Goal: Complete application form

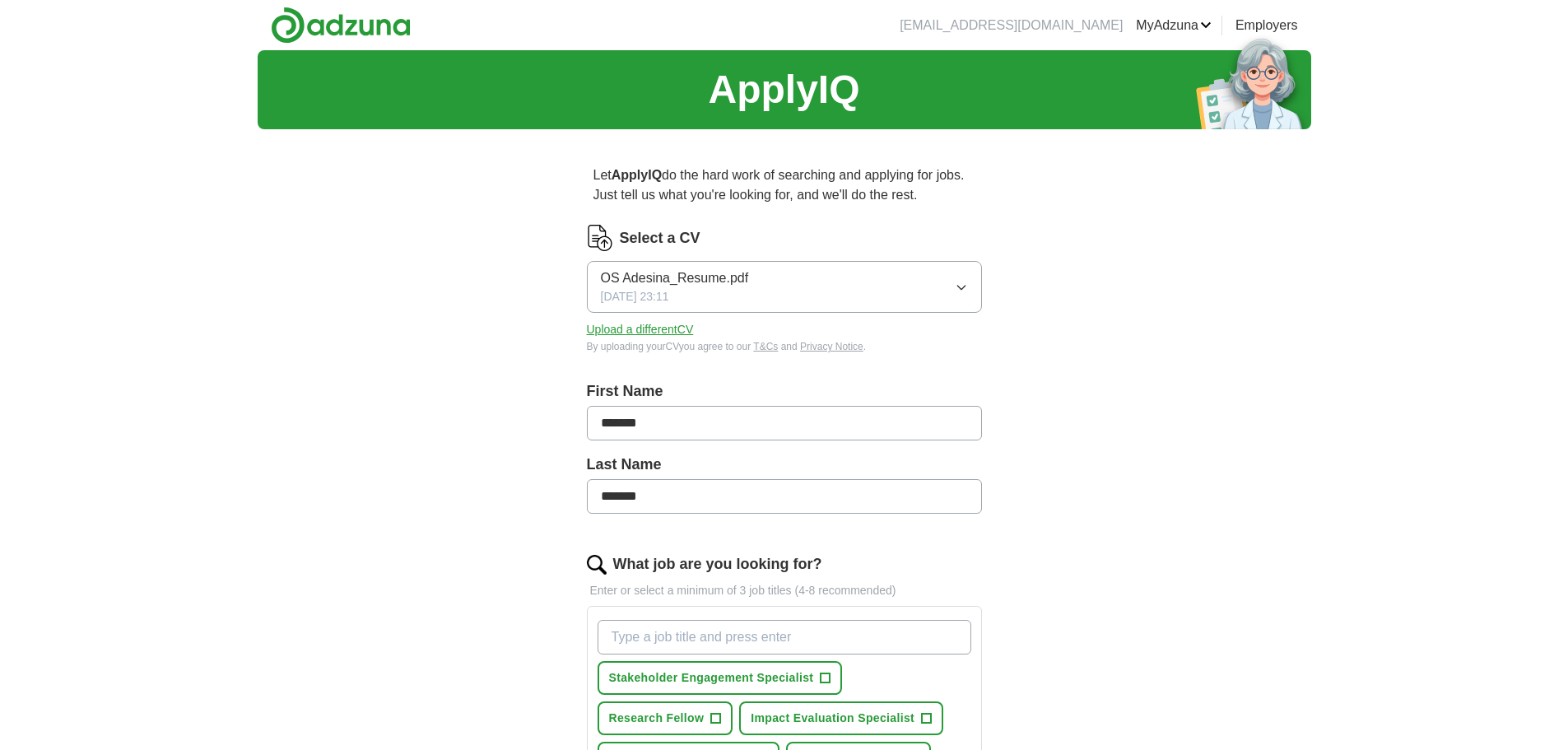
click at [662, 336] on button "Upload a different CV" at bounding box center [641, 329] width 107 height 17
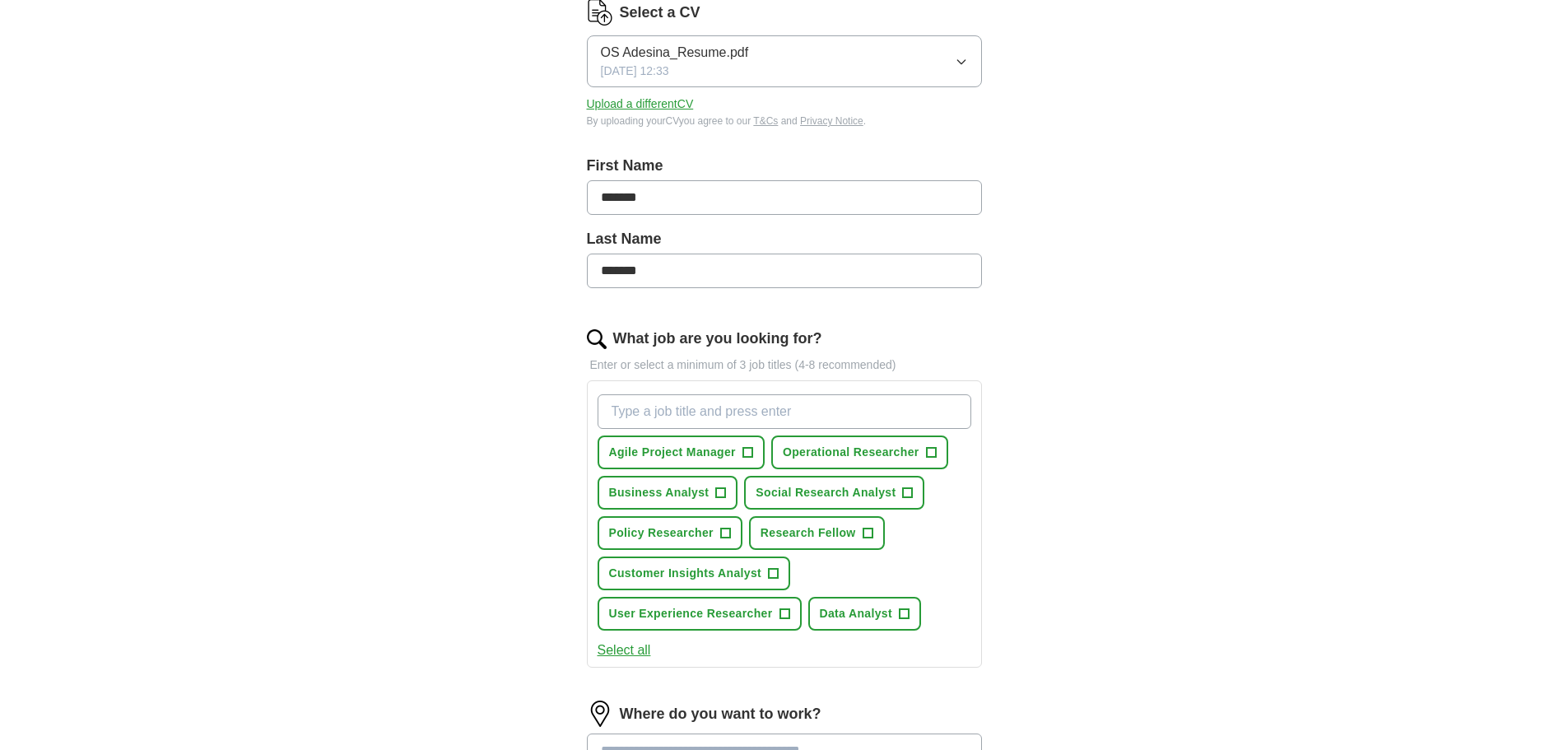
scroll to position [247, 0]
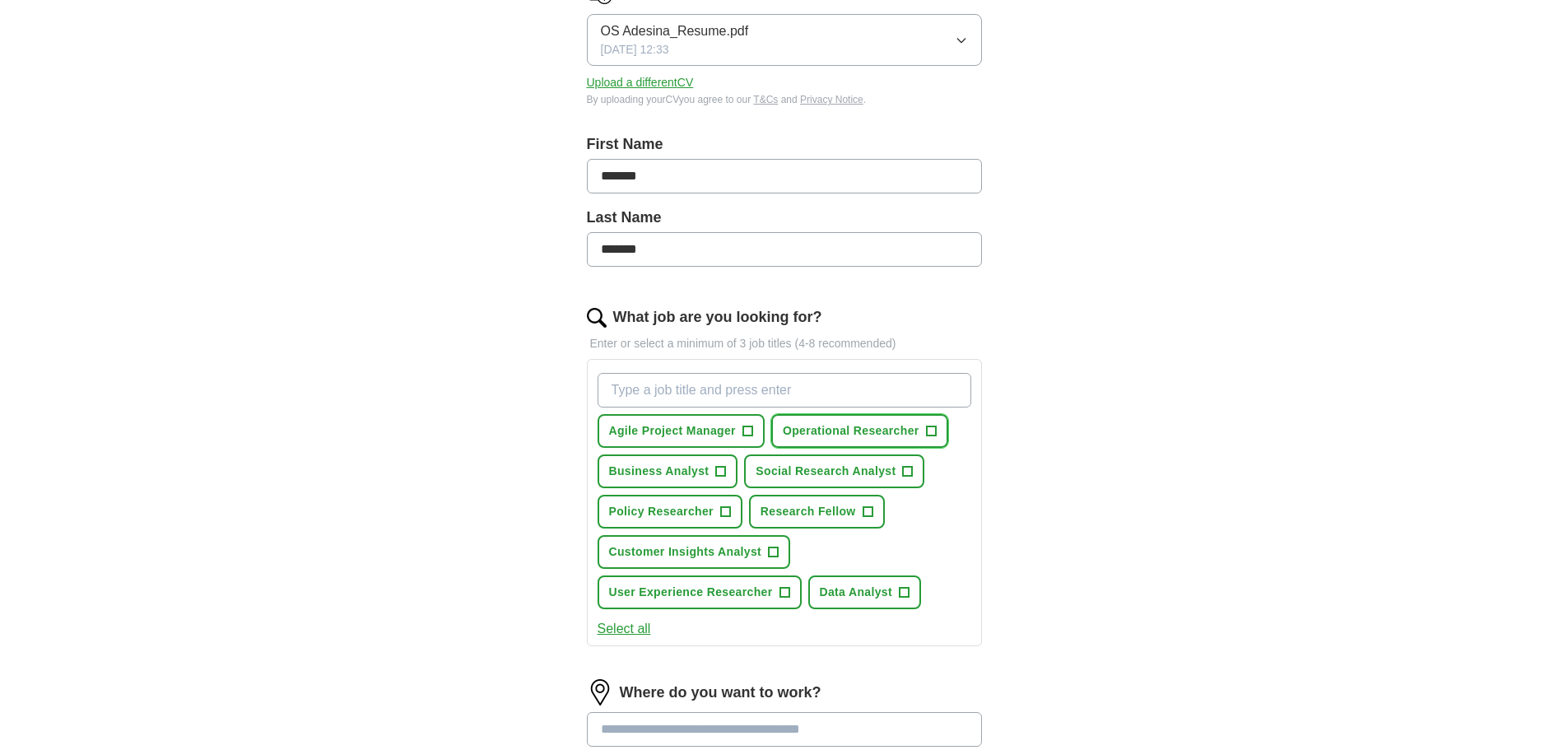
click at [928, 432] on span "+" at bounding box center [931, 432] width 10 height 14
click at [904, 472] on span "+" at bounding box center [907, 472] width 10 height 14
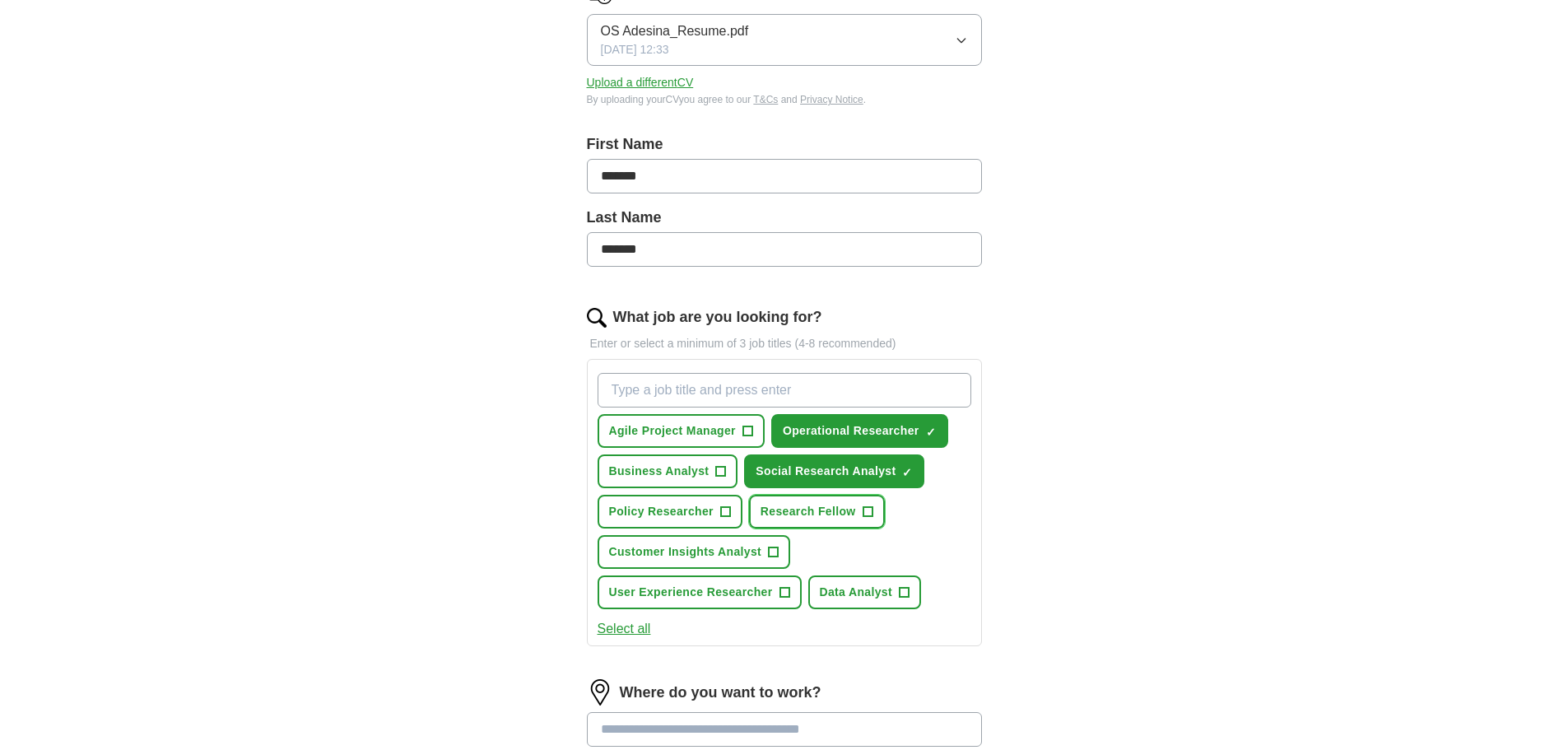
click at [872, 512] on span "+" at bounding box center [867, 512] width 10 height 14
click at [730, 508] on span "+" at bounding box center [725, 512] width 10 height 14
drag, startPoint x: 723, startPoint y: 471, endPoint x: 729, endPoint y: 459, distance: 13.4
click at [723, 471] on span "+" at bounding box center [721, 472] width 10 height 14
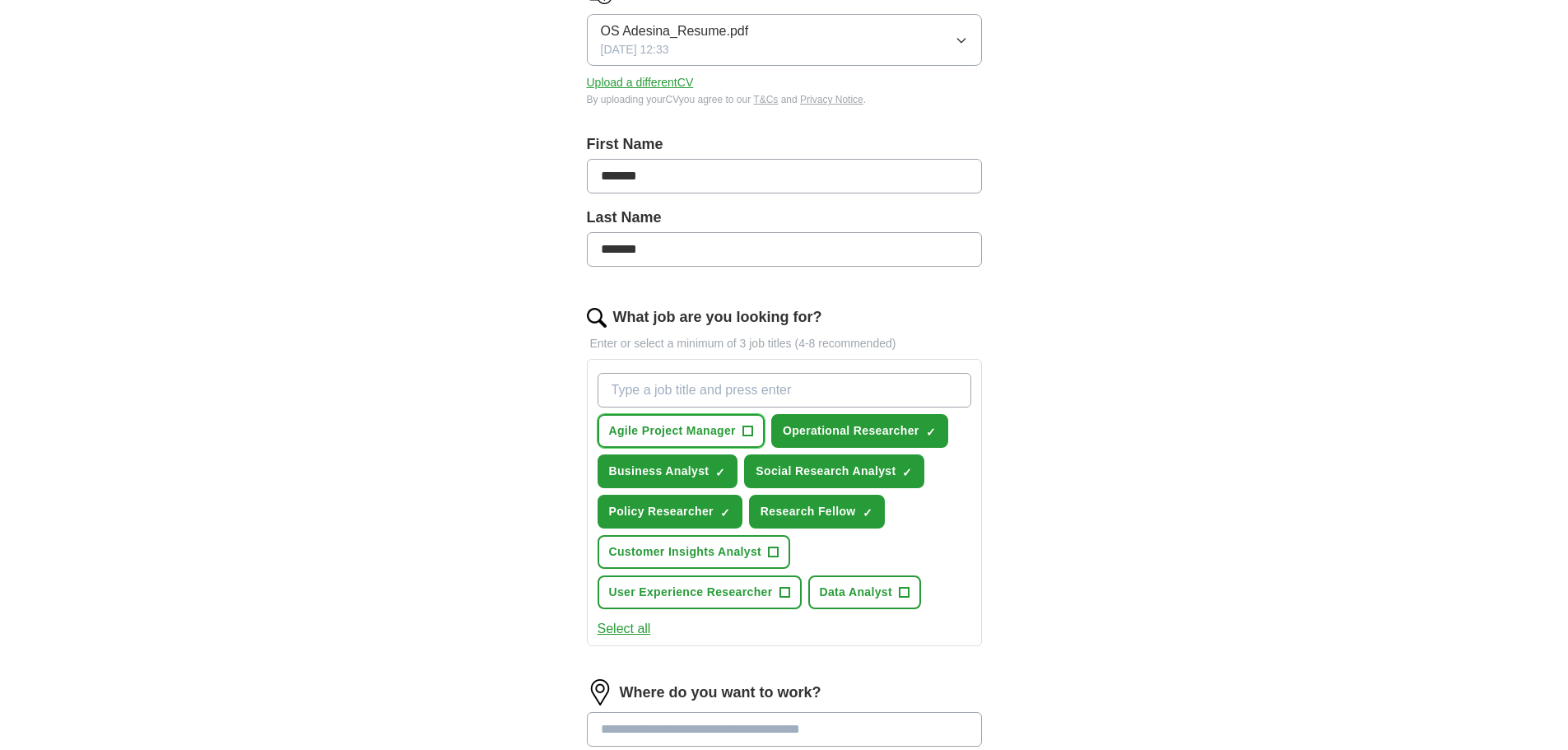
click at [741, 438] on button "Agile Project Manager +" at bounding box center [681, 431] width 167 height 34
click at [770, 551] on span "+" at bounding box center [773, 552] width 10 height 14
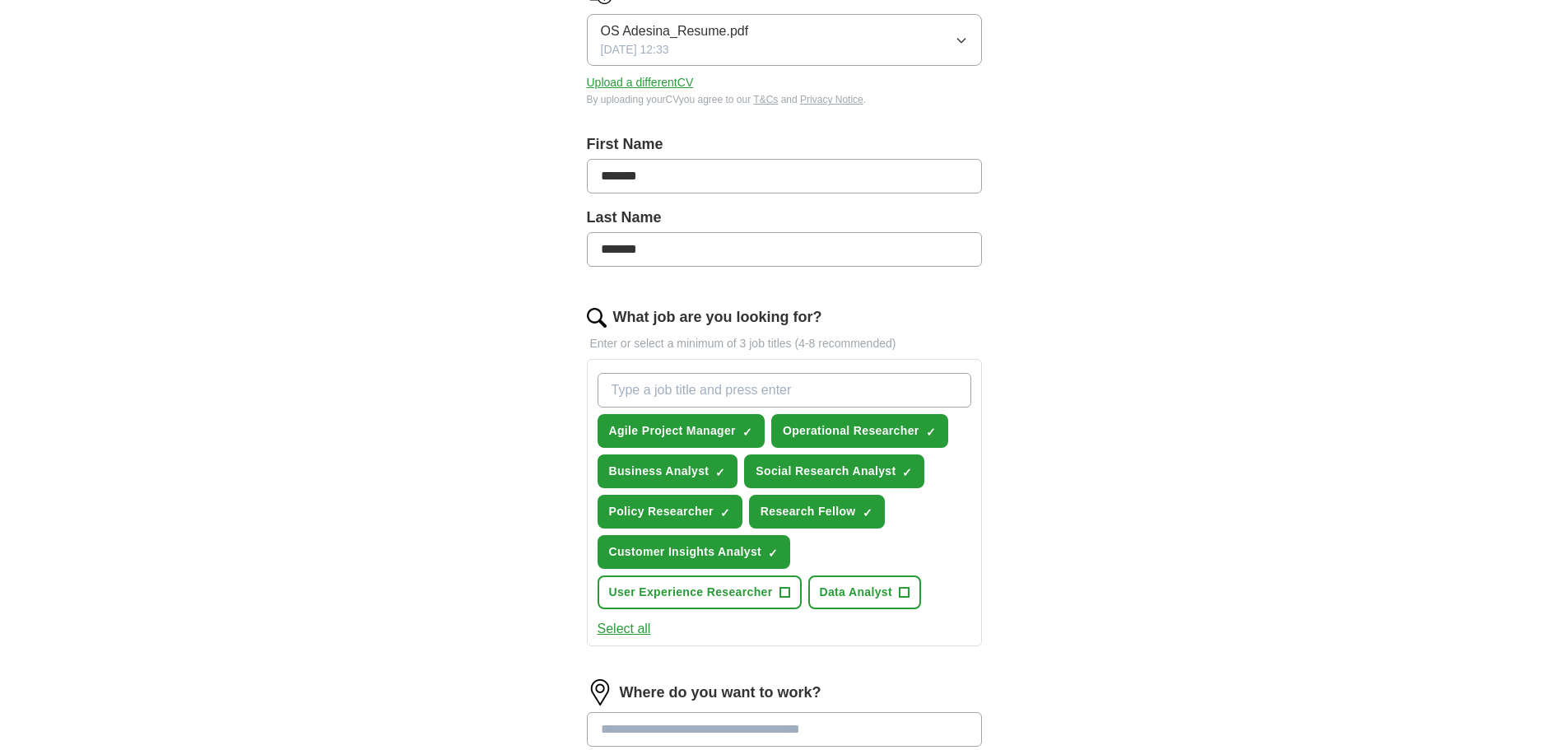
click at [626, 625] on button "Select all" at bounding box center [624, 629] width 53 height 20
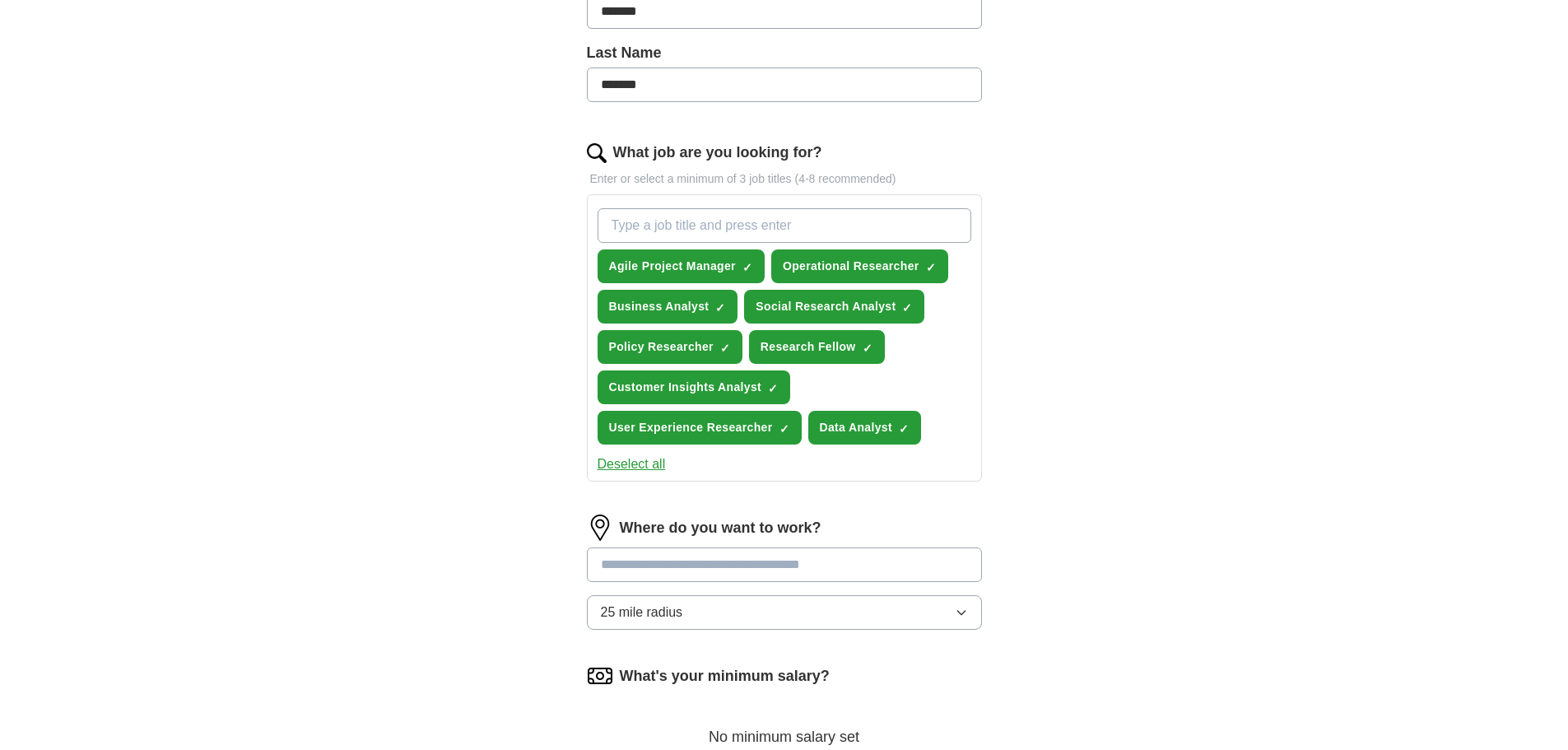
click at [729, 237] on input "What job are you looking for?" at bounding box center [784, 226] width 373 height 34
type input "Agricultural development expert"
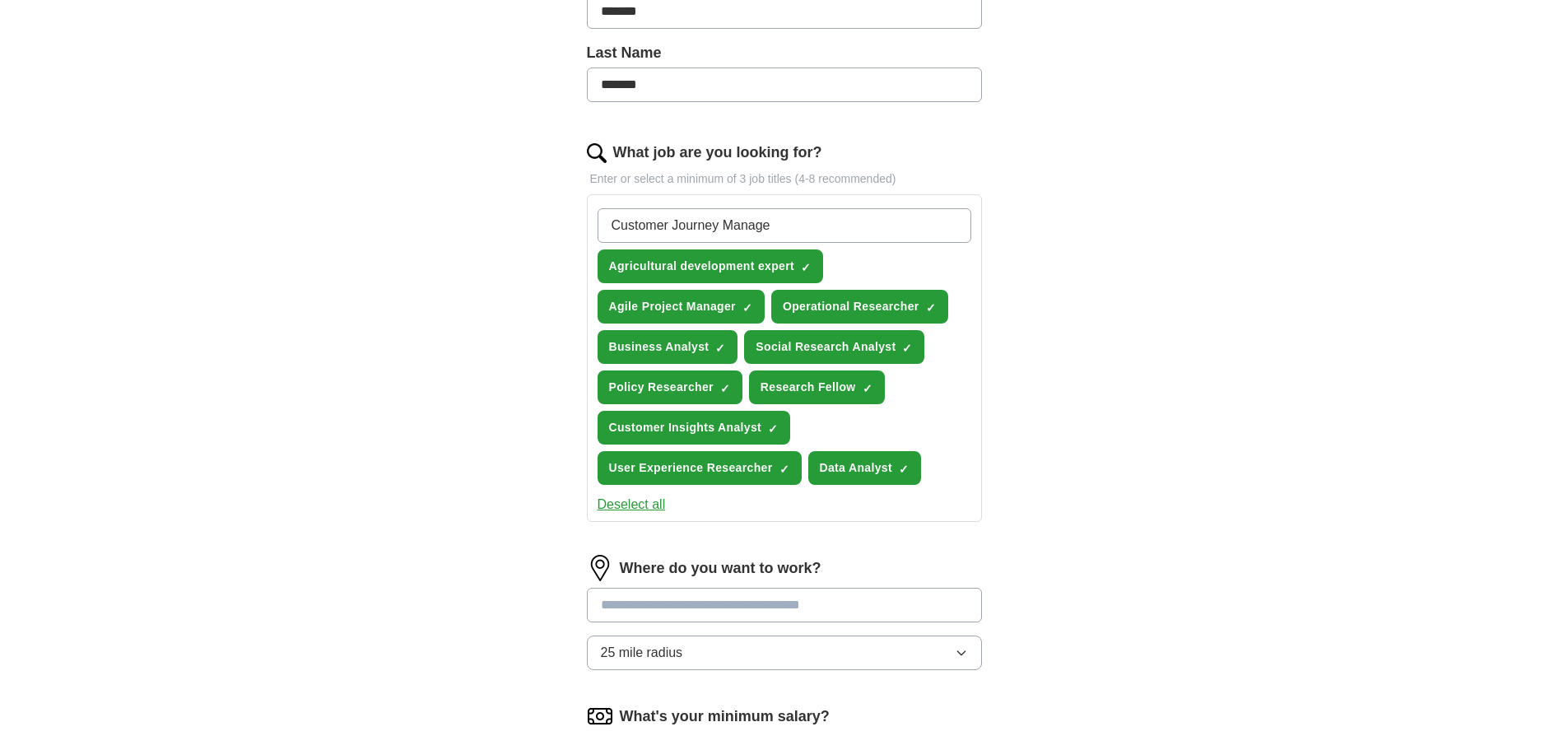
type input "Customer Journey Manager"
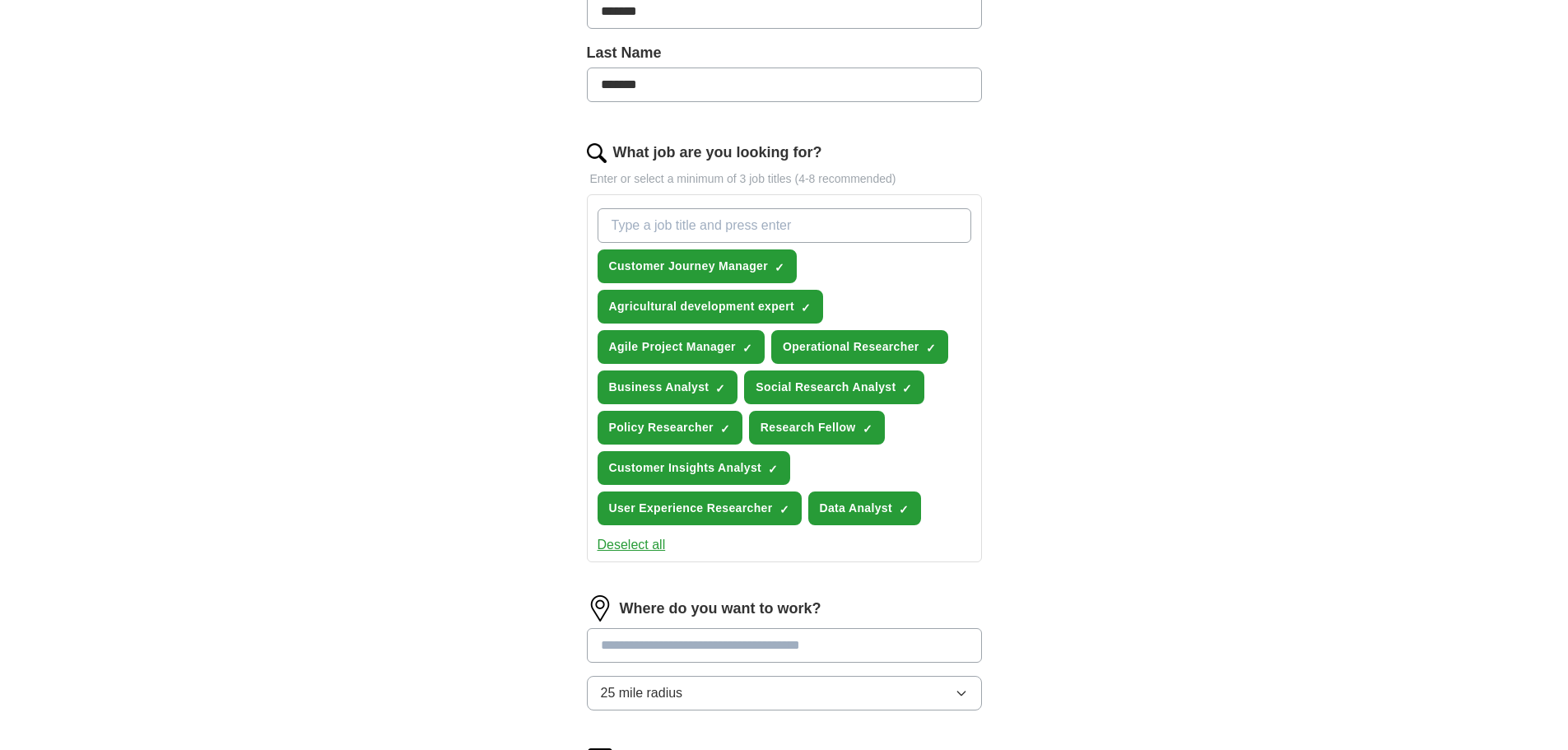
click at [707, 224] on input "What job are you looking for?" at bounding box center [784, 226] width 373 height 34
type input "User researcher"
type input "Sustainable development expert"
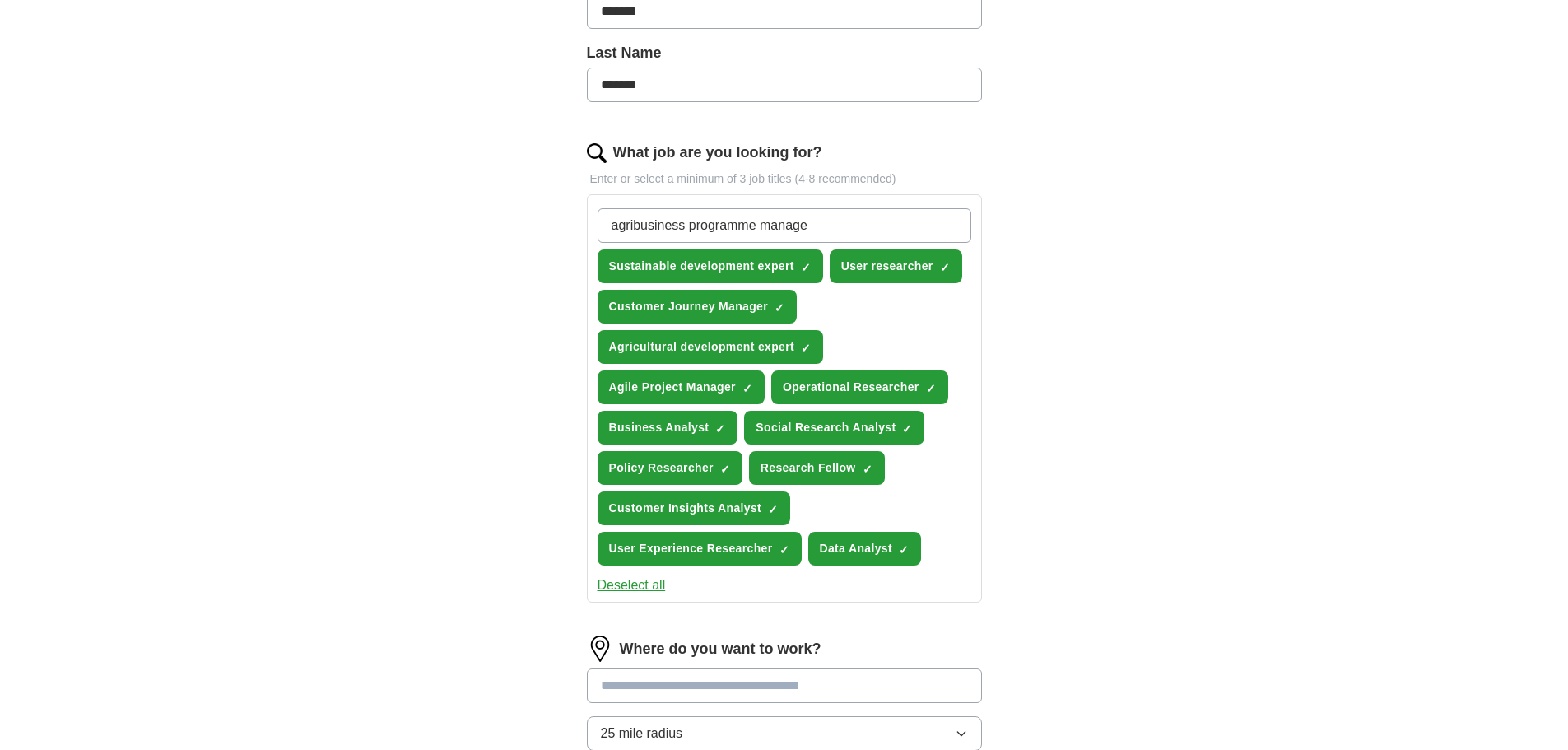
type input "agribusiness programme manager"
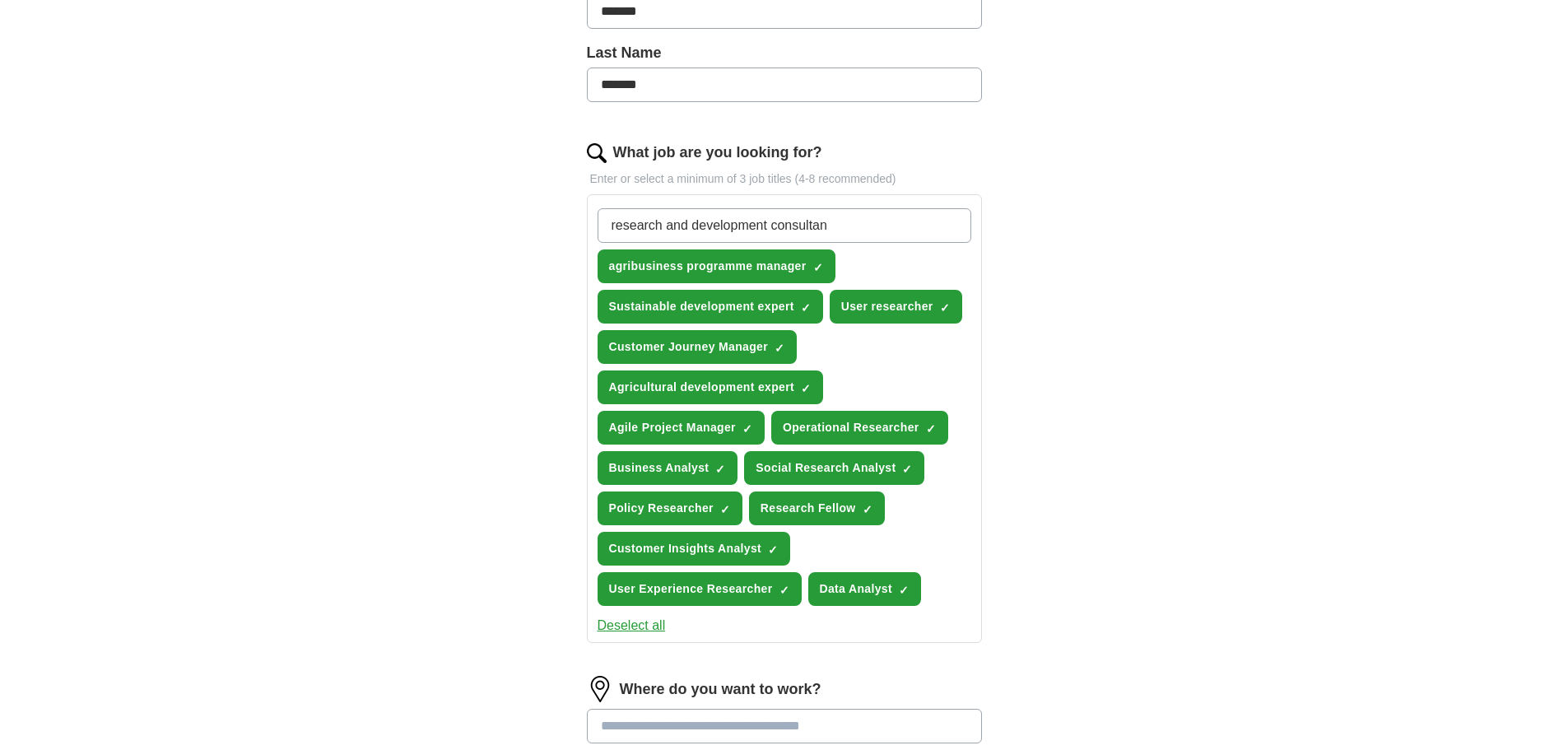
type input "research and development consultant"
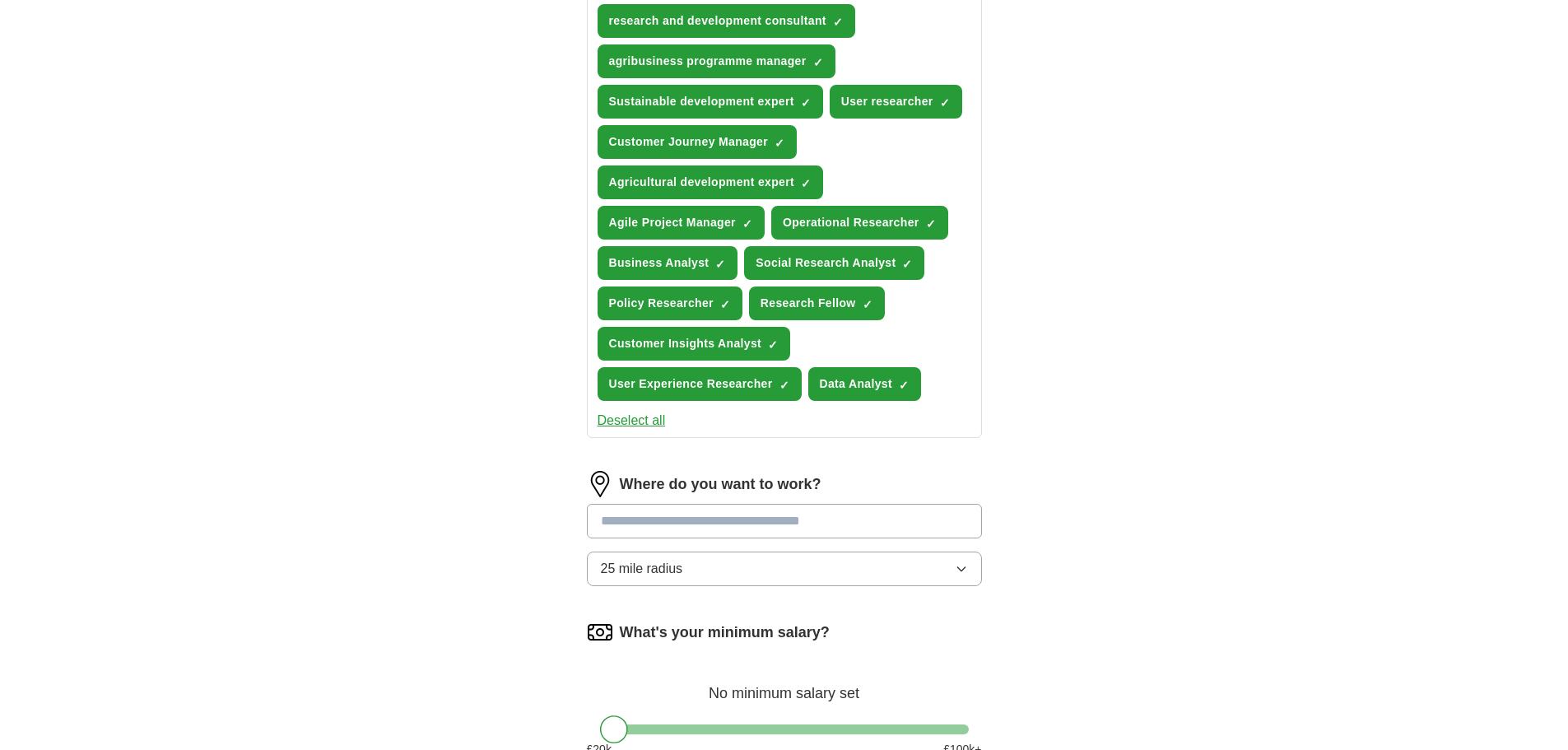
scroll to position [659, 0]
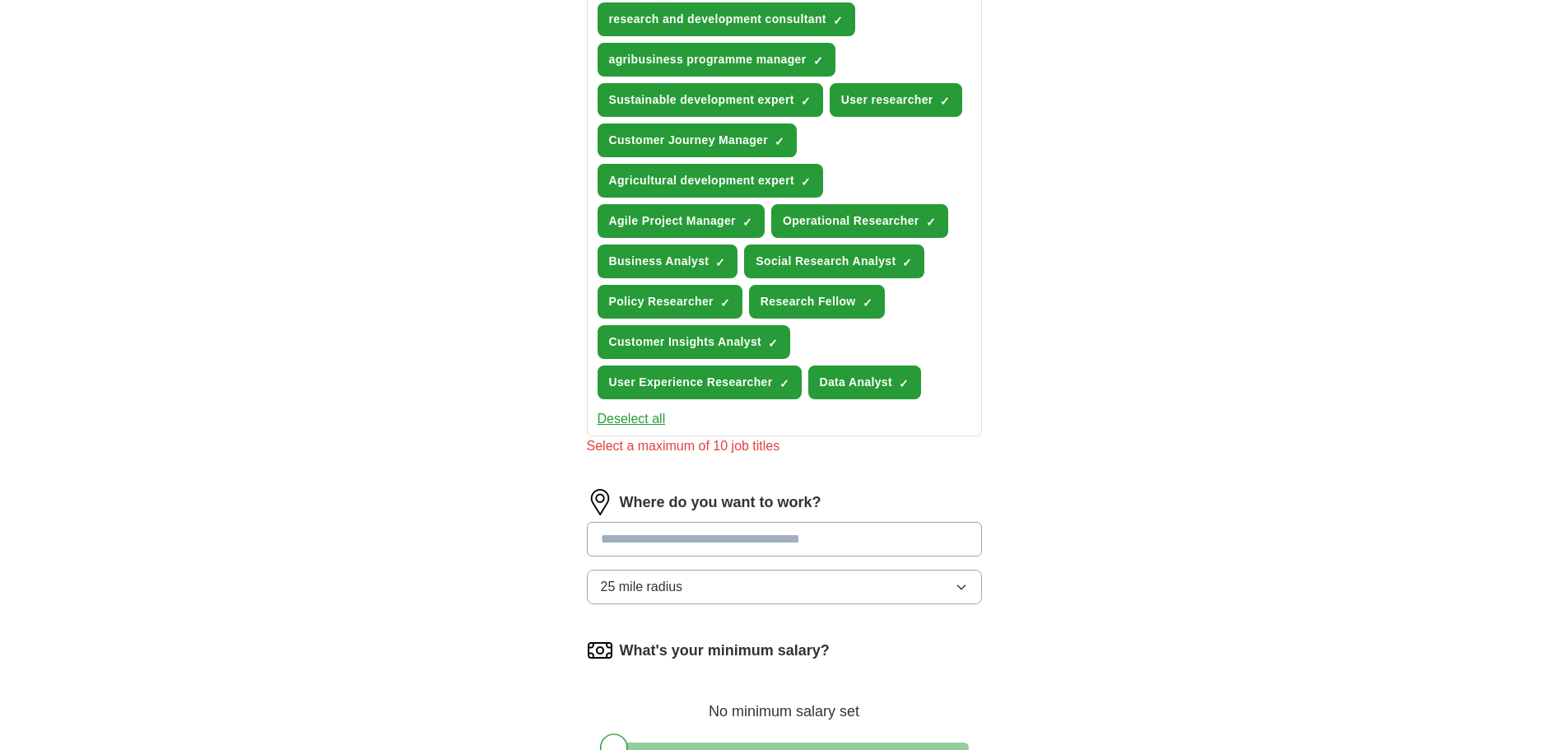
click at [731, 575] on button "25 mile radius" at bounding box center [785, 587] width 395 height 34
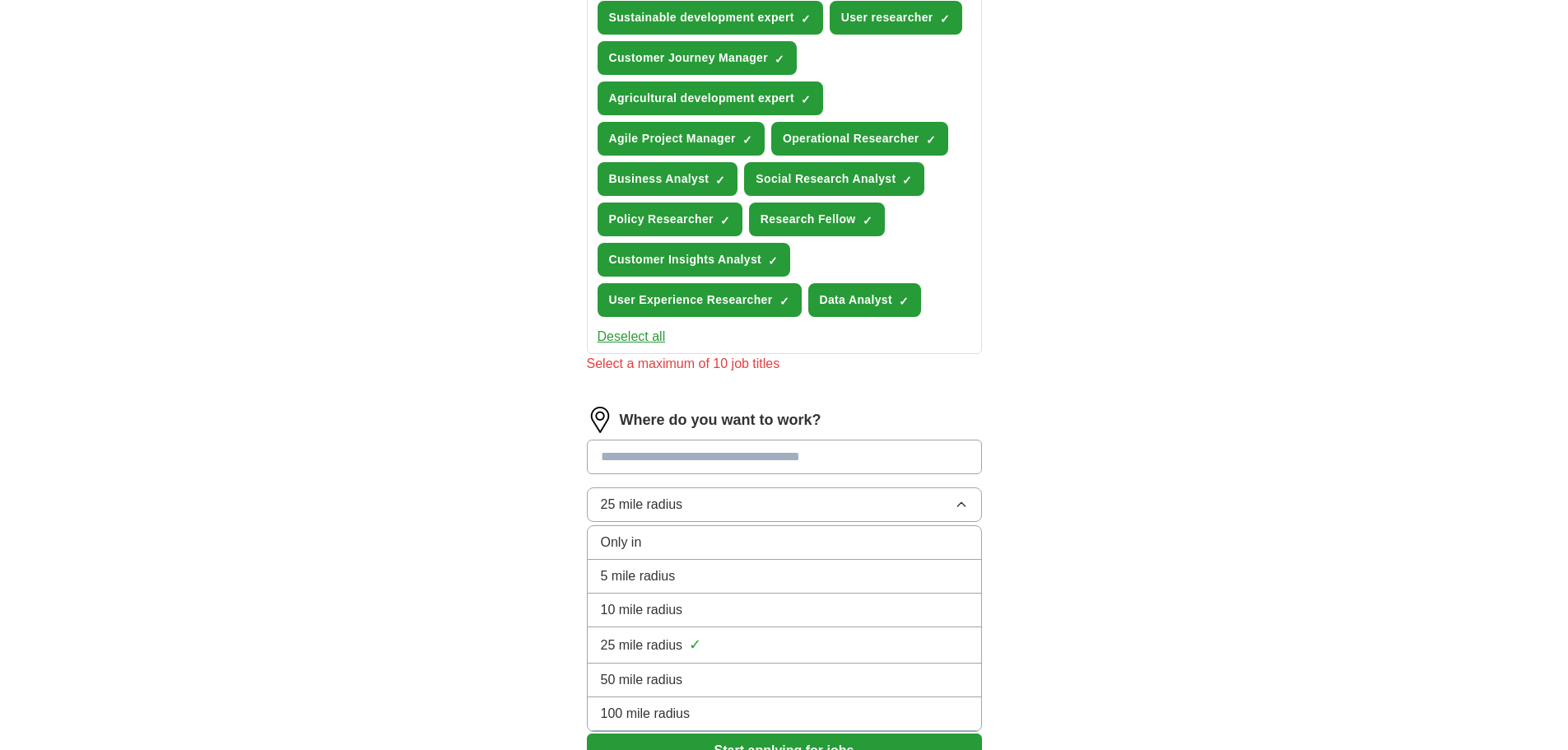
scroll to position [823, 0]
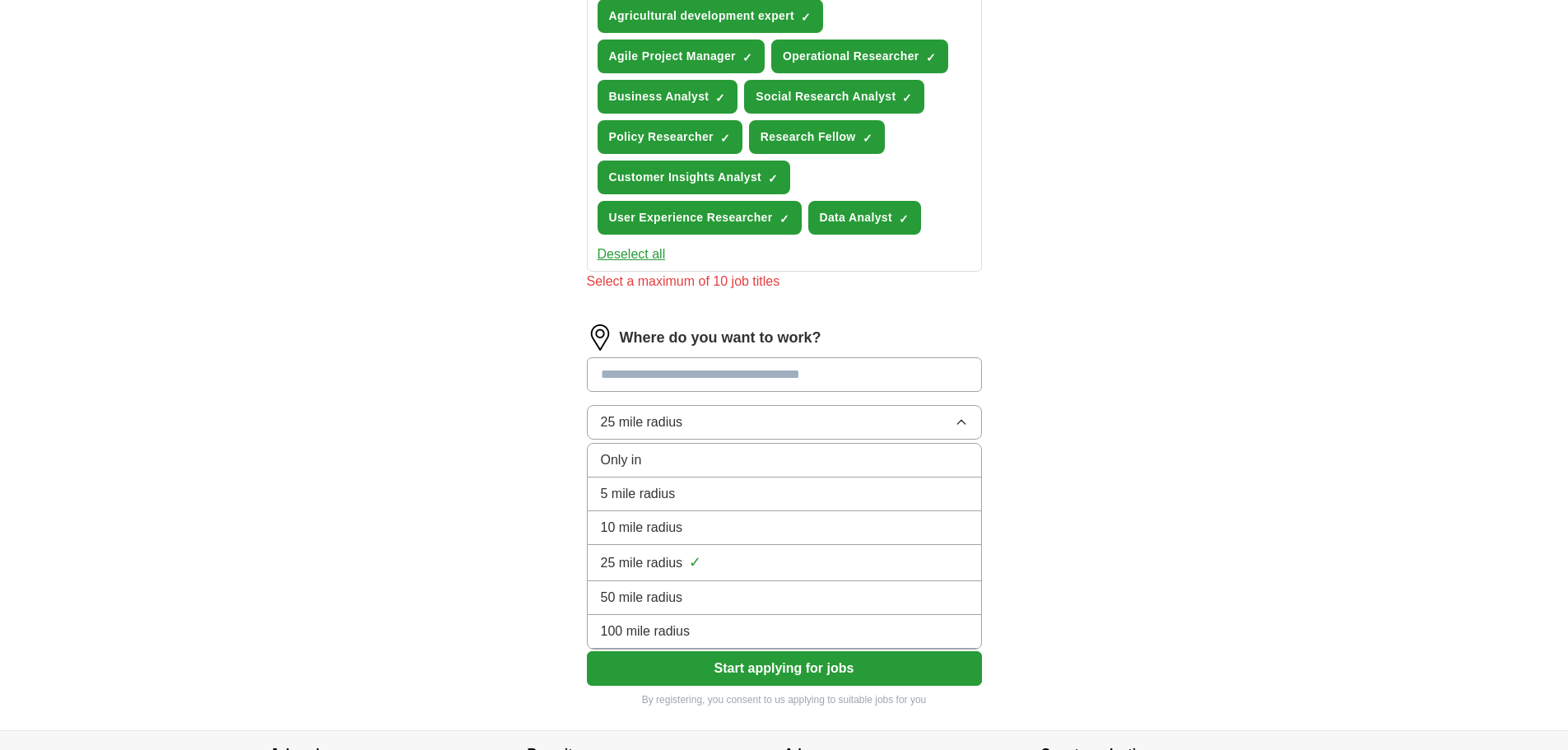
click at [707, 630] on div "100 mile radius" at bounding box center [784, 632] width 367 height 20
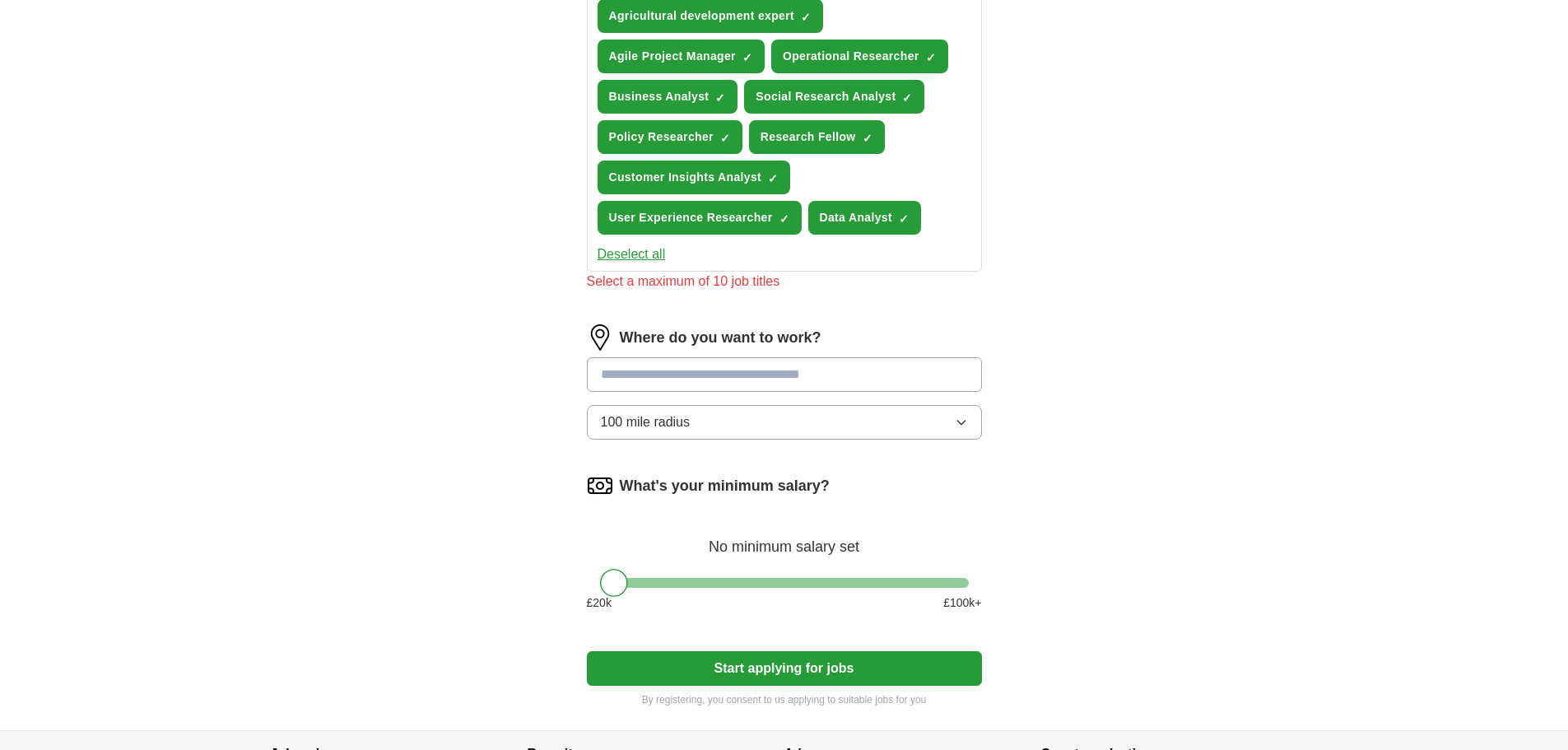
click at [760, 583] on div at bounding box center [784, 583] width 369 height 10
click at [727, 581] on div at bounding box center [784, 583] width 369 height 10
click at [704, 583] on div at bounding box center [784, 583] width 369 height 10
click at [695, 583] on div at bounding box center [702, 583] width 28 height 28
click at [676, 583] on div at bounding box center [784, 583] width 369 height 10
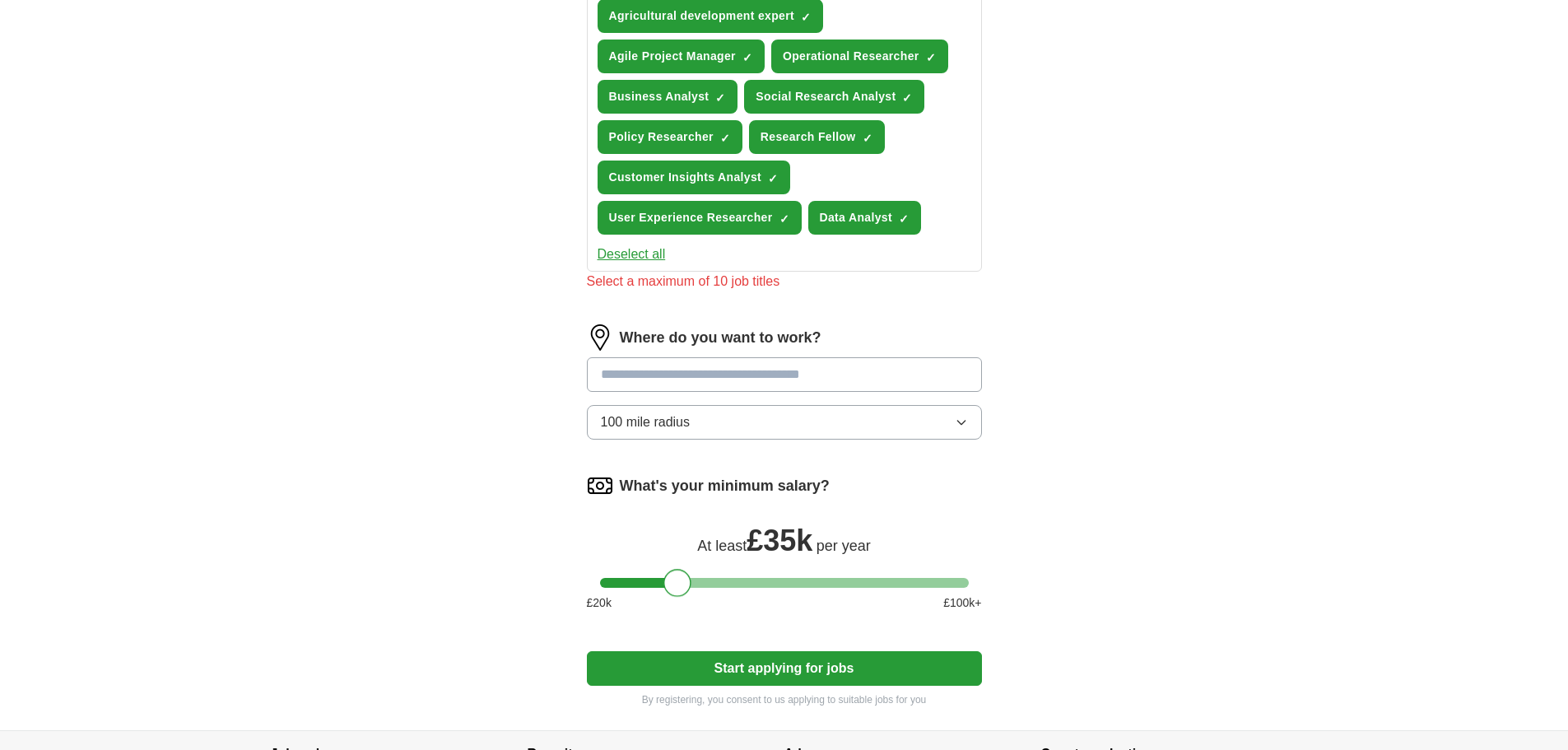
click at [745, 384] on input at bounding box center [785, 375] width 395 height 34
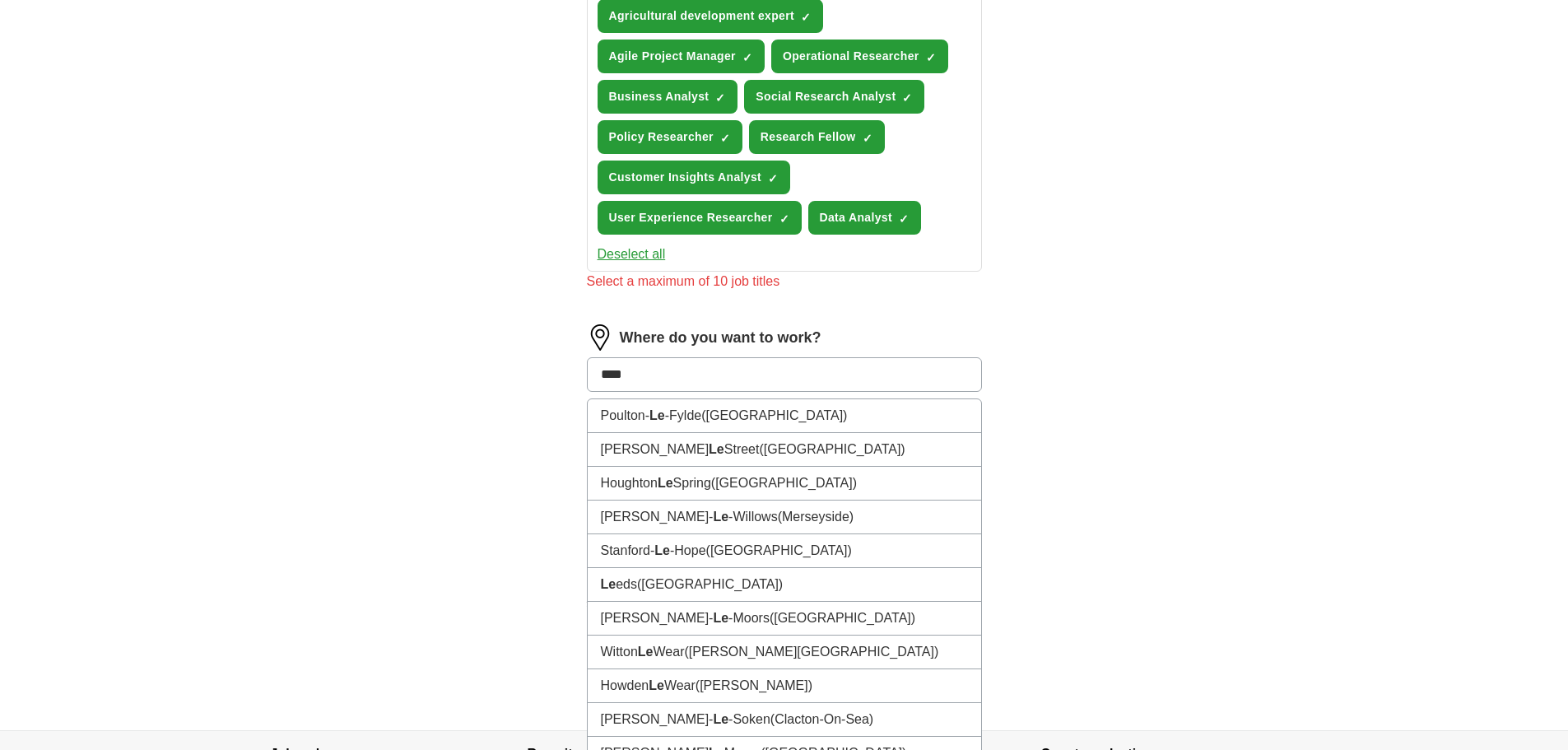
type input "*****"
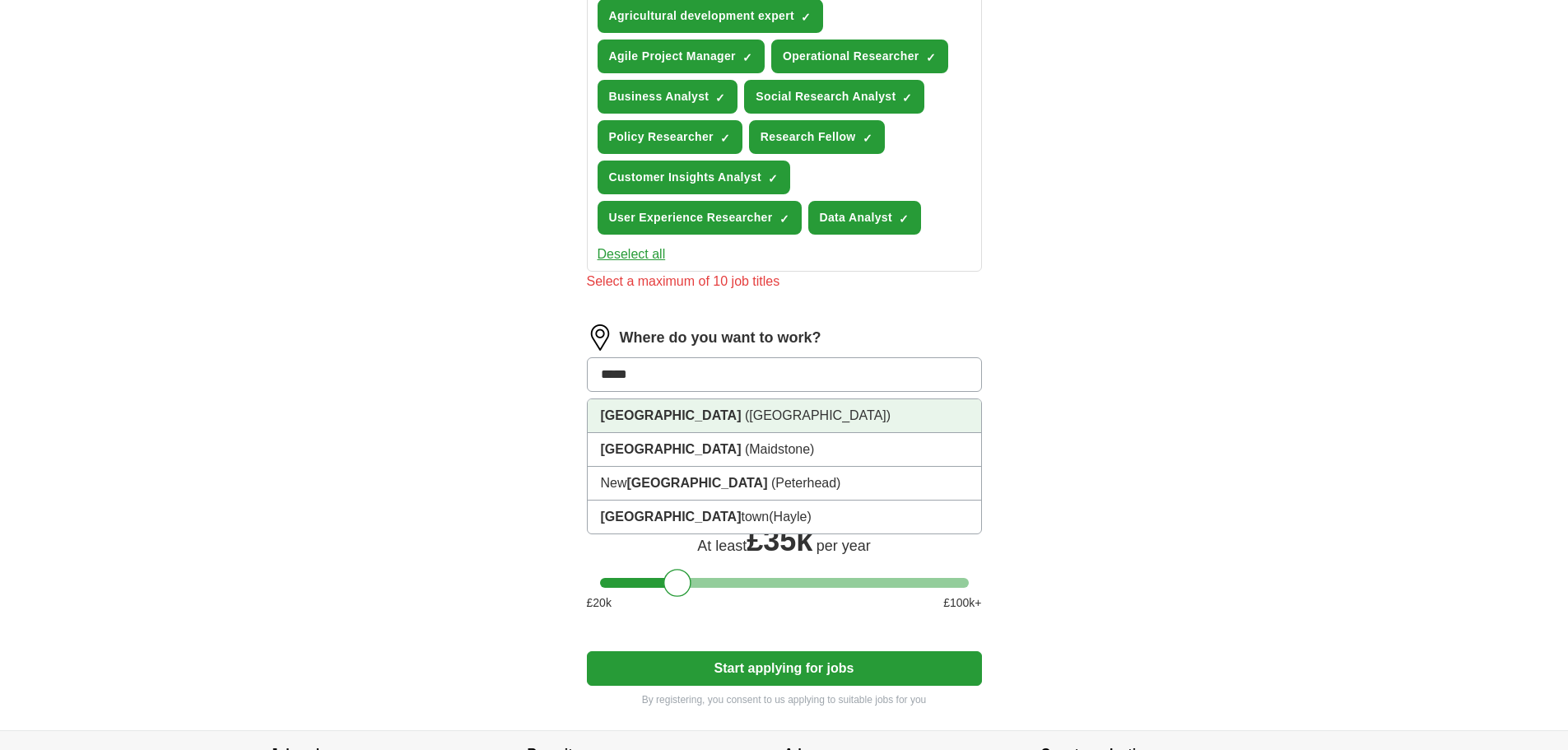
click at [745, 420] on span "([GEOGRAPHIC_DATA])" at bounding box center [818, 414] width 146 height 14
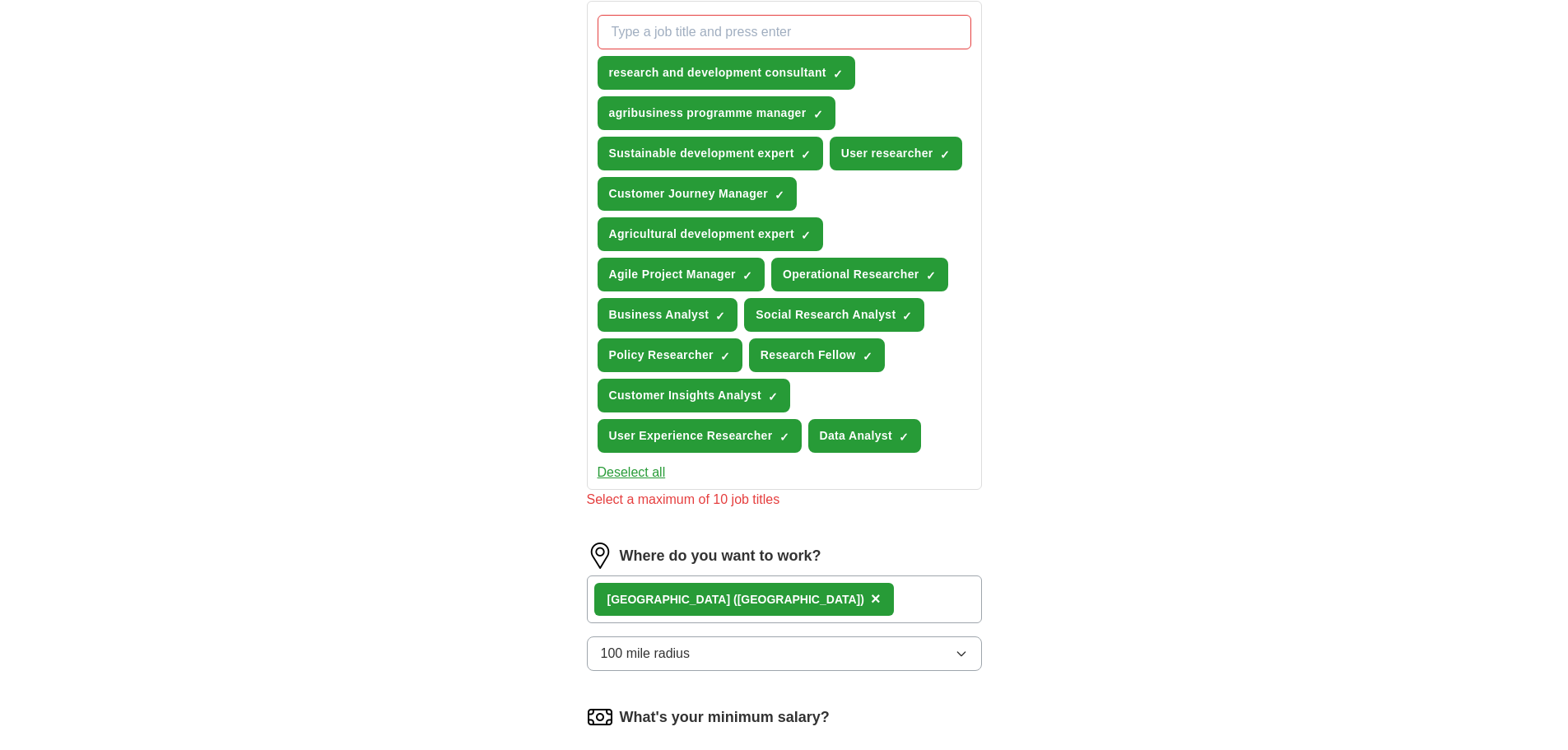
scroll to position [577, 0]
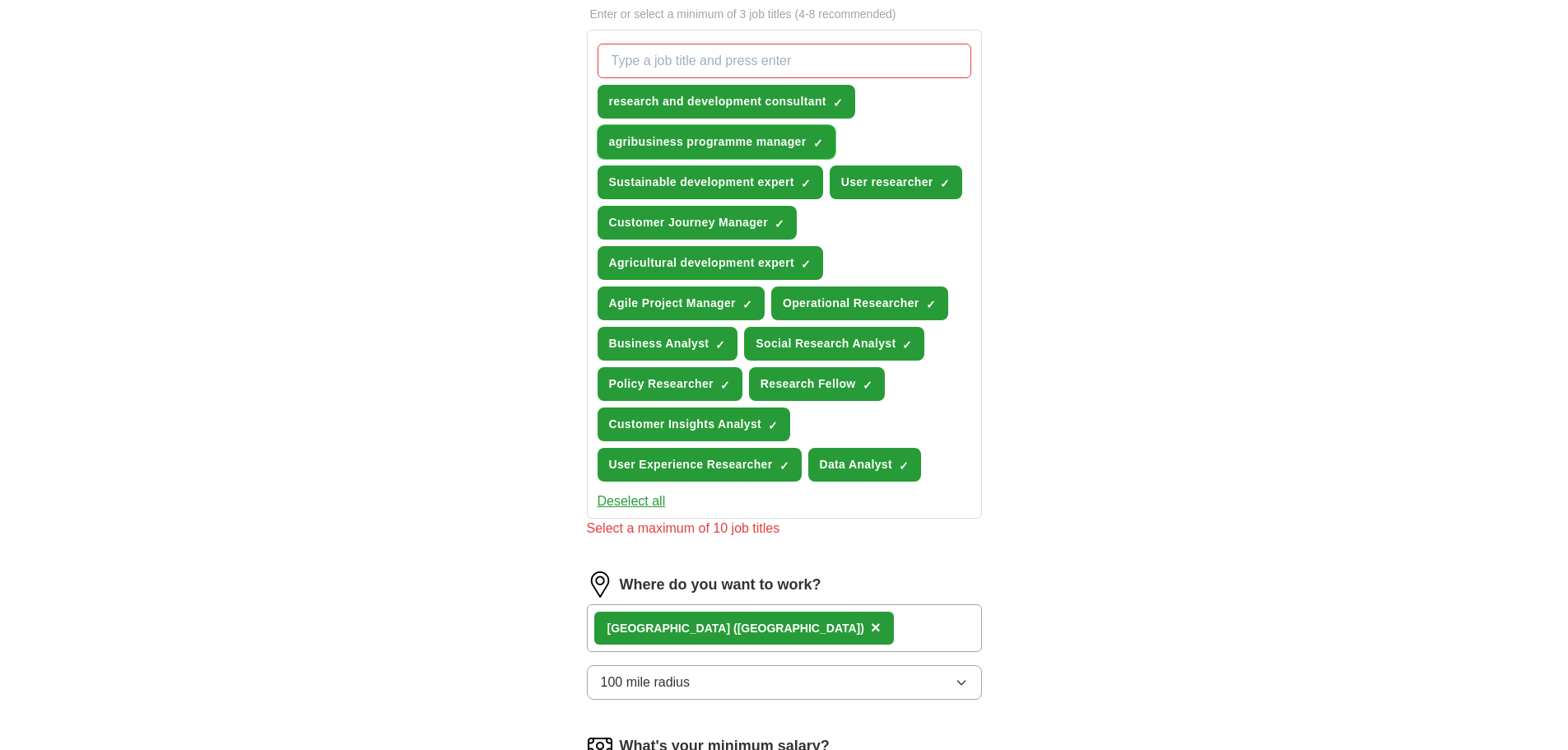
click at [0, 0] on span "×" at bounding box center [0, 0] width 0 height 0
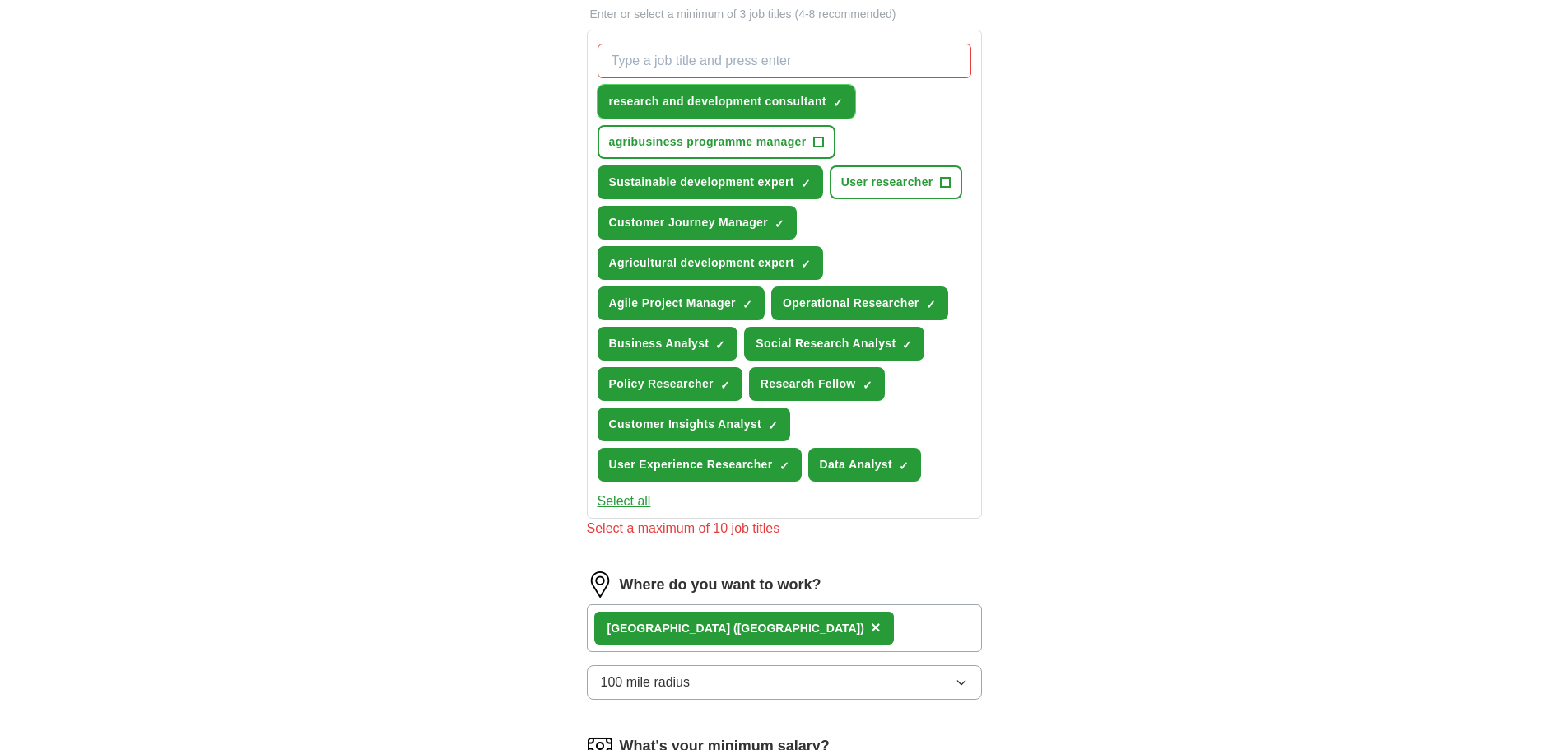
click at [0, 0] on span "×" at bounding box center [0, 0] width 0 height 0
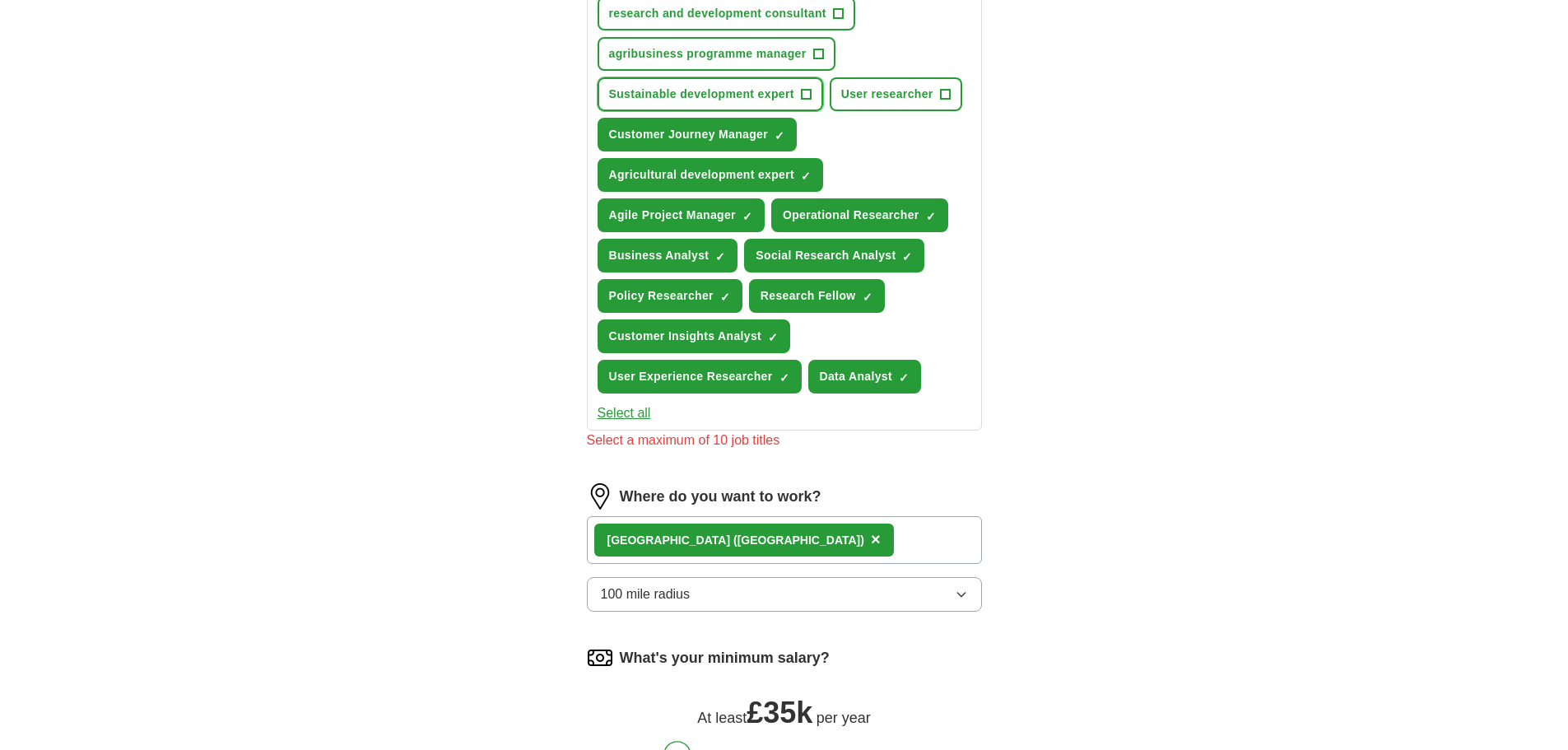
scroll to position [412, 0]
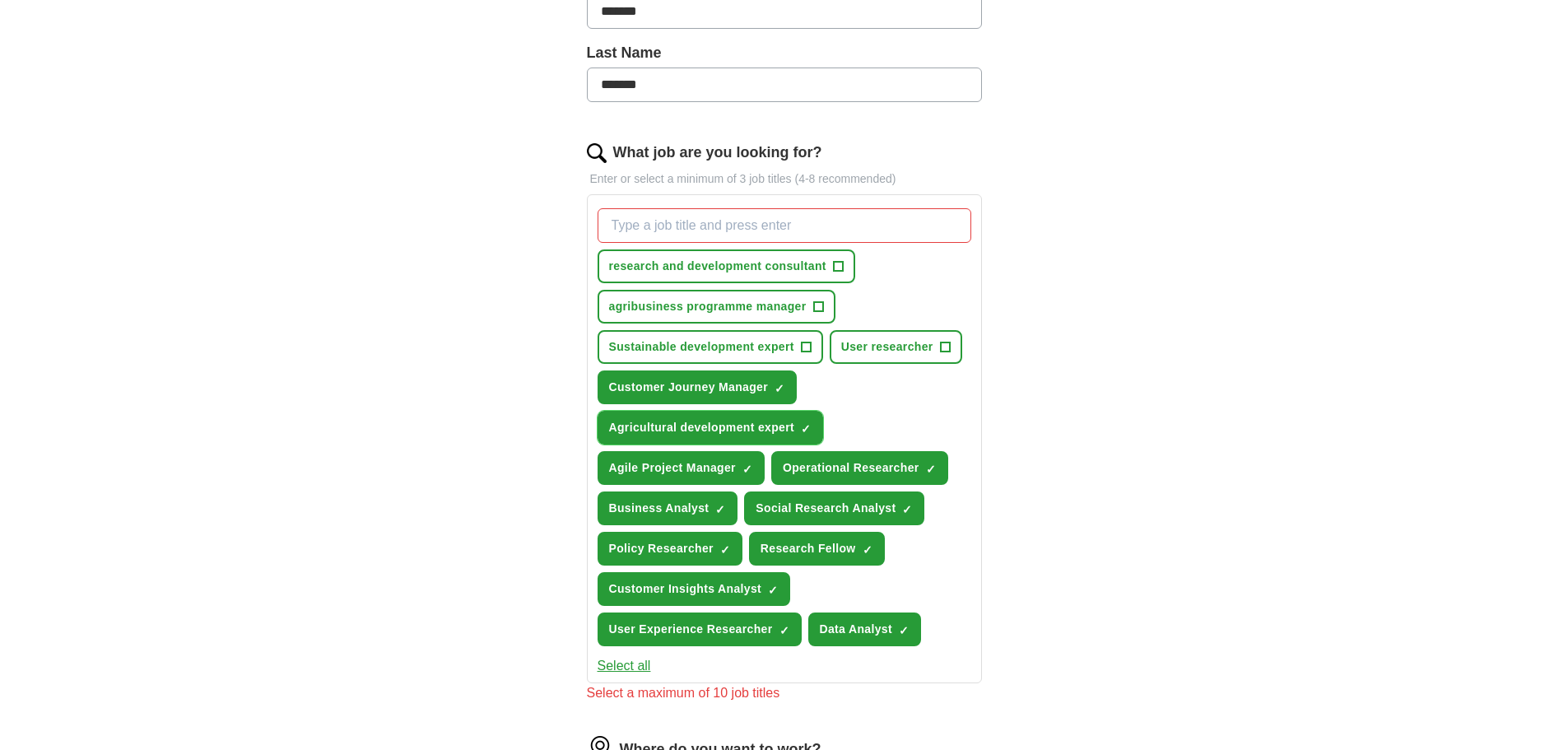
click at [0, 0] on span "×" at bounding box center [0, 0] width 0 height 0
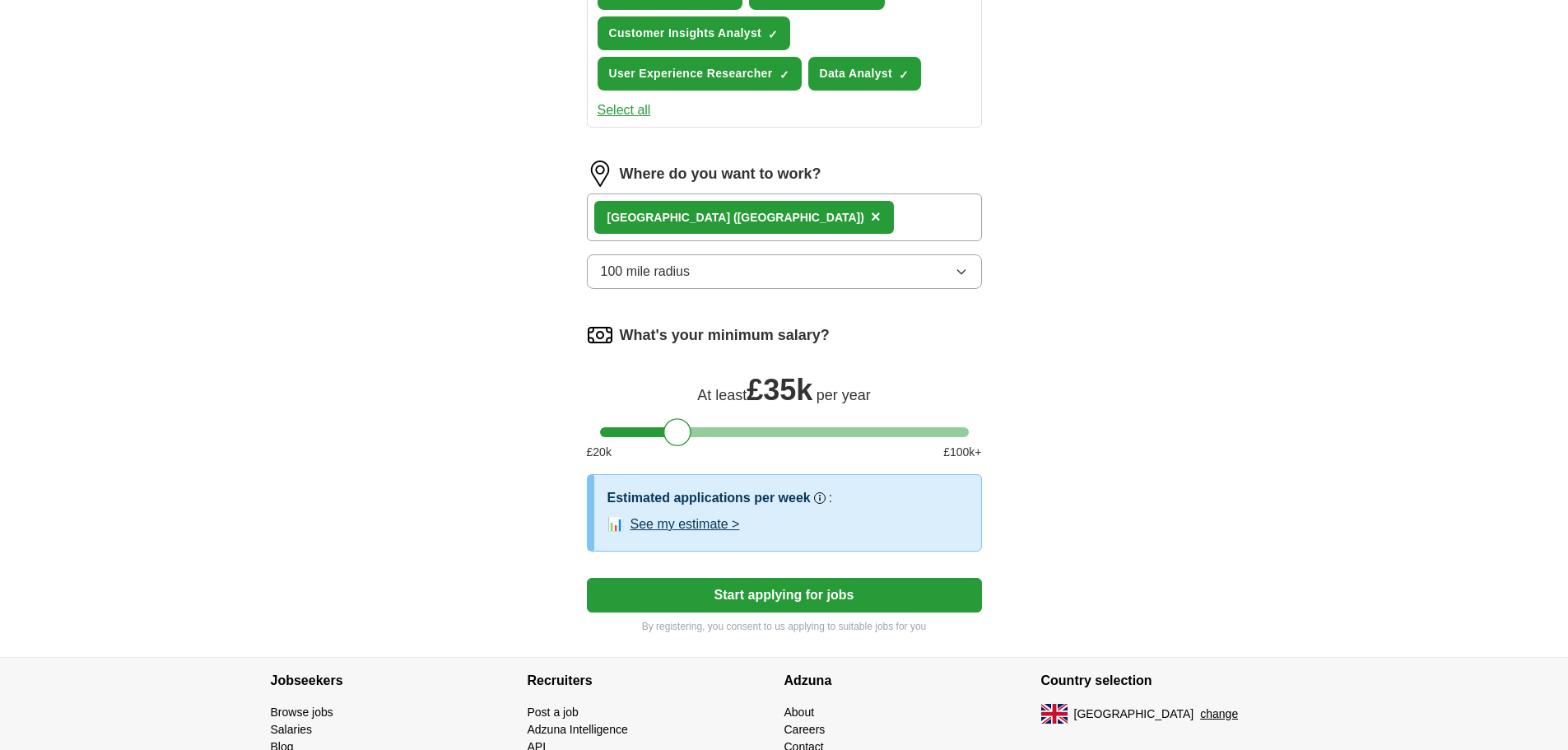
scroll to position [989, 0]
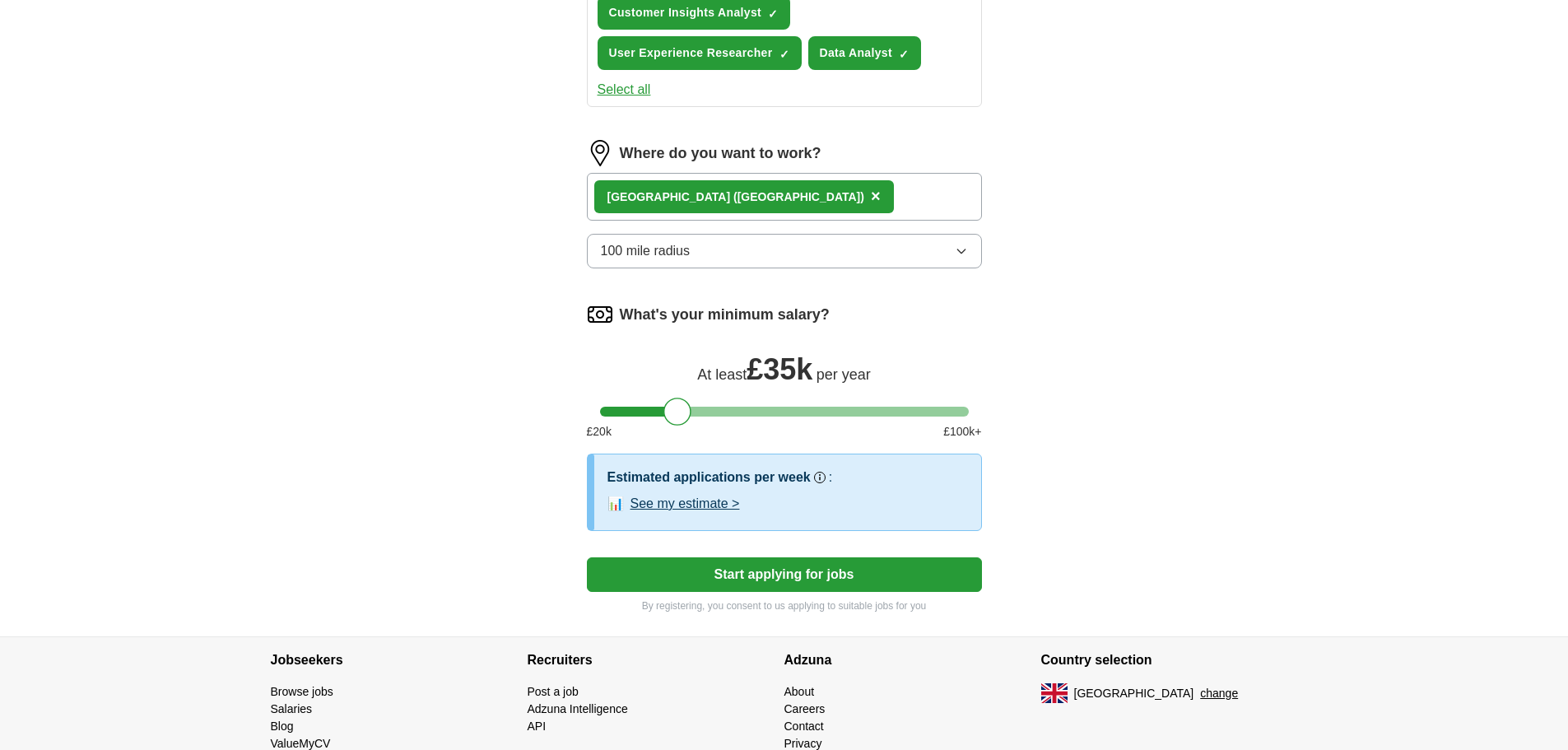
click at [706, 502] on button "See my estimate >" at bounding box center [685, 504] width 110 height 20
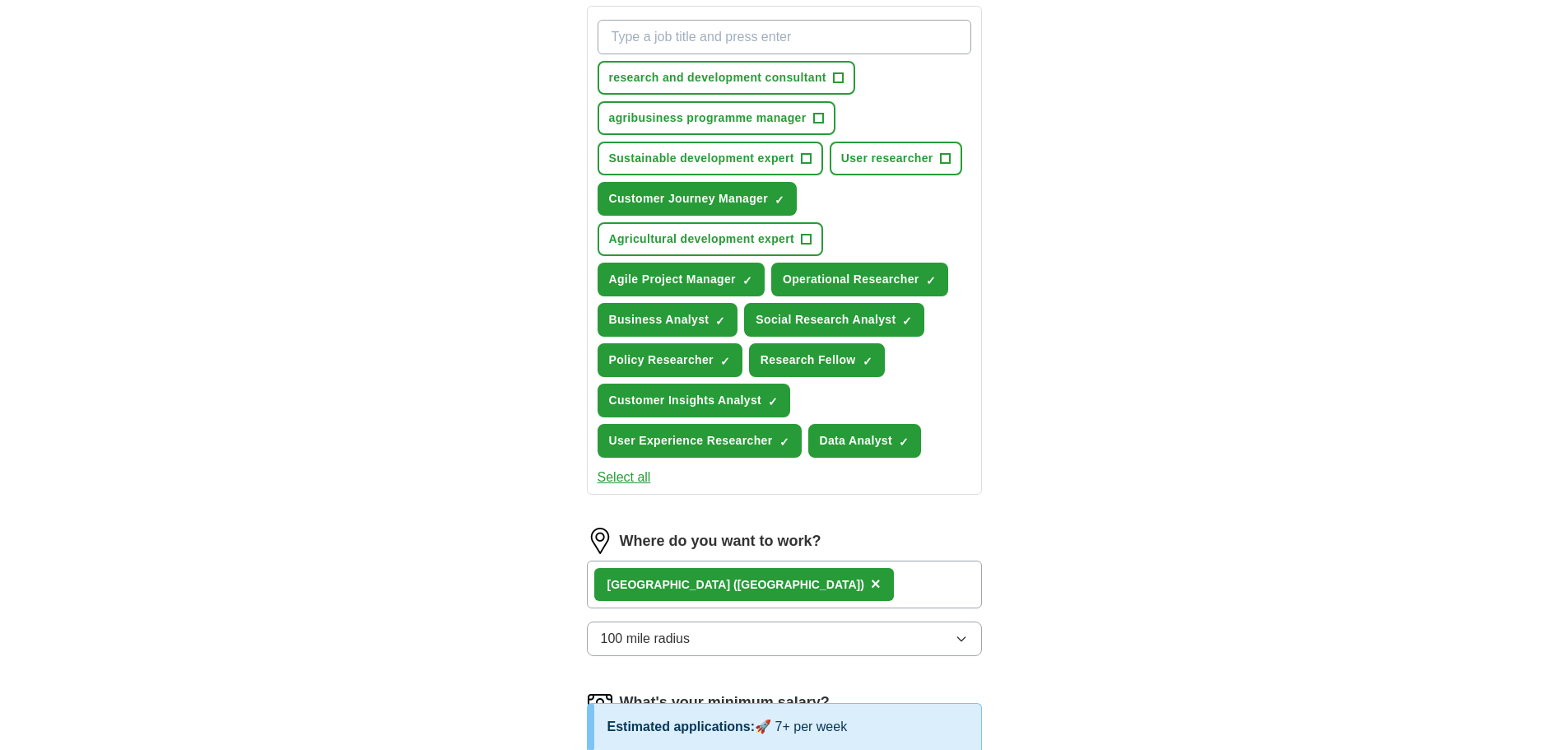
scroll to position [577, 0]
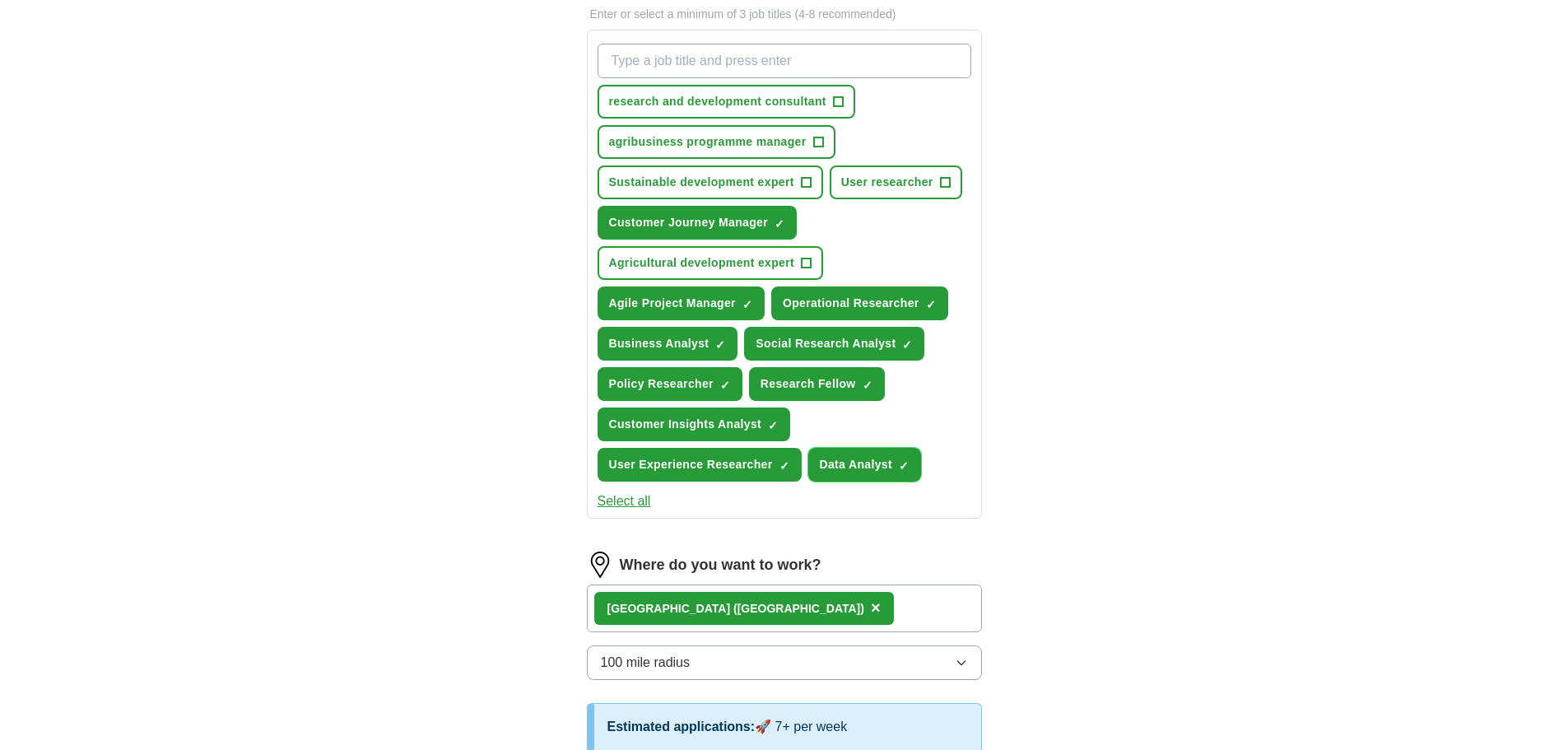
click at [0, 0] on span "×" at bounding box center [0, 0] width 0 height 0
click at [804, 261] on span "+" at bounding box center [807, 263] width 10 height 14
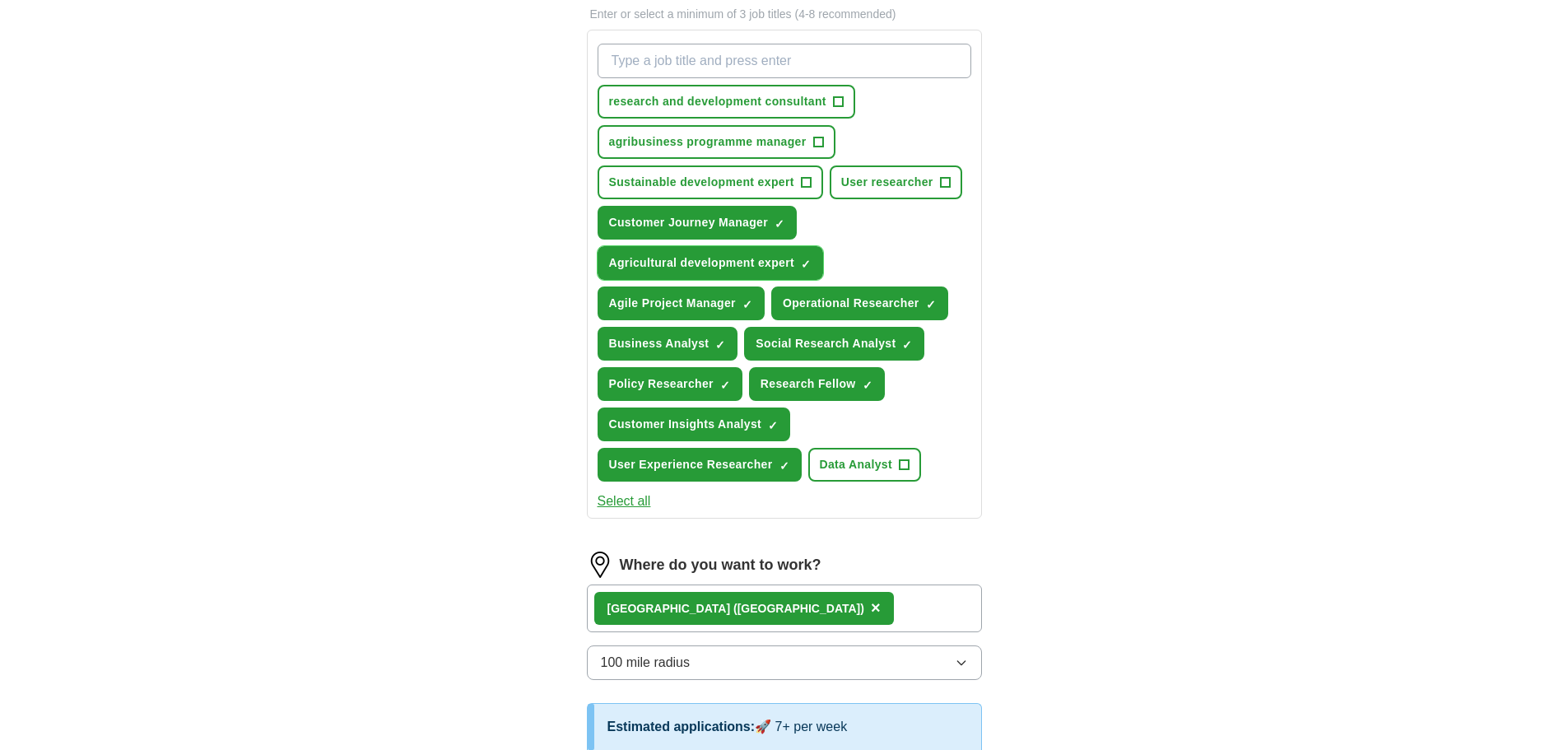
scroll to position [494, 0]
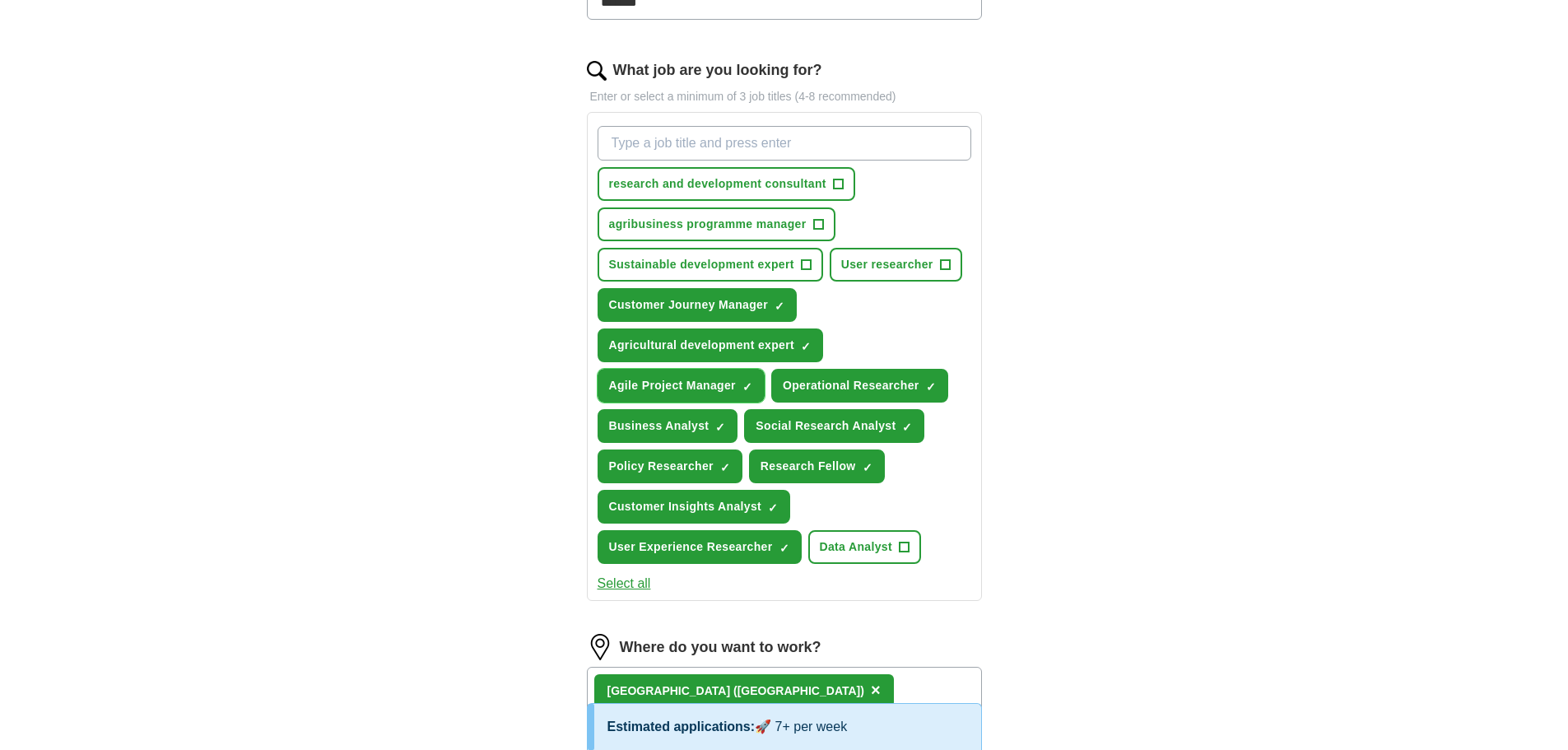
click at [0, 0] on span "×" at bounding box center [0, 0] width 0 height 0
click at [747, 385] on span "+" at bounding box center [747, 386] width 10 height 14
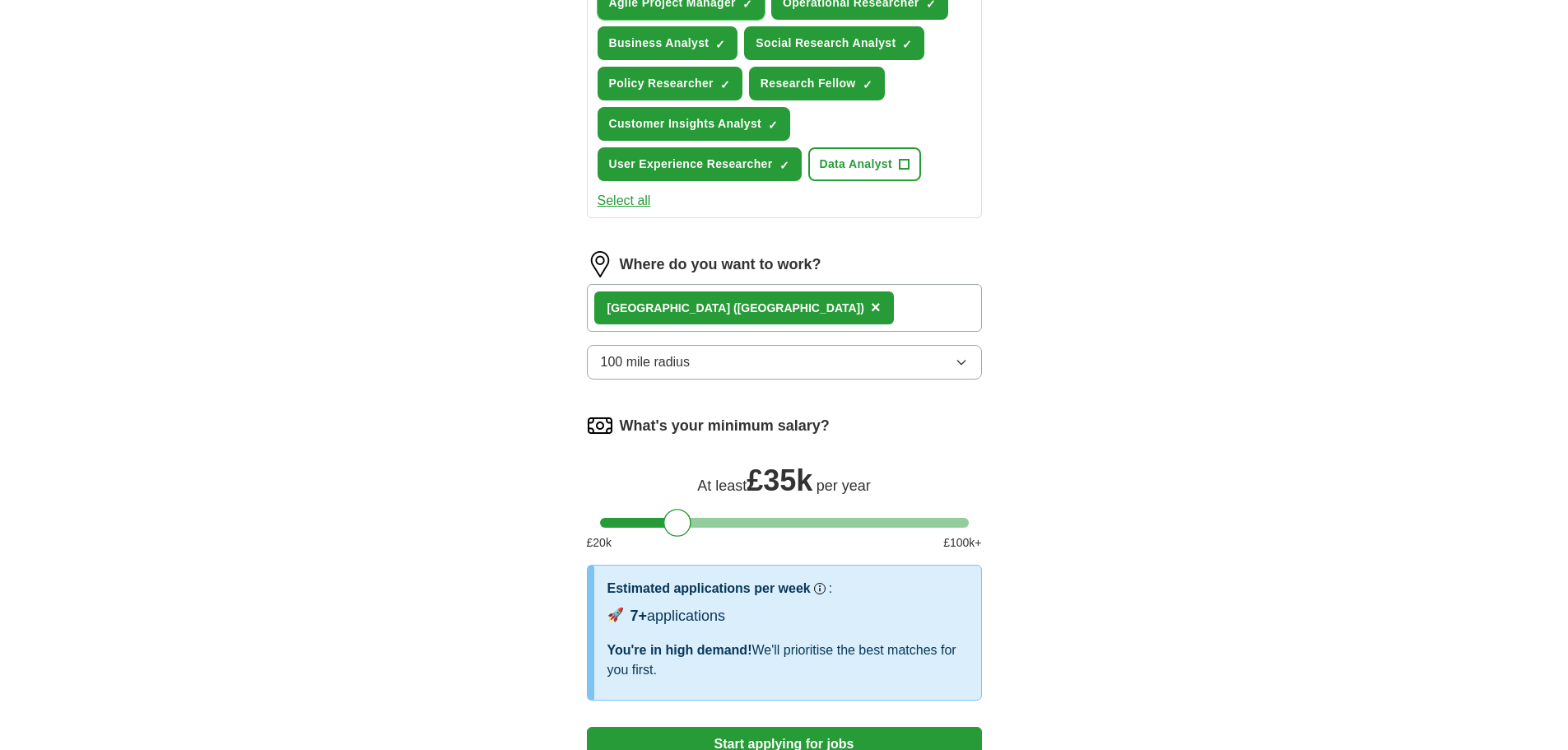
scroll to position [906, 0]
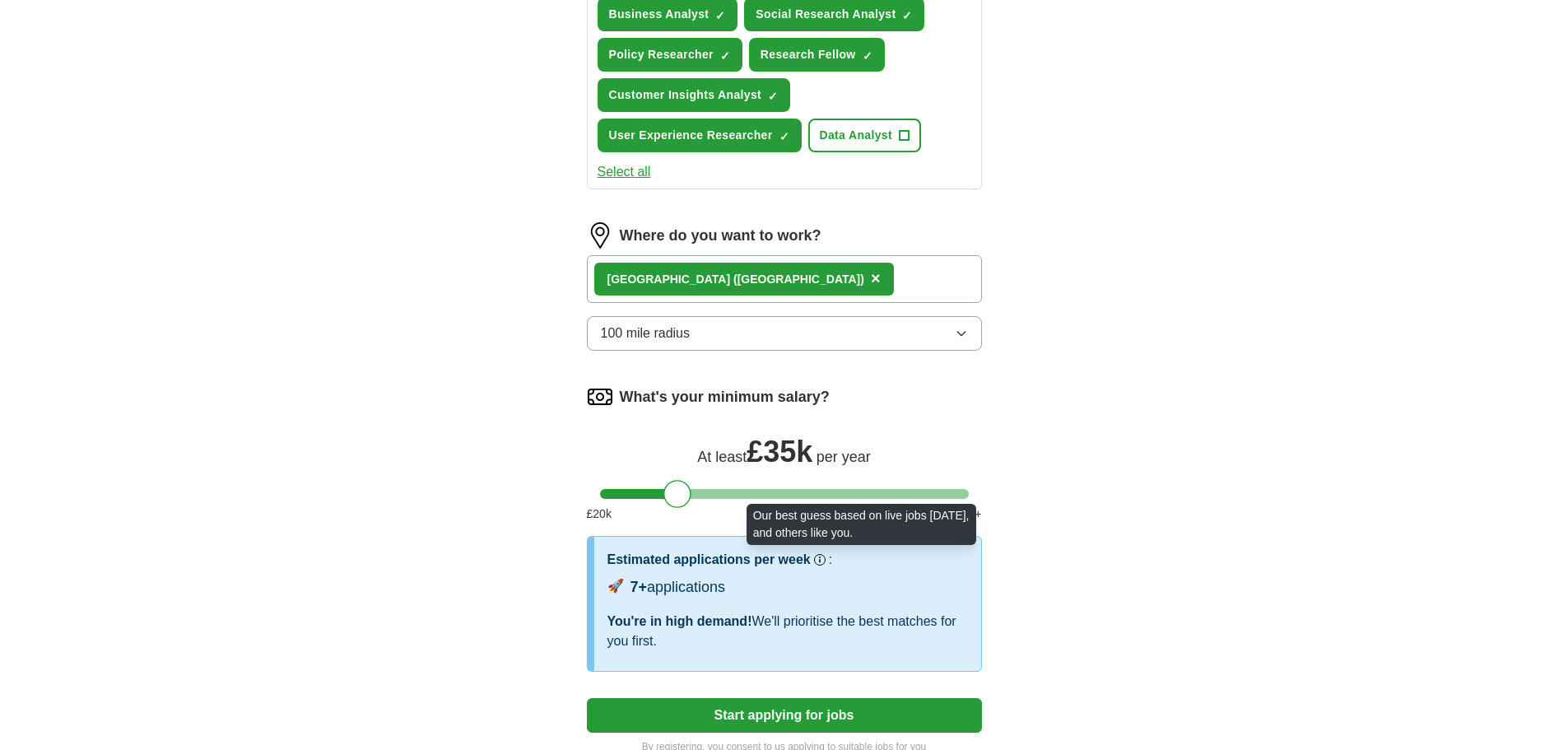
click at [818, 562] on circle at bounding box center [819, 560] width 8 height 8
click at [806, 589] on div "🚀 7+ applications" at bounding box center [788, 589] width 361 height 25
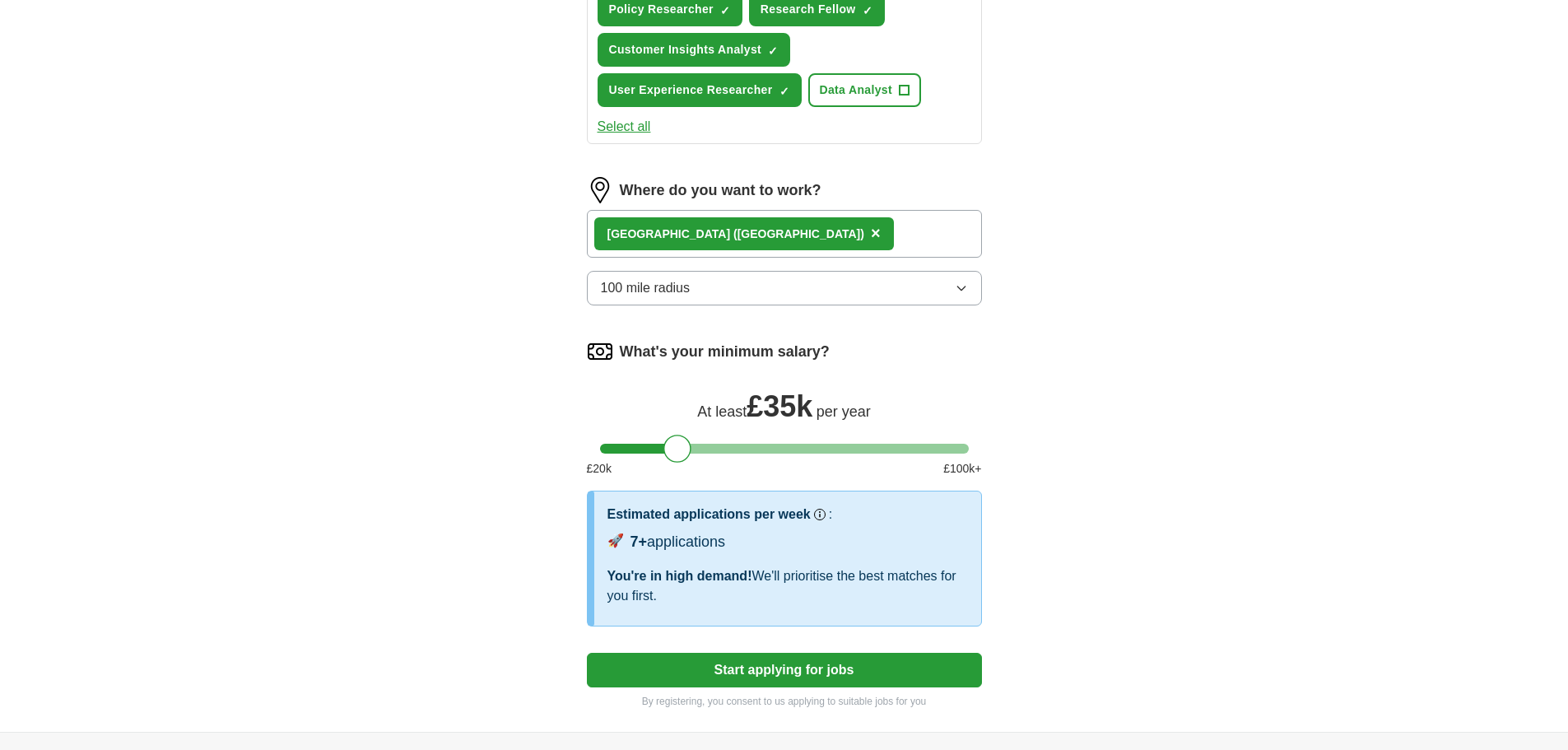
scroll to position [989, 0]
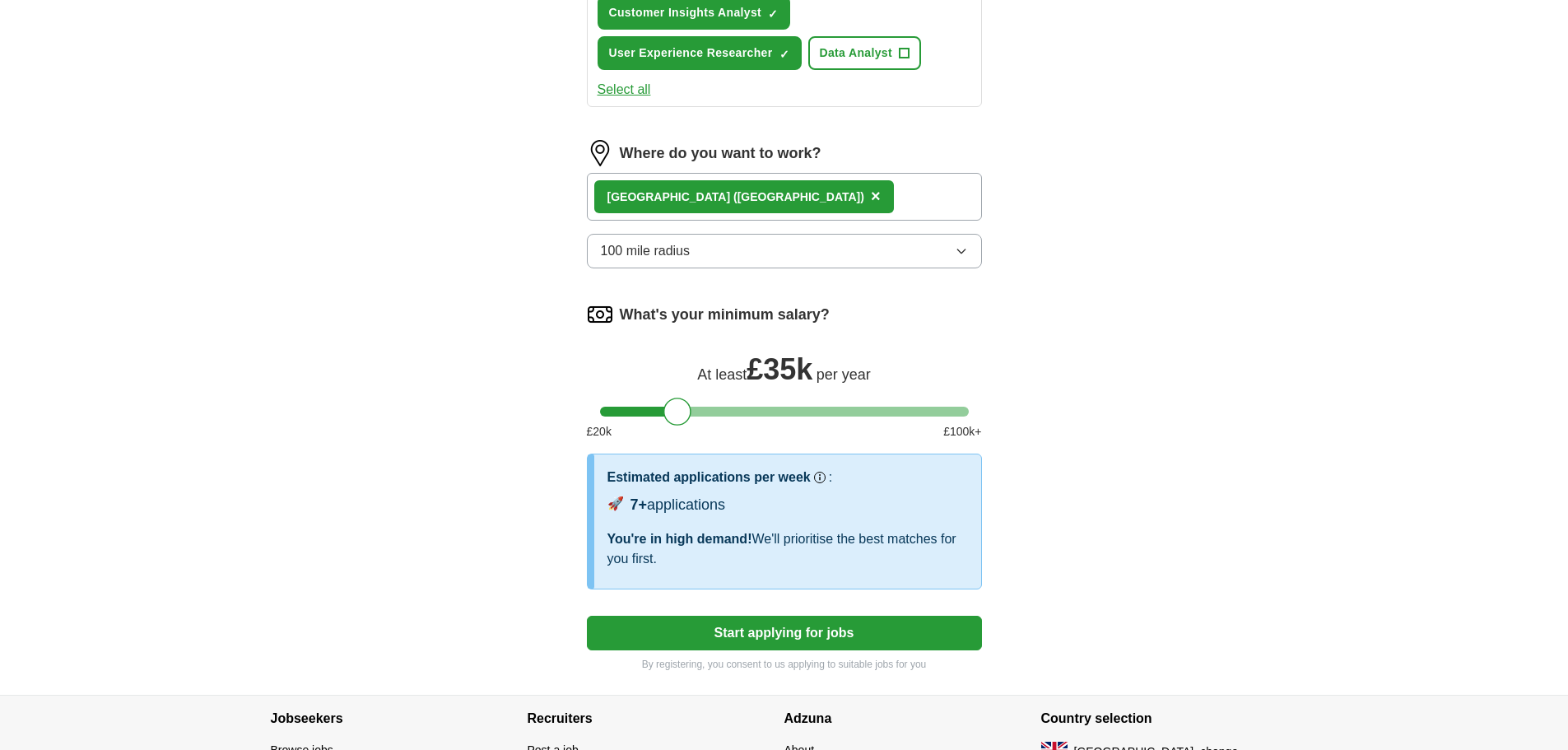
click at [694, 407] on div at bounding box center [784, 412] width 369 height 10
click at [709, 410] on div at bounding box center [784, 412] width 369 height 10
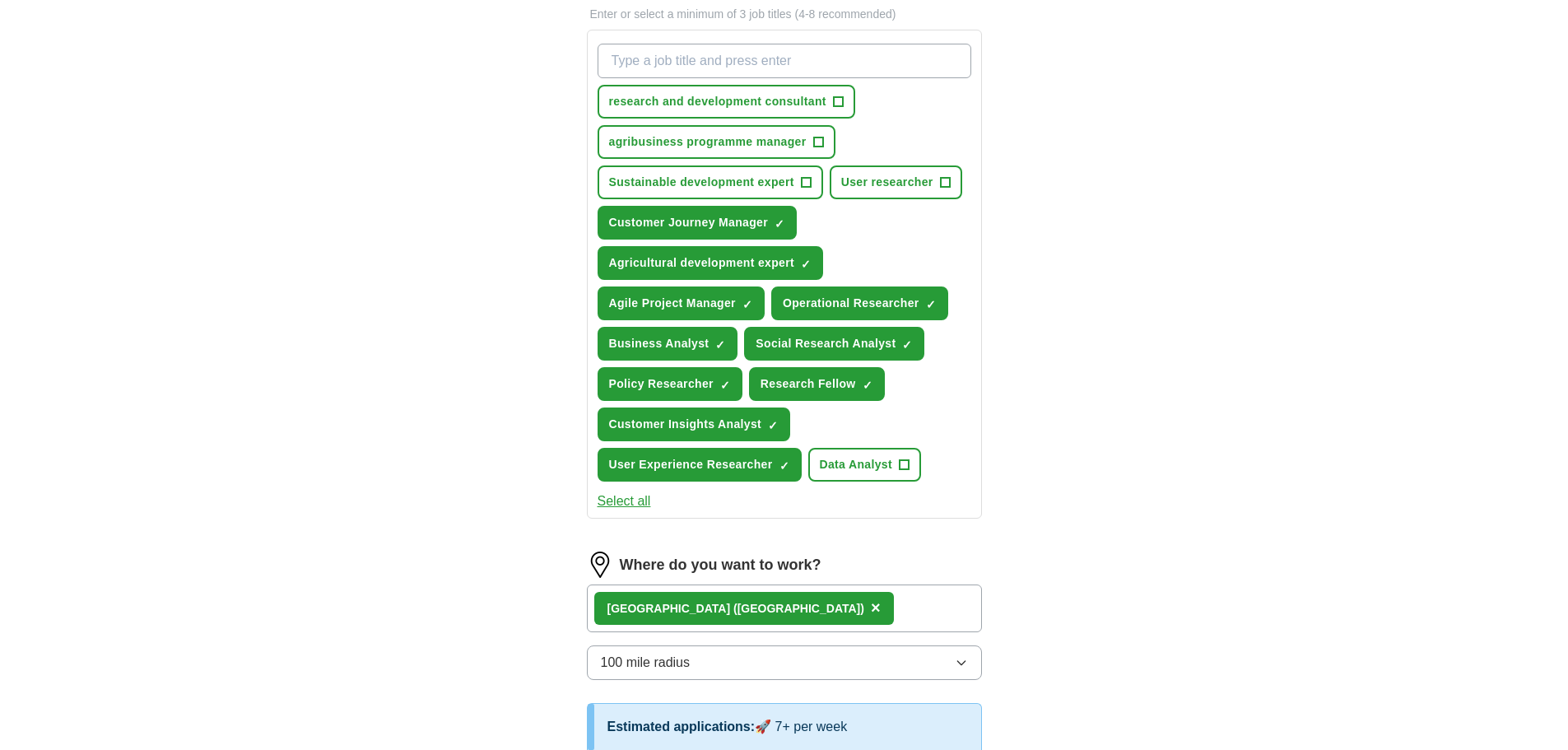
scroll to position [823, 0]
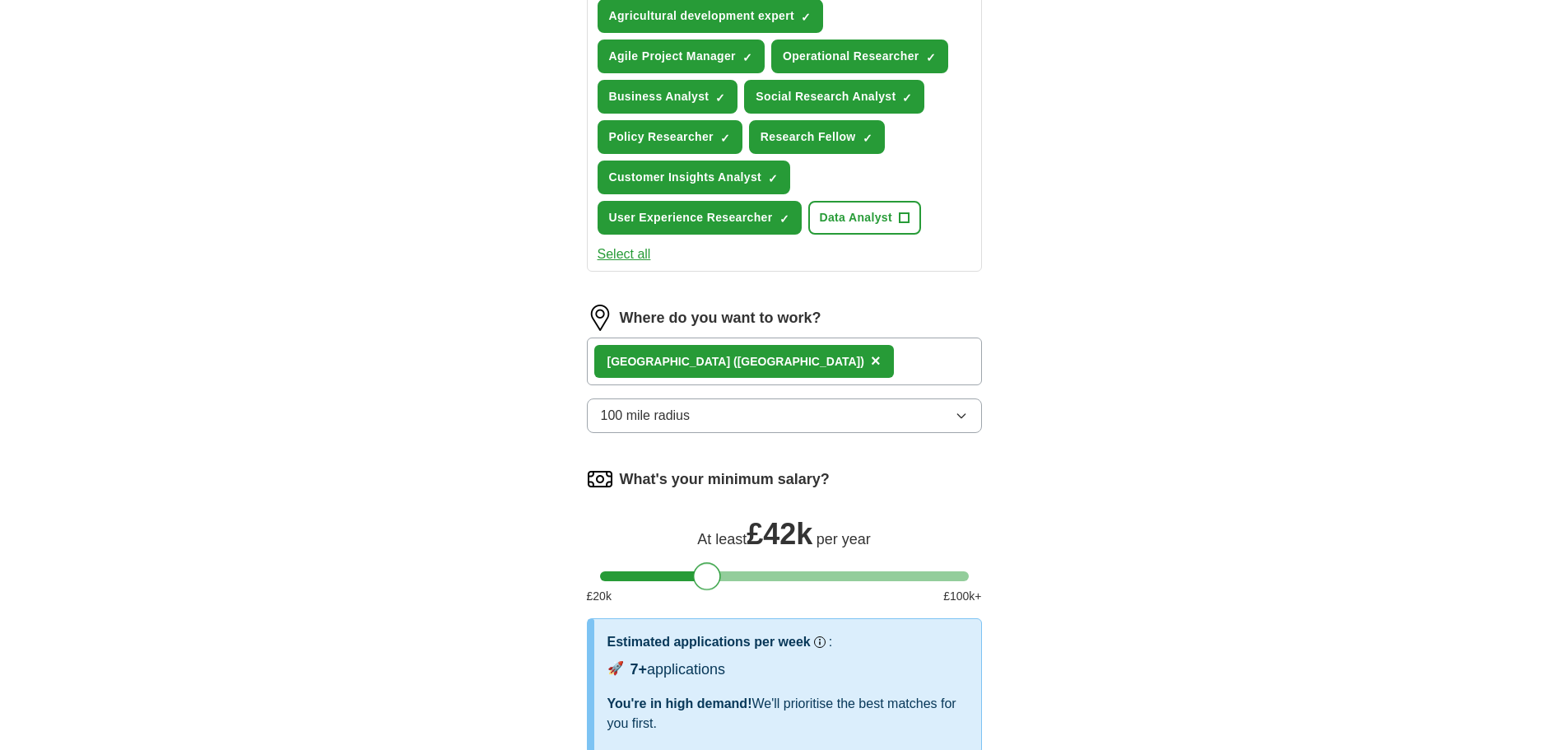
click at [695, 577] on div at bounding box center [707, 576] width 28 height 28
click at [695, 576] on div at bounding box center [707, 576] width 28 height 28
drag, startPoint x: 707, startPoint y: 576, endPoint x: 698, endPoint y: 574, distance: 9.2
click at [698, 574] on div at bounding box center [699, 576] width 28 height 28
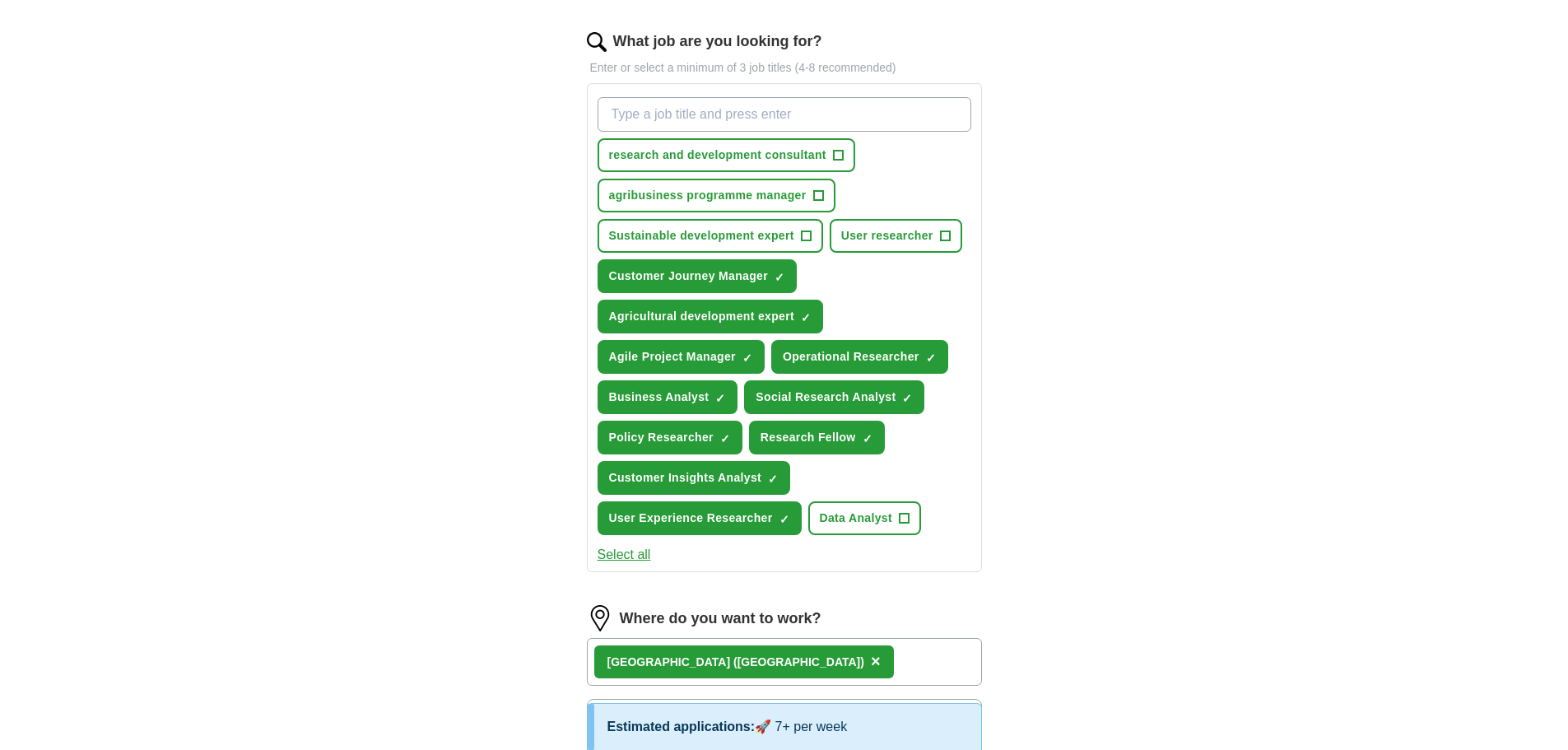
scroll to position [494, 0]
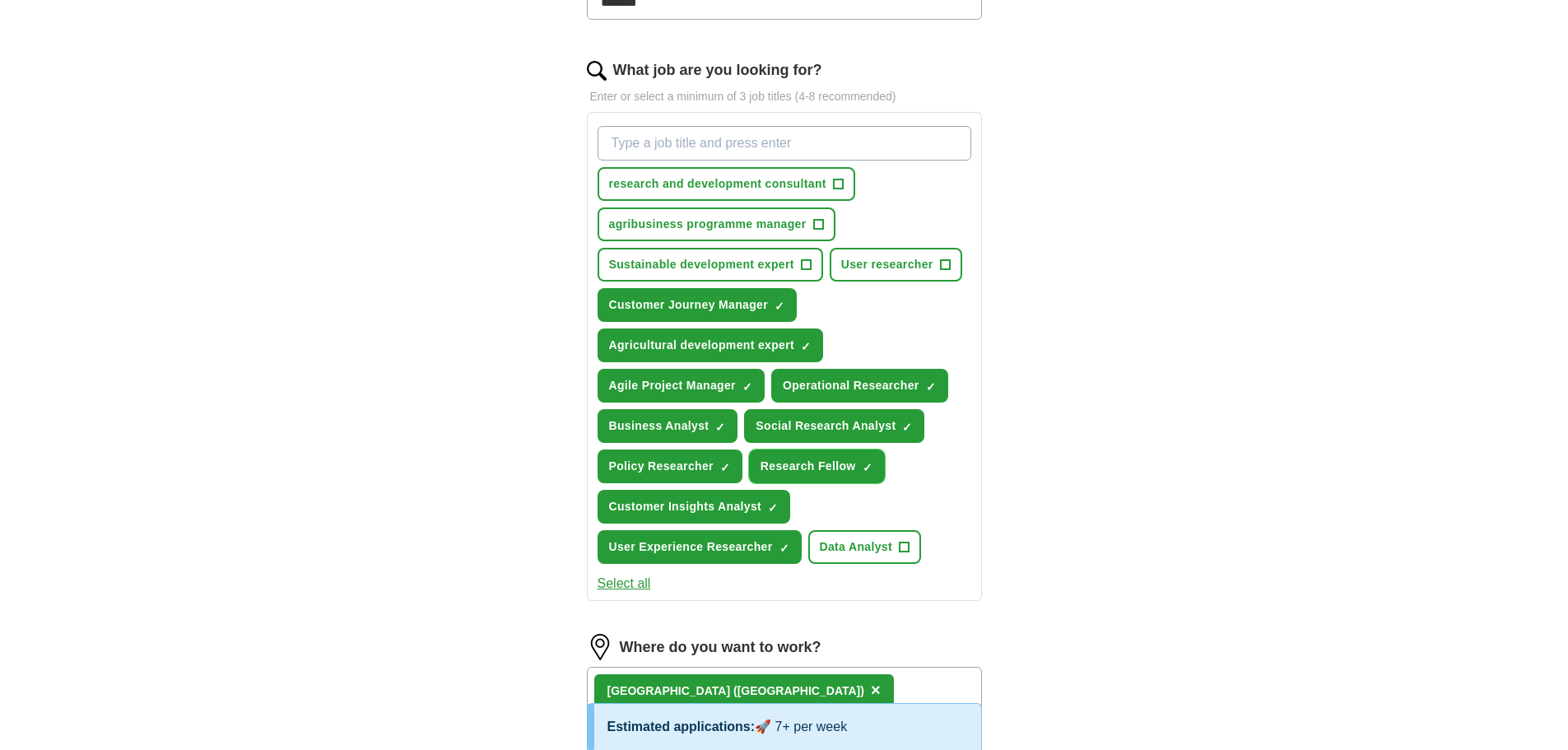
click at [0, 0] on span "×" at bounding box center [0, 0] width 0 height 0
drag, startPoint x: 803, startPoint y: 261, endPoint x: 822, endPoint y: 288, distance: 33.0
click at [803, 262] on span "+" at bounding box center [806, 265] width 10 height 14
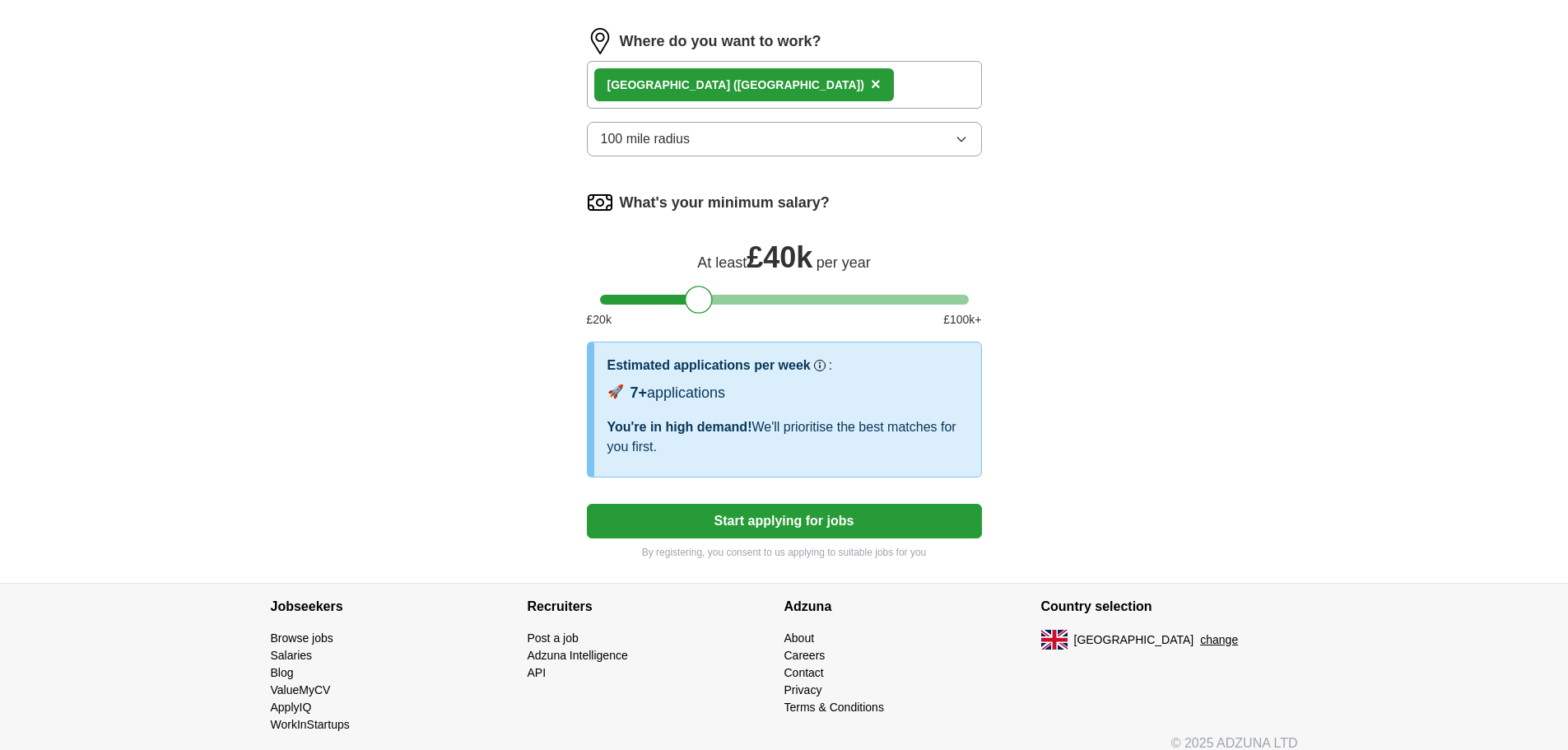
scroll to position [1117, 0]
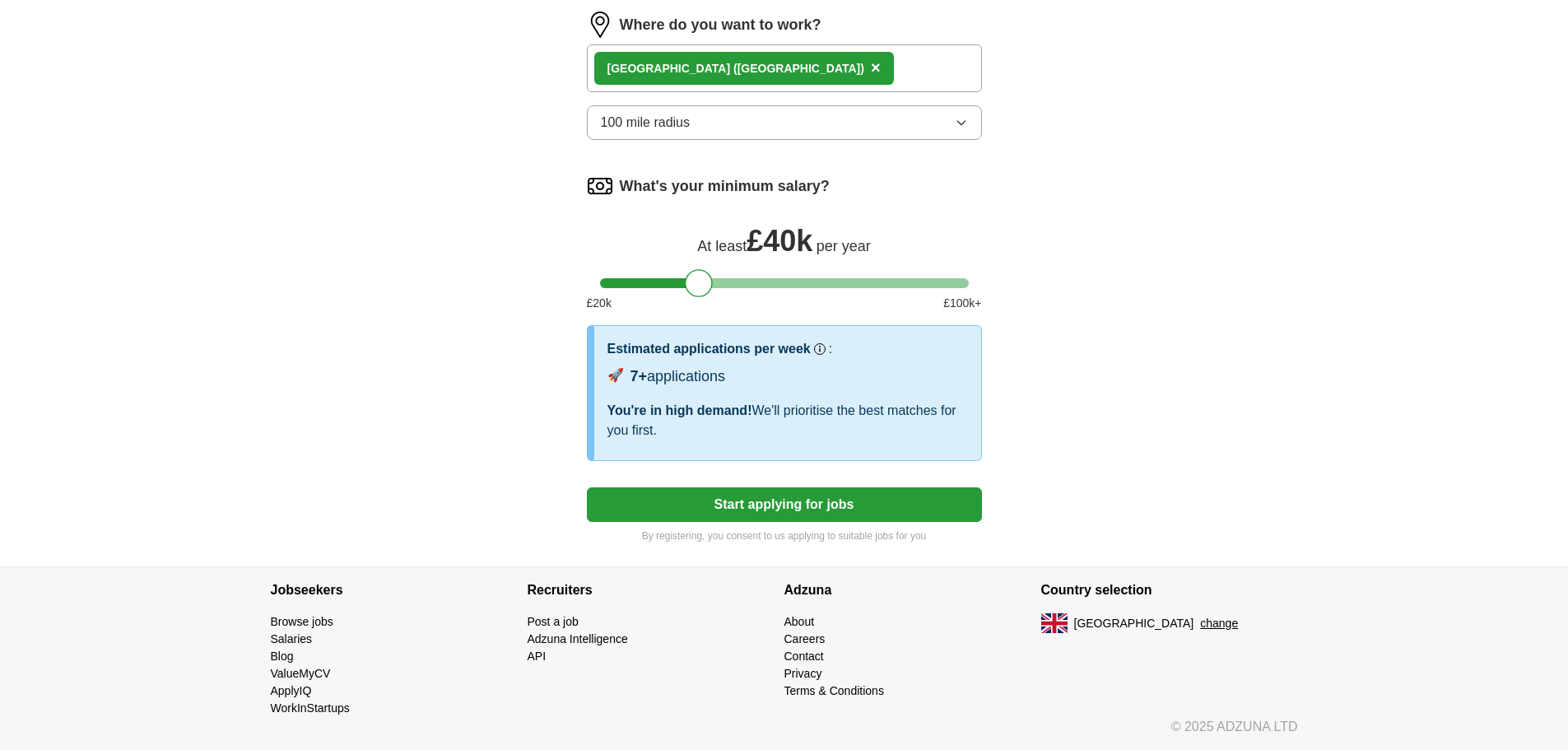
click at [829, 507] on button "Start applying for jobs" at bounding box center [785, 505] width 395 height 34
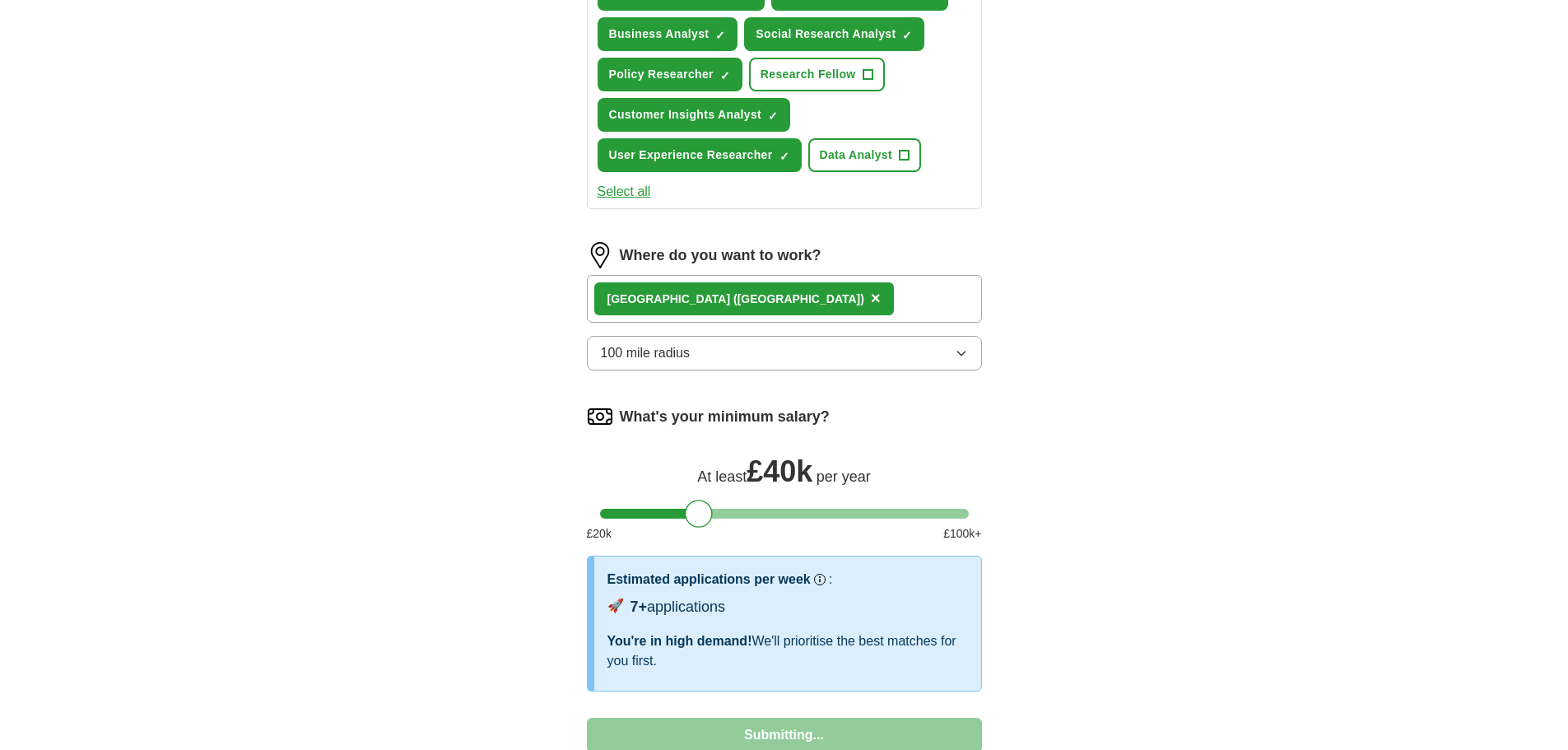
select select "**"
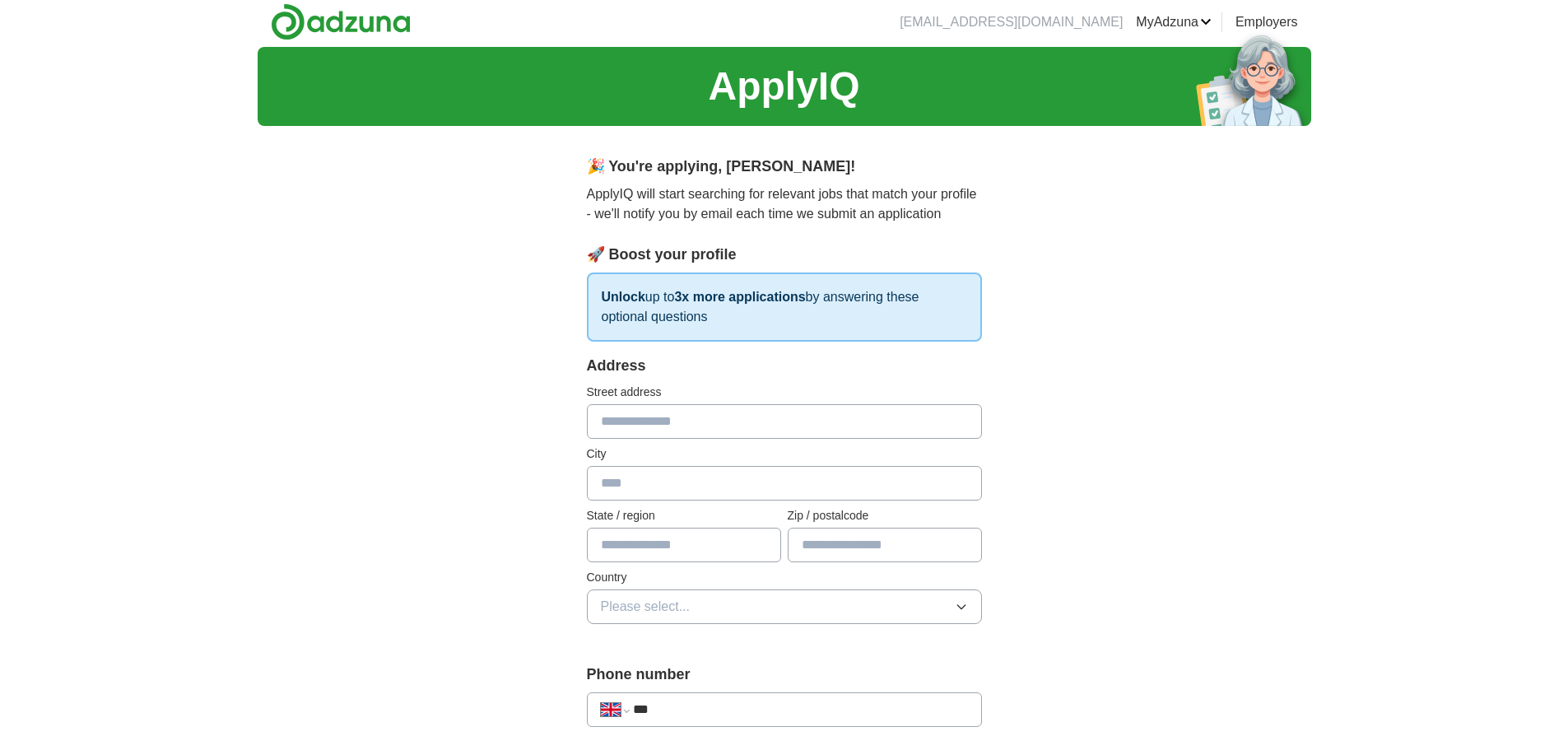
scroll to position [0, 0]
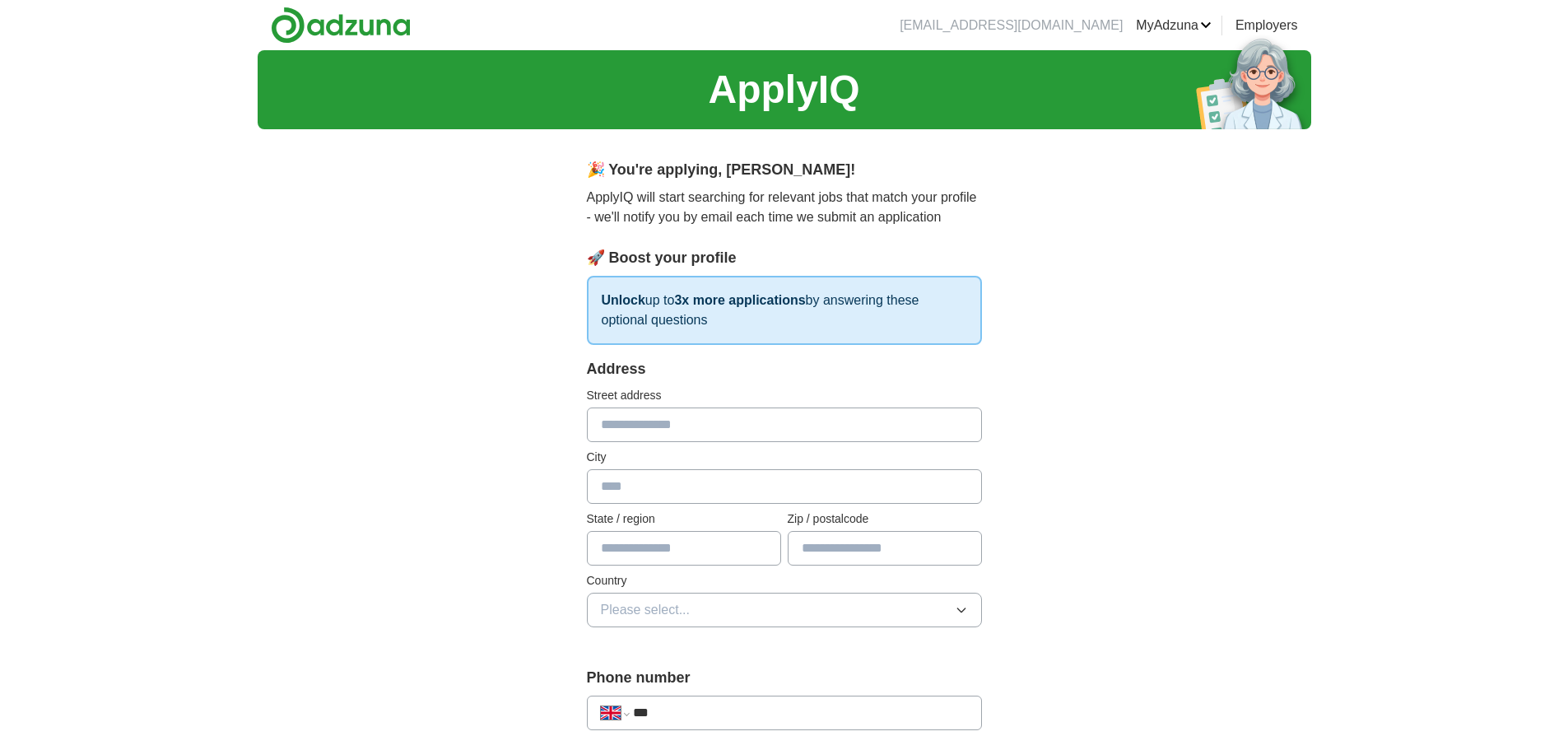
click at [697, 424] on input "text" at bounding box center [785, 425] width 395 height 34
click at [691, 424] on input "text" at bounding box center [785, 425] width 395 height 34
type input "*"
type input "**********"
click at [740, 466] on div "City" at bounding box center [785, 476] width 395 height 55
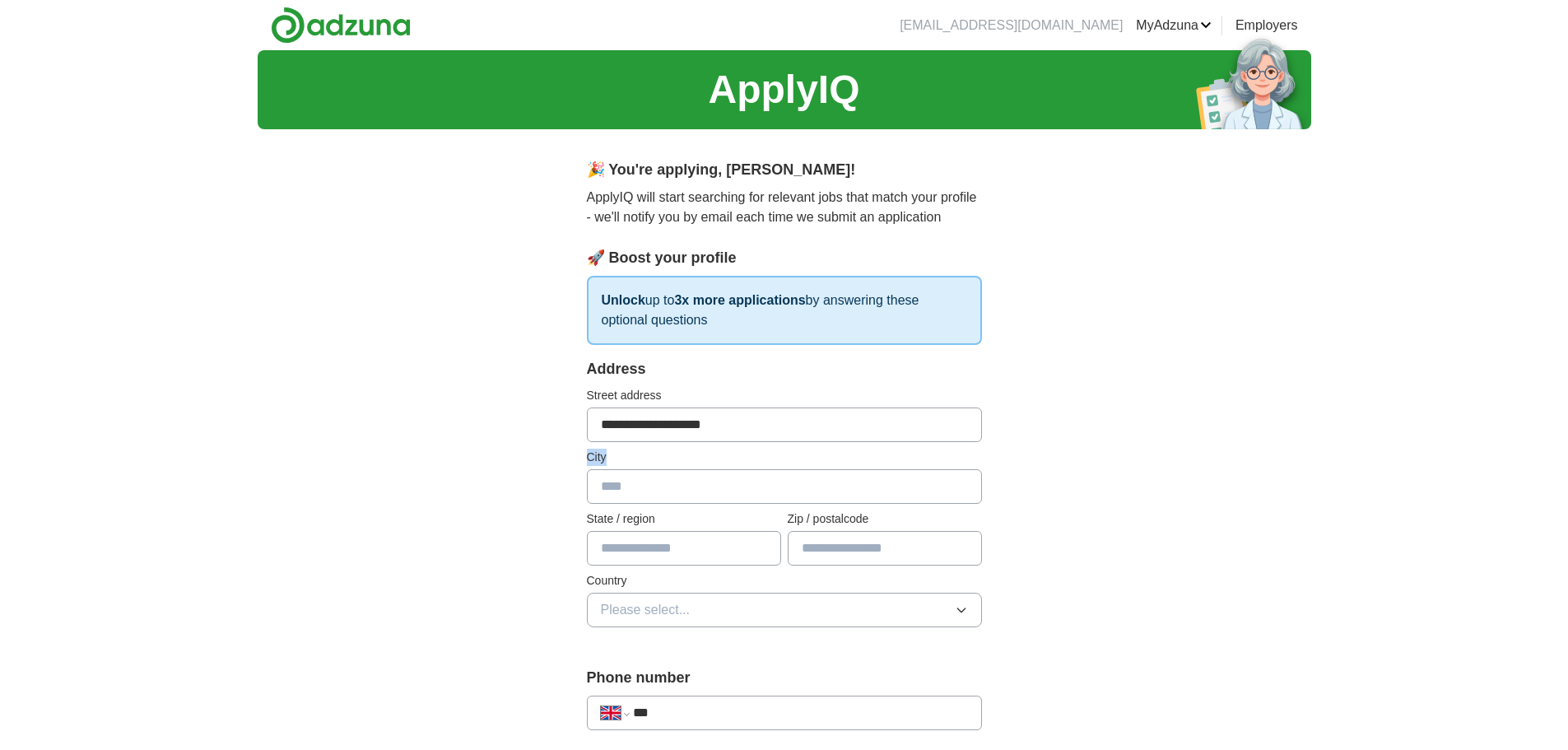
click at [736, 477] on input "text" at bounding box center [785, 487] width 395 height 34
type input "*****"
click at [739, 428] on input "**********" at bounding box center [785, 425] width 395 height 34
type input "**********"
click at [818, 560] on input "text" at bounding box center [885, 549] width 194 height 34
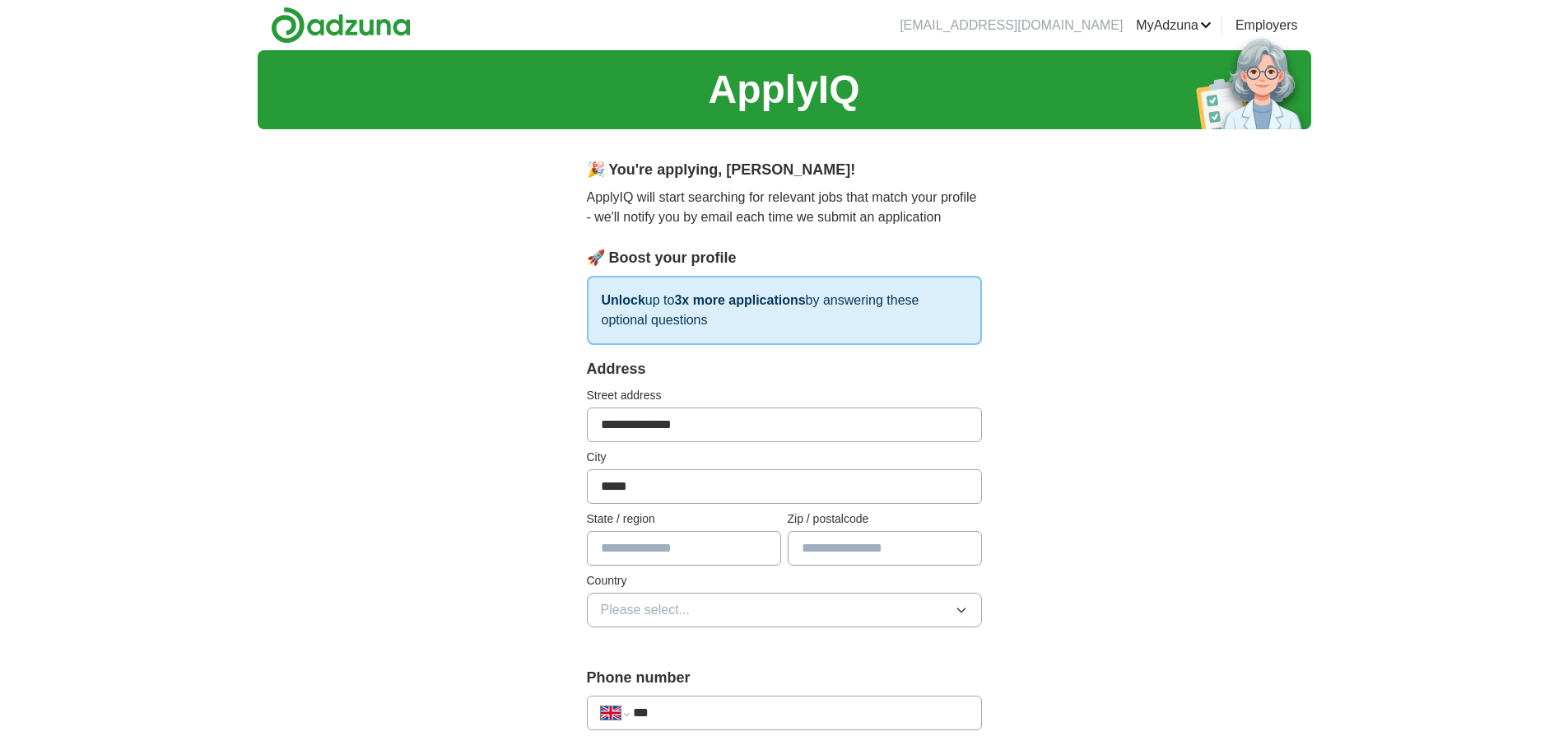
click at [794, 600] on button "Please select..." at bounding box center [785, 610] width 395 height 34
drag, startPoint x: 779, startPoint y: 646, endPoint x: 793, endPoint y: 616, distance: 33.1
click at [779, 645] on div "[GEOGRAPHIC_DATA]" at bounding box center [784, 648] width 367 height 20
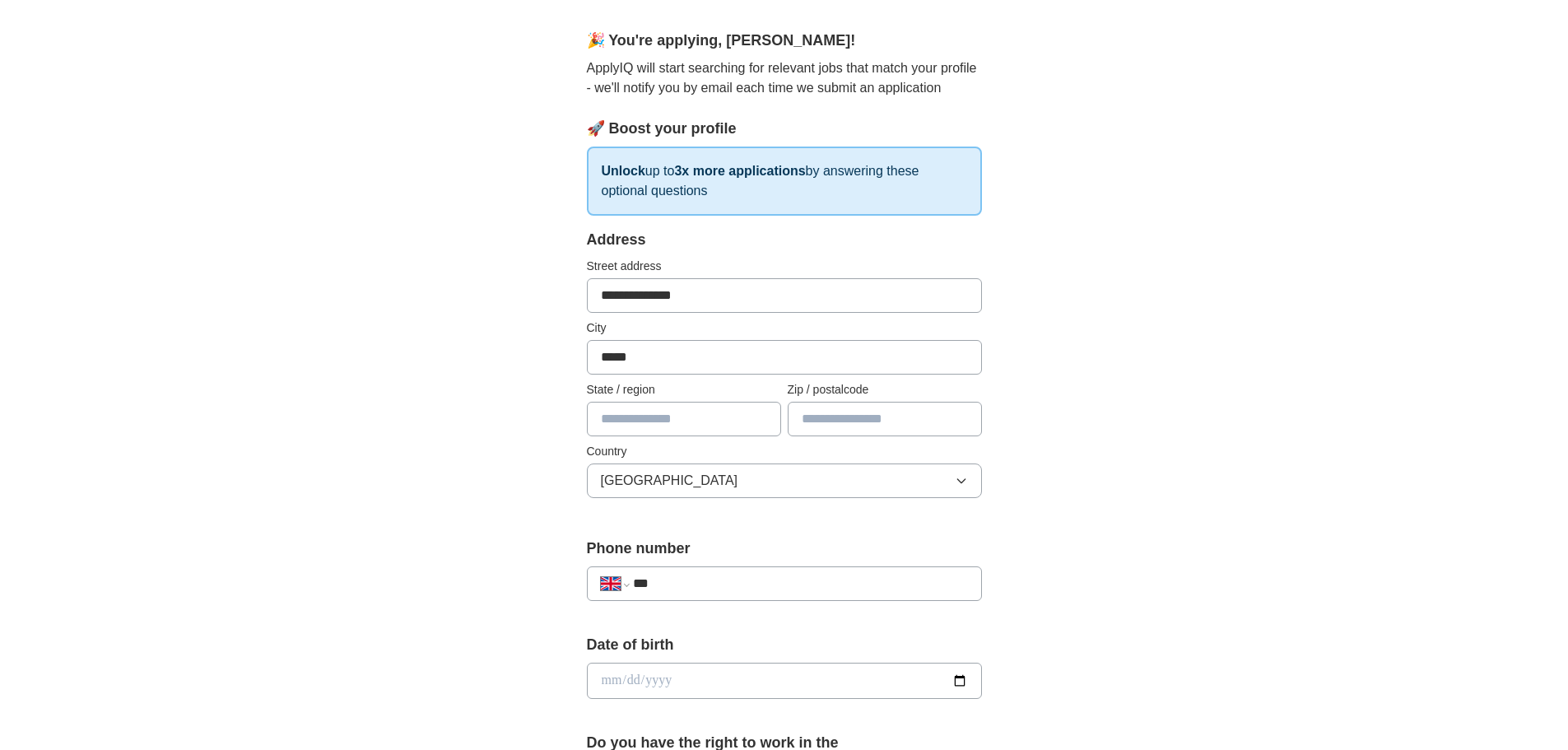
scroll to position [165, 0]
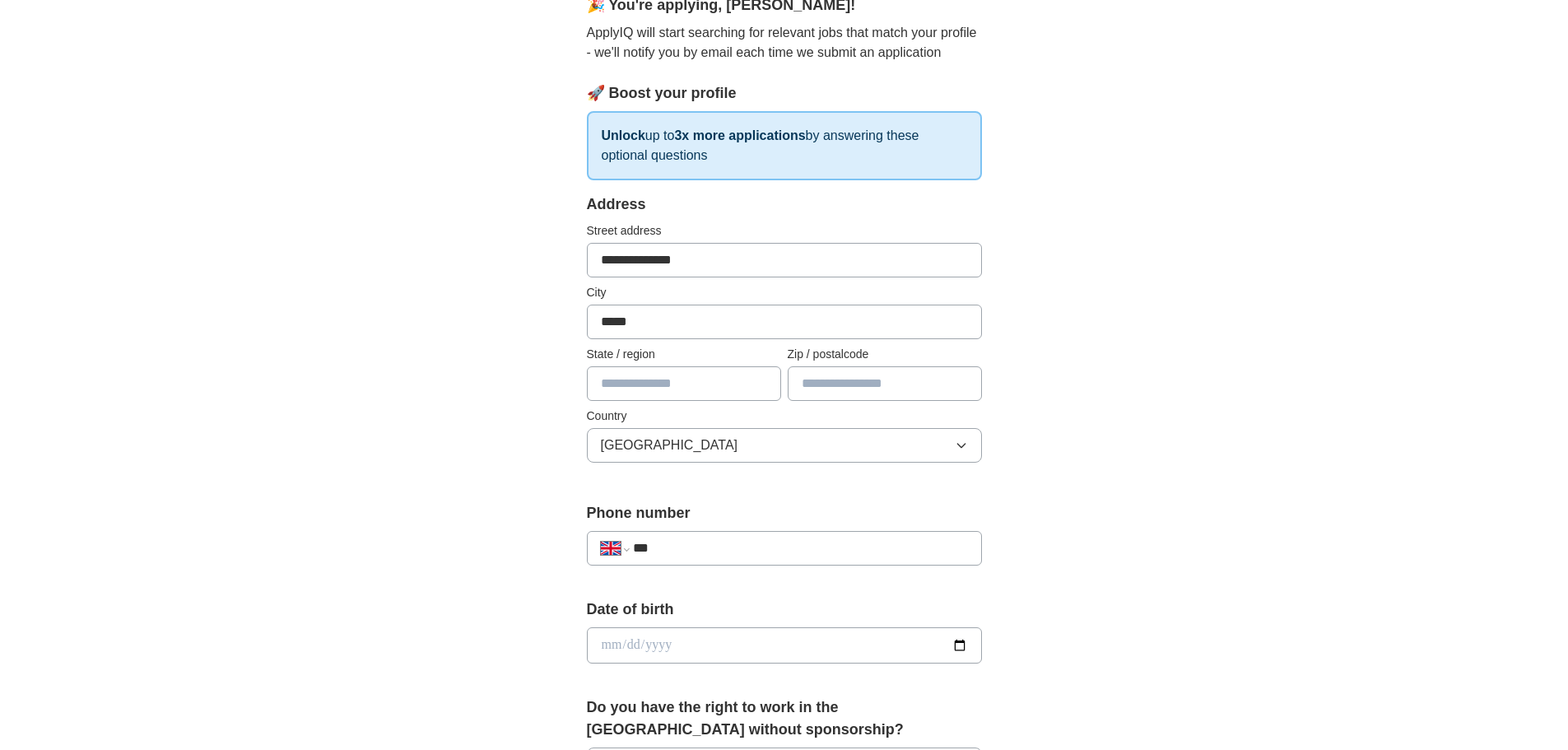
click at [724, 544] on input "***" at bounding box center [799, 549] width 334 height 20
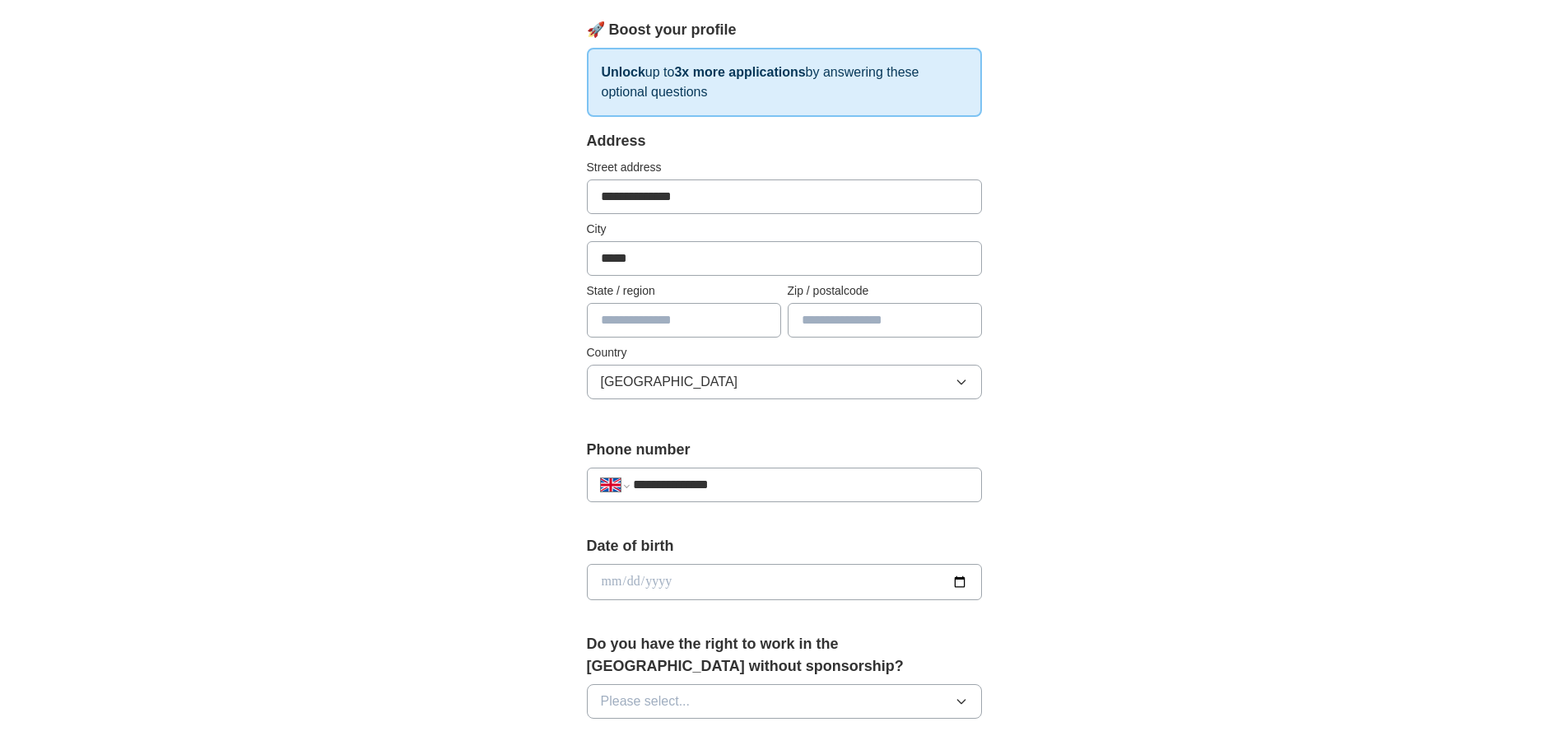
scroll to position [412, 0]
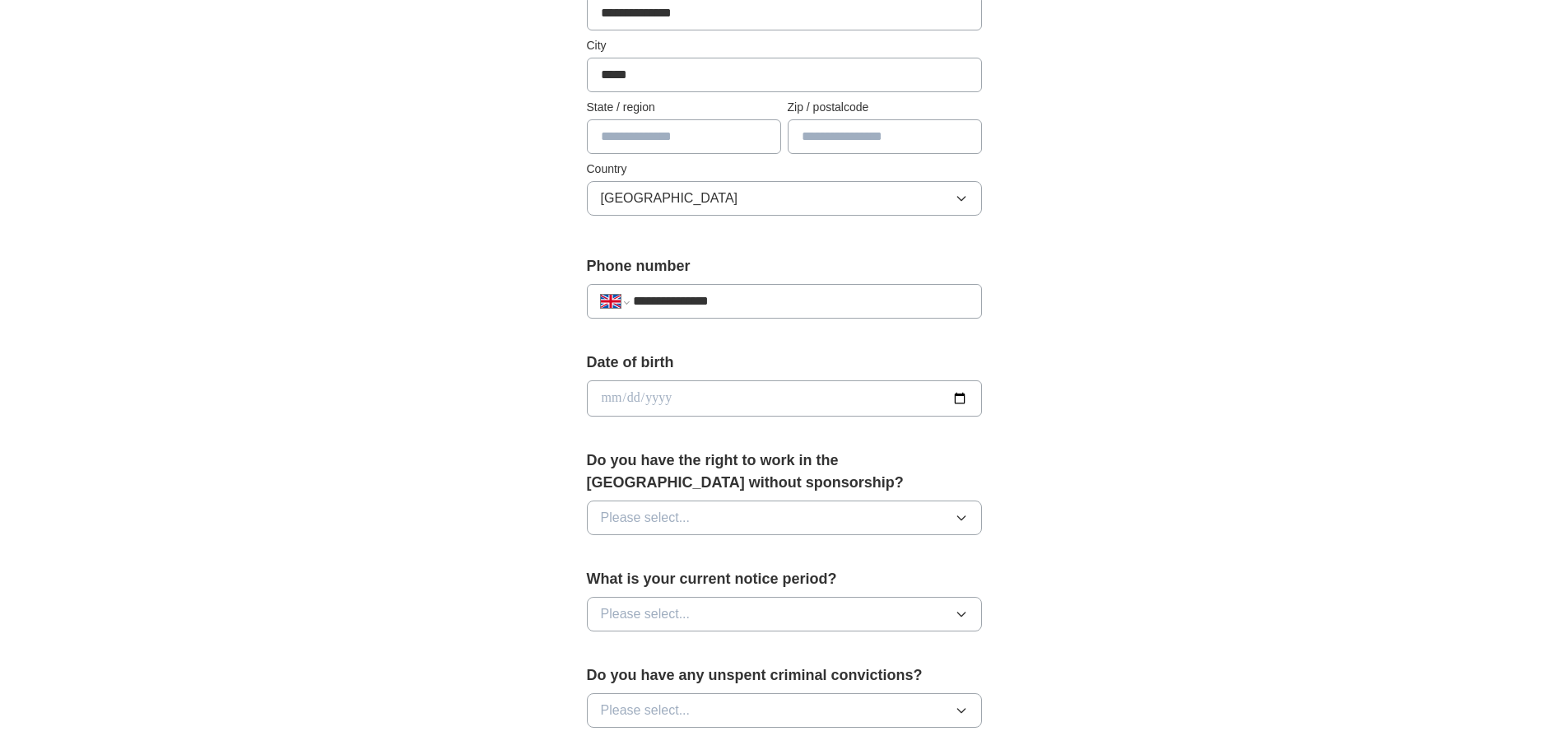
type input "**********"
click at [958, 388] on input "date" at bounding box center [785, 399] width 395 height 36
click at [814, 402] on input "date" at bounding box center [785, 399] width 395 height 36
type input "**********"
click at [761, 517] on button "Please select..." at bounding box center [785, 518] width 395 height 34
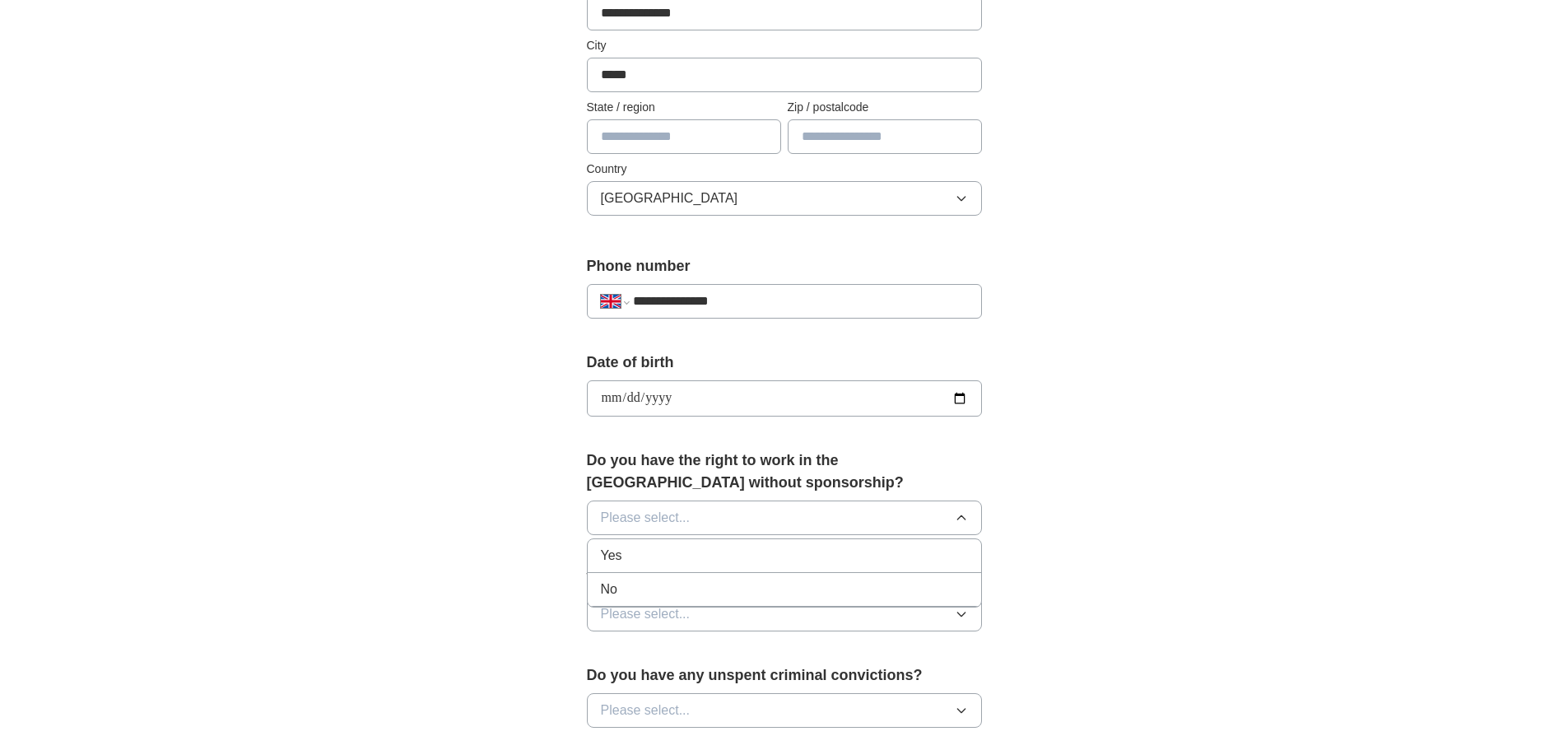
click at [740, 572] on ul "Yes No" at bounding box center [785, 573] width 395 height 69
click at [747, 554] on div "Yes" at bounding box center [784, 556] width 367 height 20
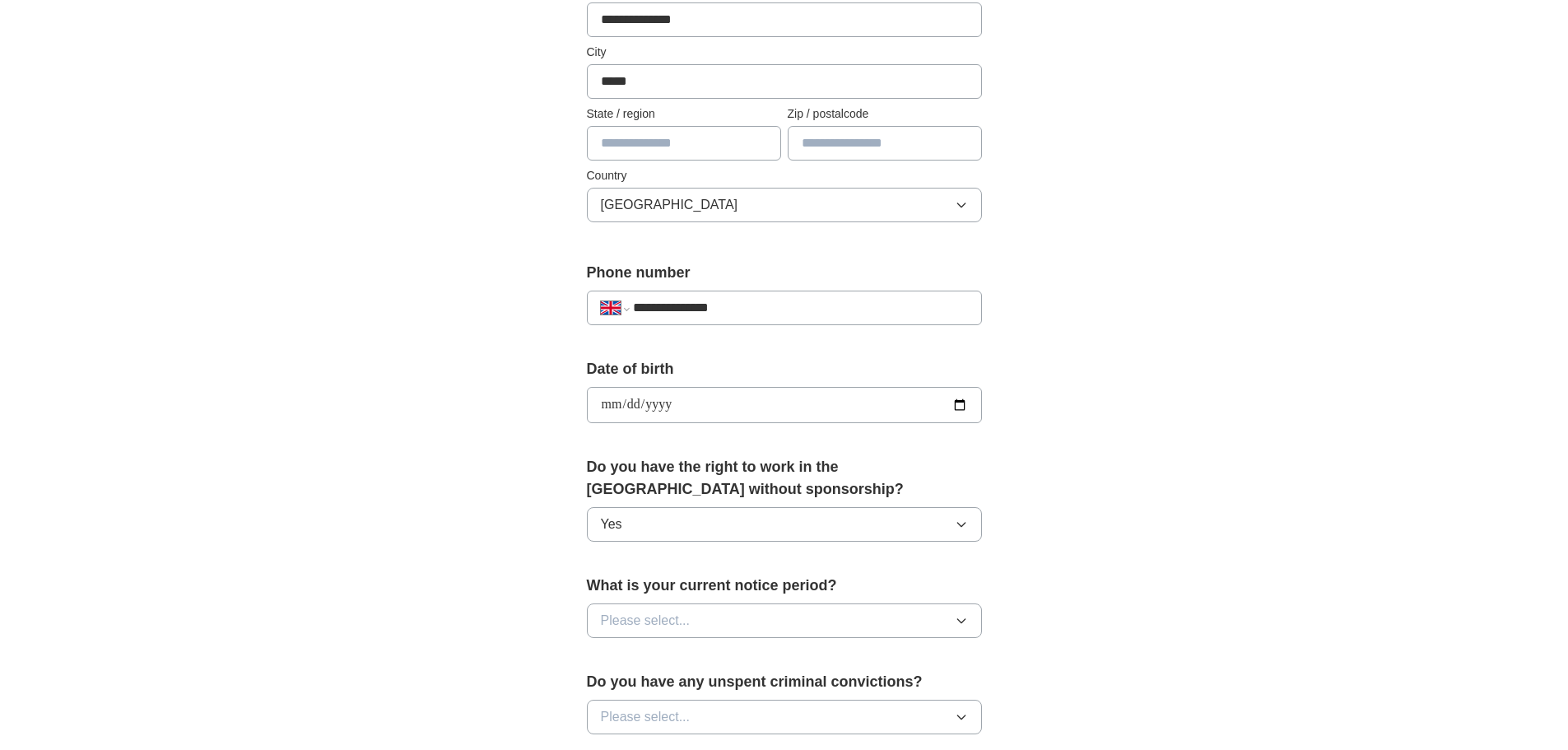
scroll to position [165, 0]
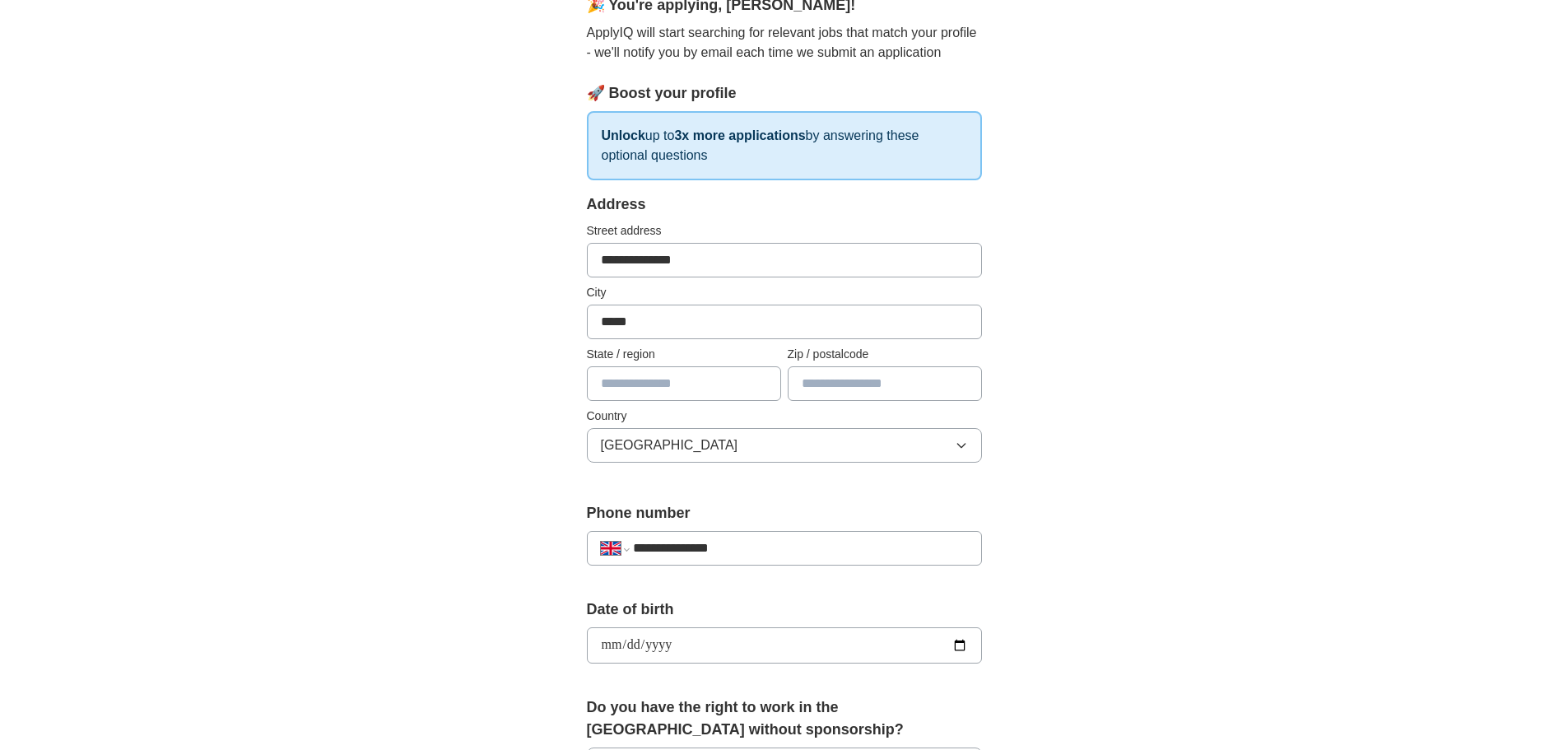
click at [686, 381] on input "text" at bounding box center [684, 384] width 194 height 34
click at [1097, 424] on div "**********" at bounding box center [784, 624] width 1053 height 1477
click at [888, 390] on input "text" at bounding box center [885, 384] width 194 height 34
click at [663, 394] on input "text" at bounding box center [684, 384] width 194 height 34
type input "**********"
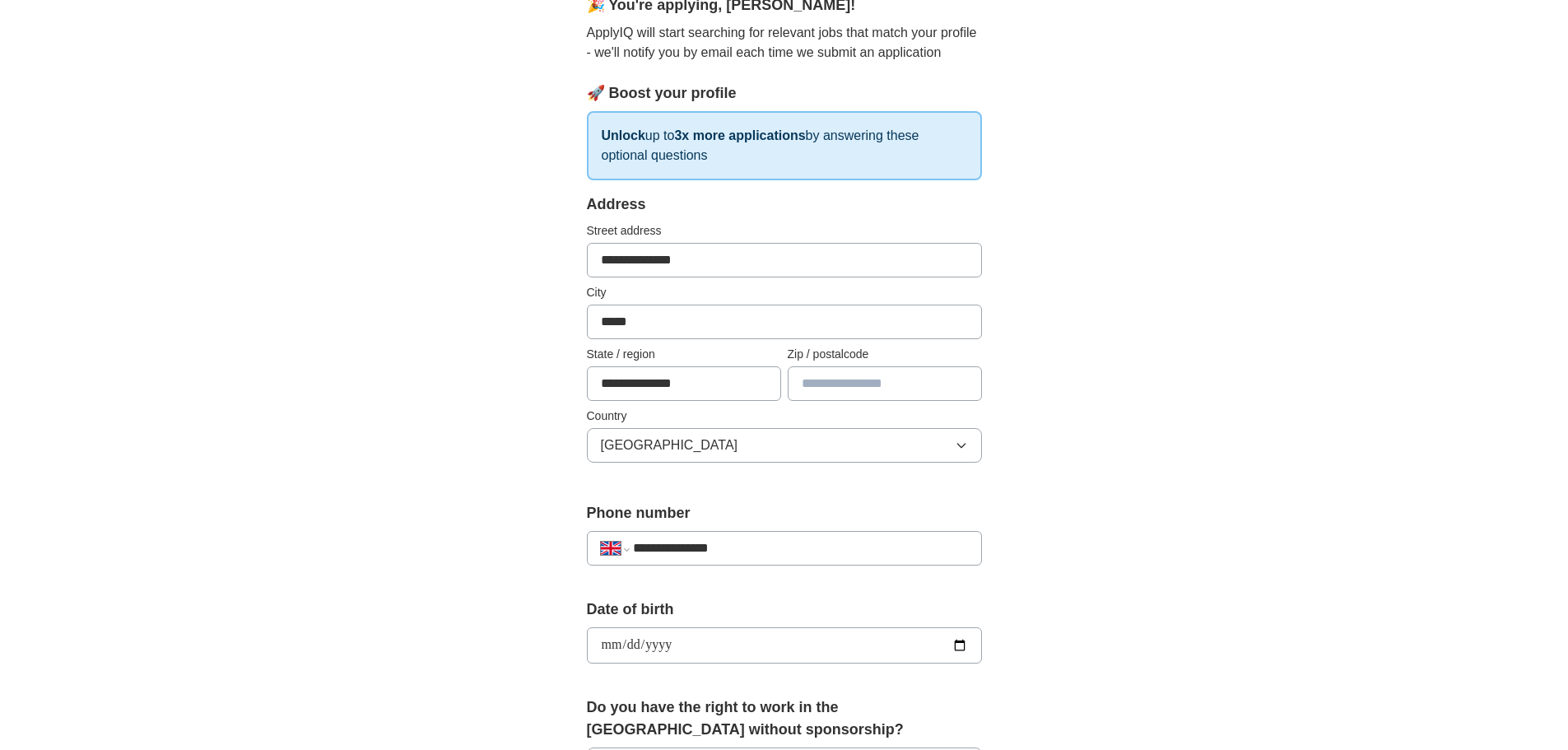
drag, startPoint x: 1197, startPoint y: 416, endPoint x: 1185, endPoint y: 414, distance: 12.2
click at [1197, 415] on div "**********" at bounding box center [784, 624] width 1053 height 1477
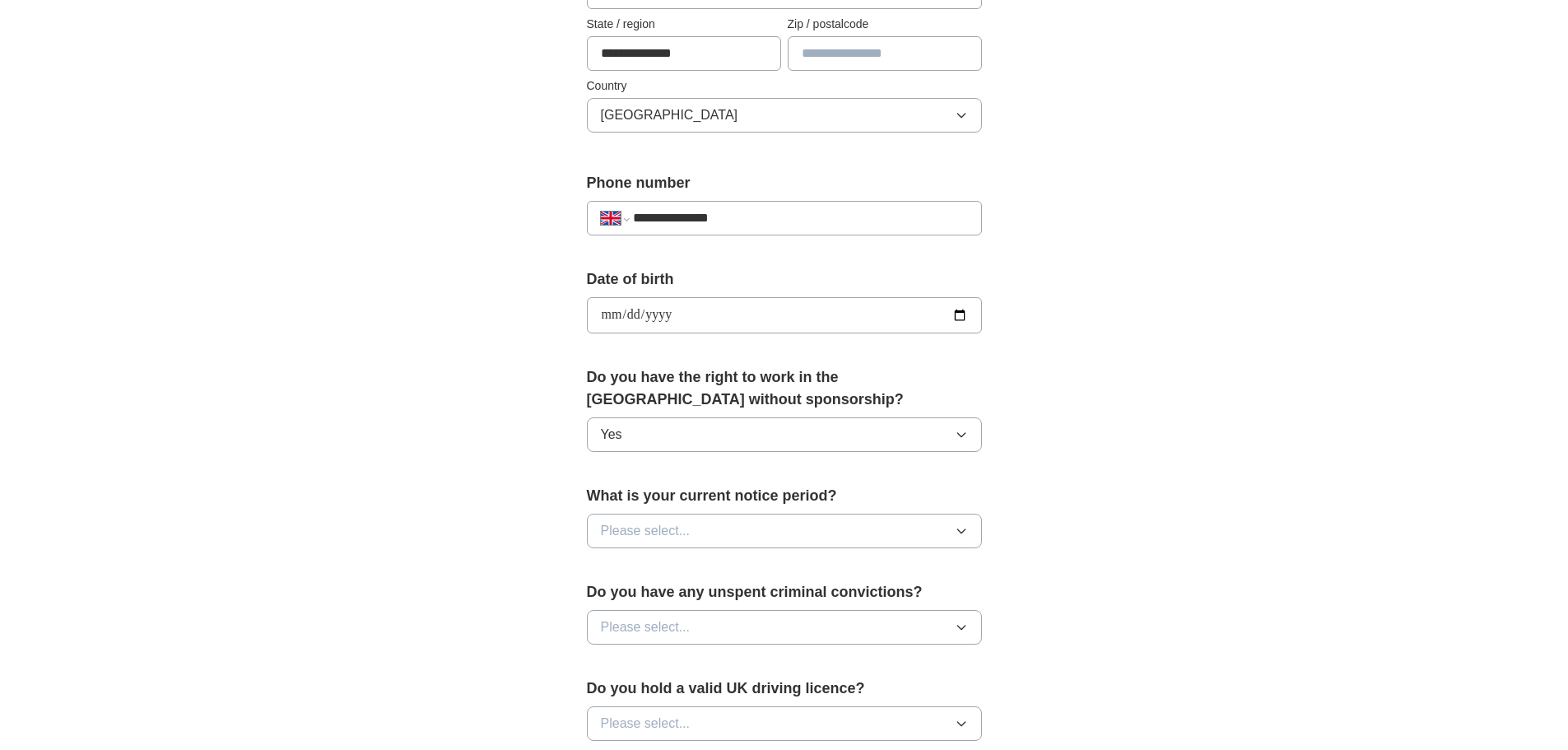
scroll to position [659, 0]
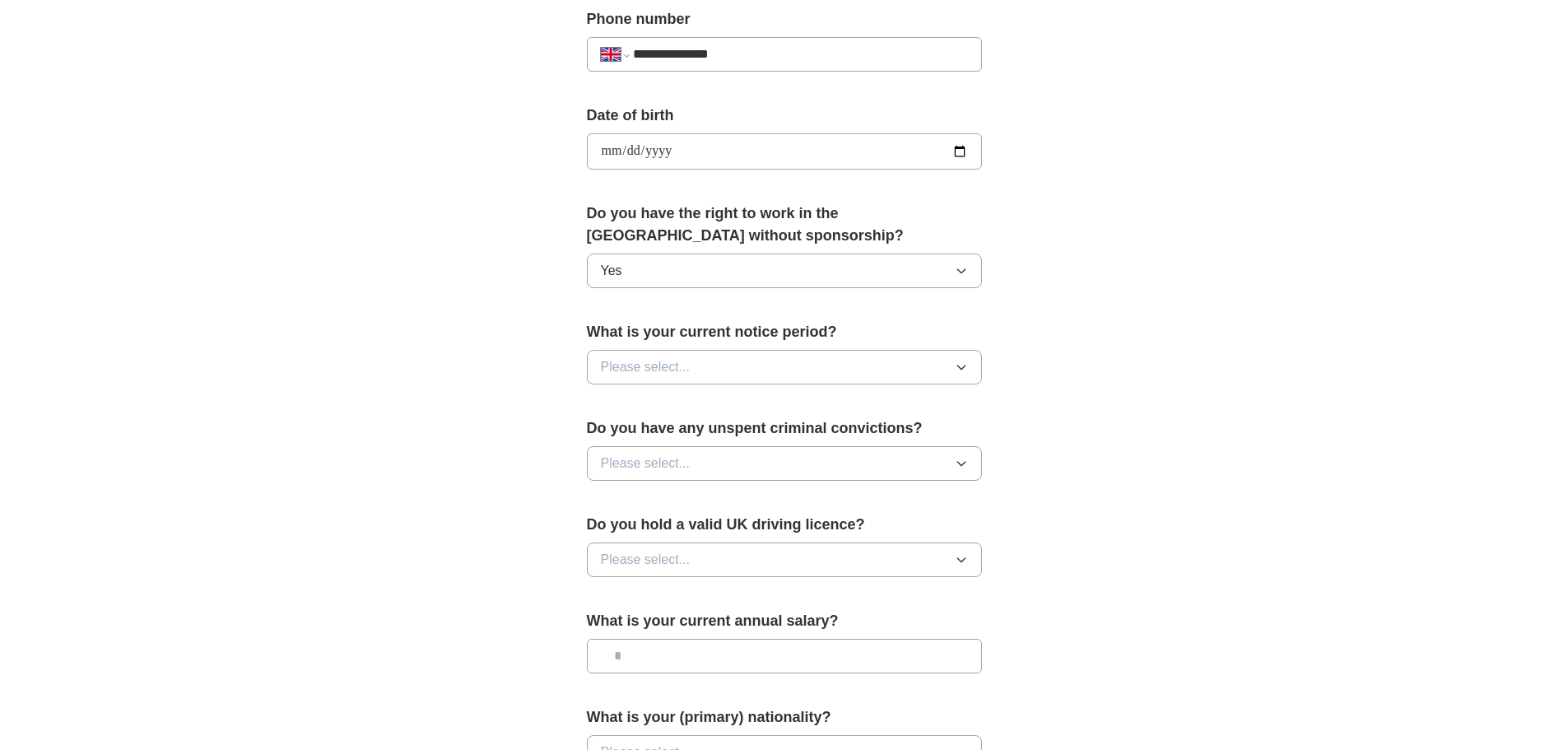
click at [712, 366] on button "Please select..." at bounding box center [785, 367] width 395 height 34
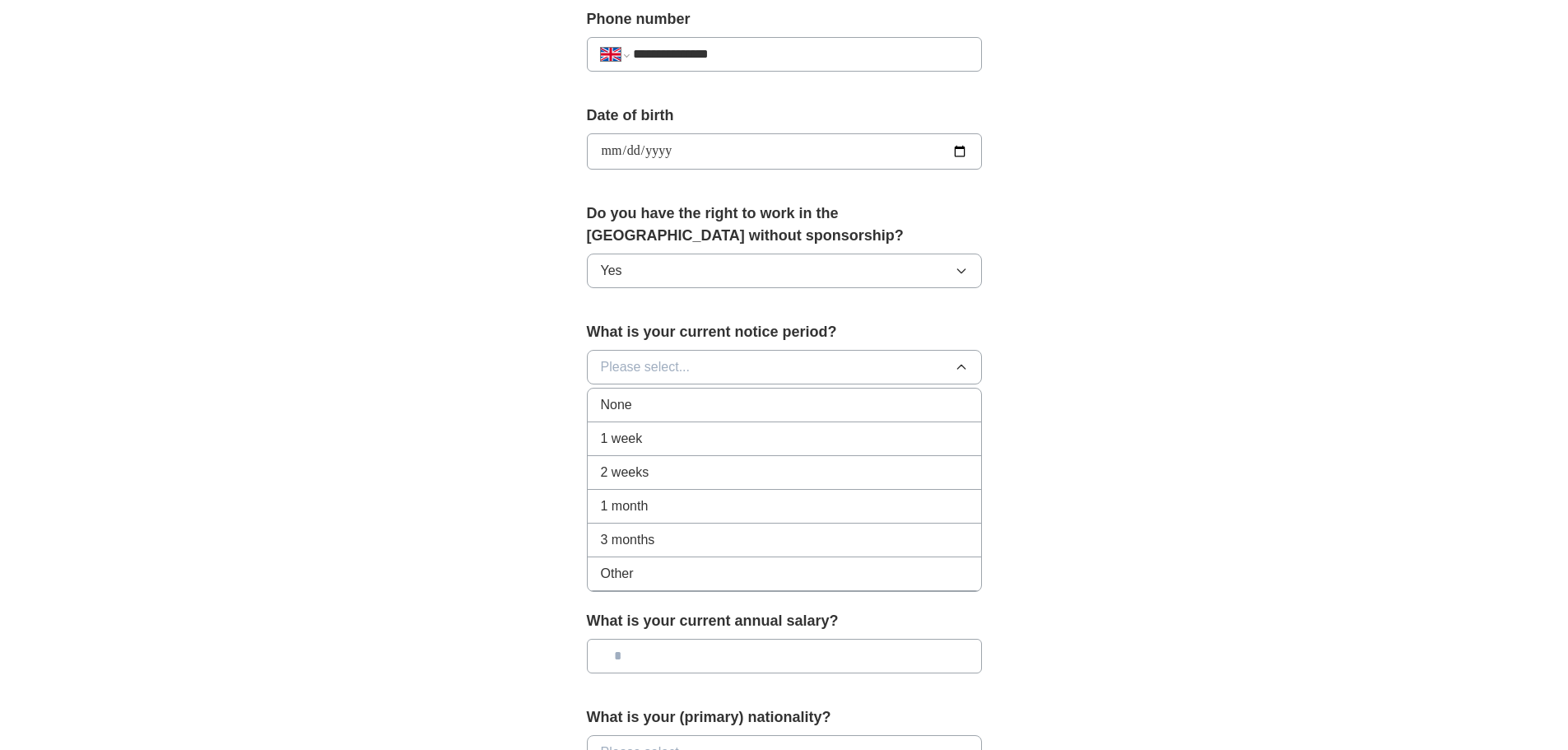
click at [696, 503] on div "1 month" at bounding box center [784, 507] width 367 height 20
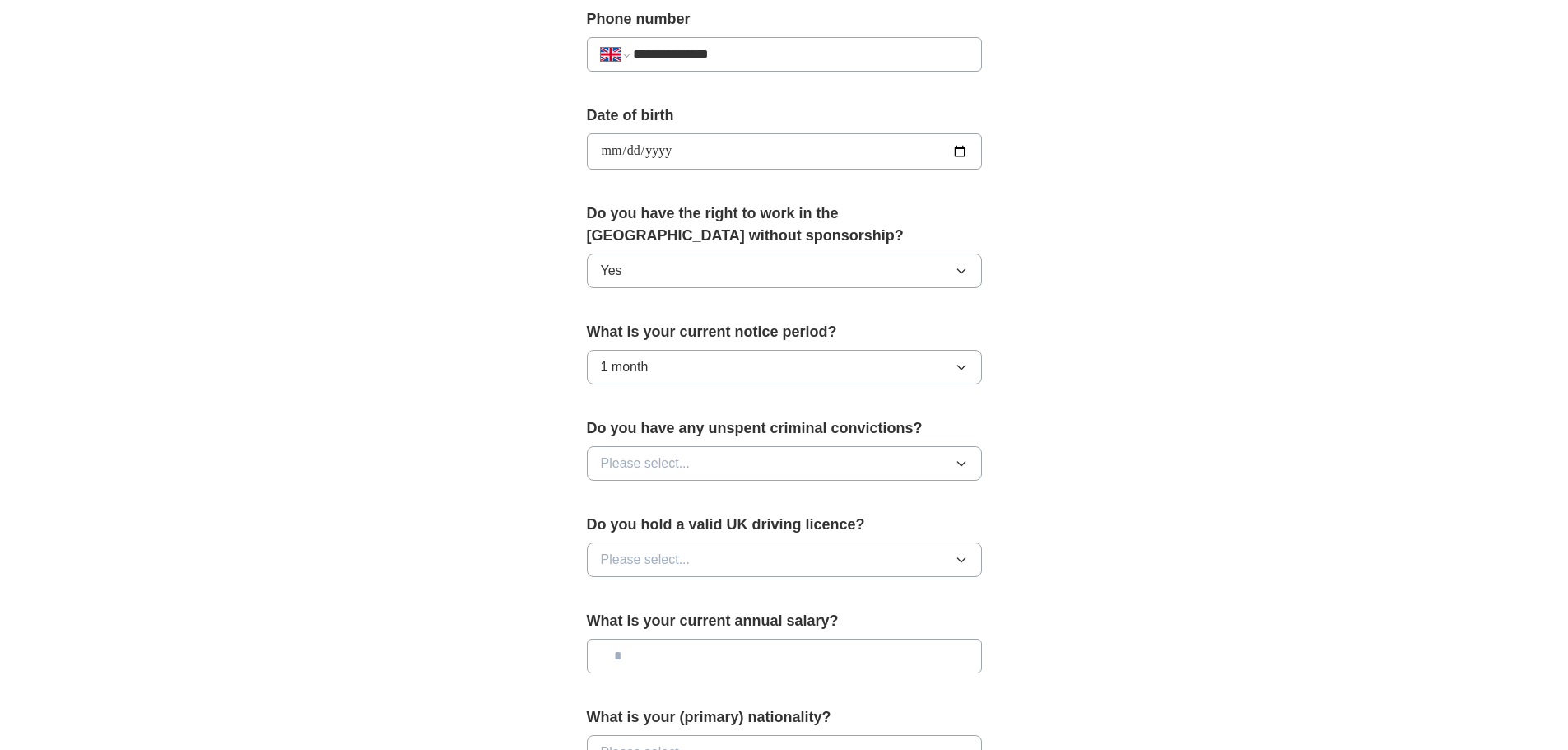
click at [730, 466] on button "Please select..." at bounding box center [785, 463] width 395 height 34
click at [701, 538] on div "No" at bounding box center [784, 535] width 367 height 20
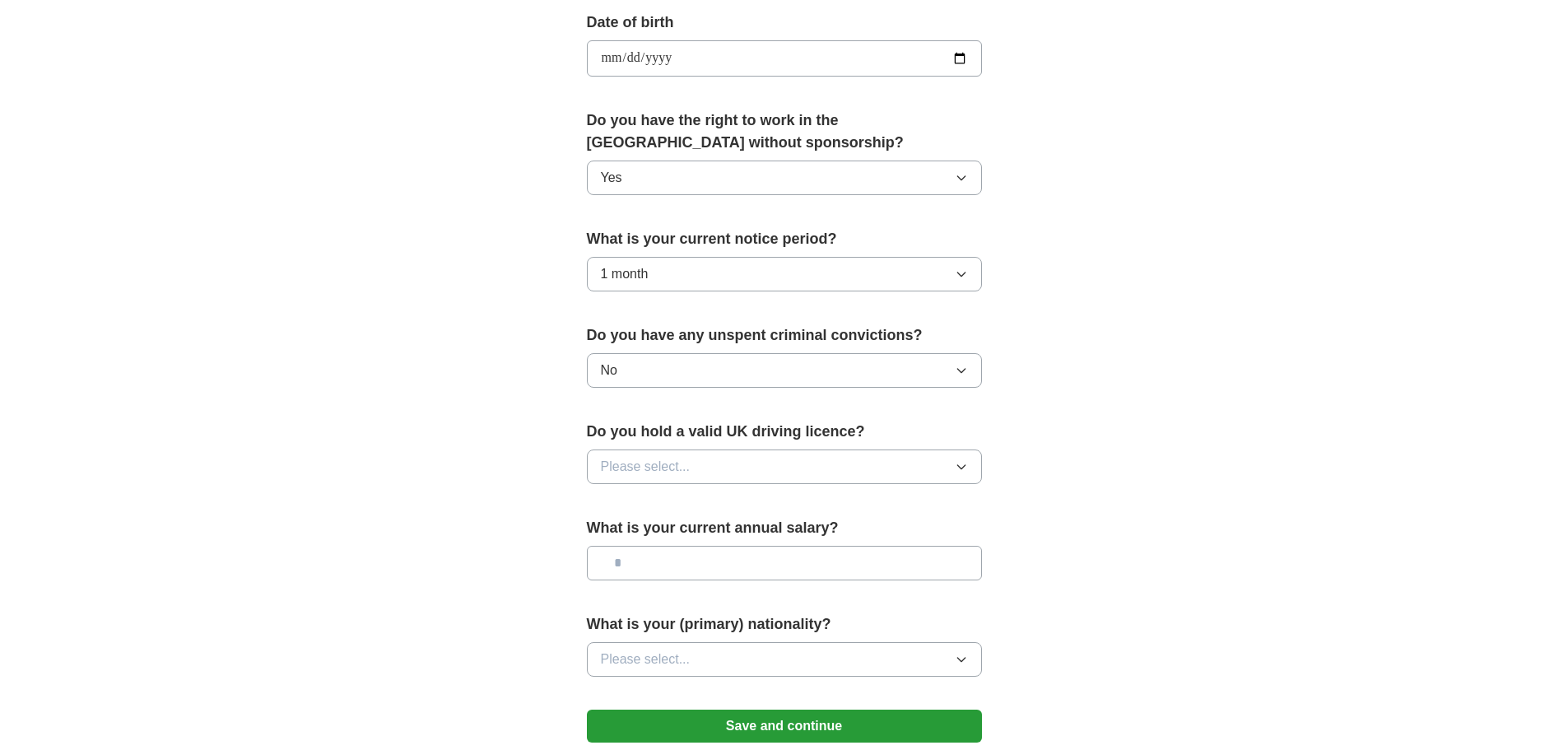
scroll to position [823, 0]
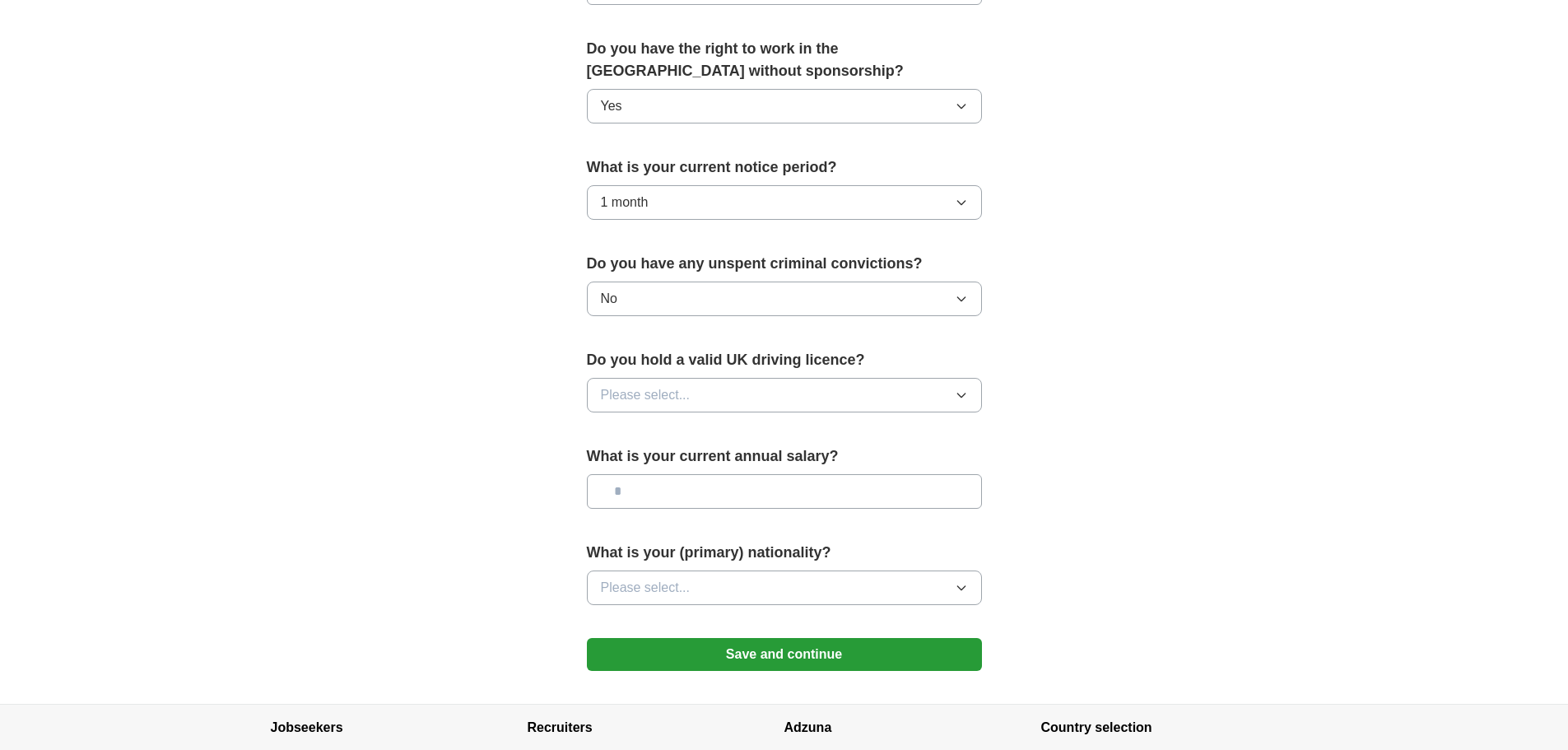
click at [684, 396] on span "Please select..." at bounding box center [645, 395] width 90 height 20
click at [687, 437] on div "Yes" at bounding box center [784, 433] width 367 height 20
click at [677, 486] on input "text" at bounding box center [785, 492] width 395 height 34
type input "*******"
drag, startPoint x: 1390, startPoint y: 490, endPoint x: 1269, endPoint y: 498, distance: 121.3
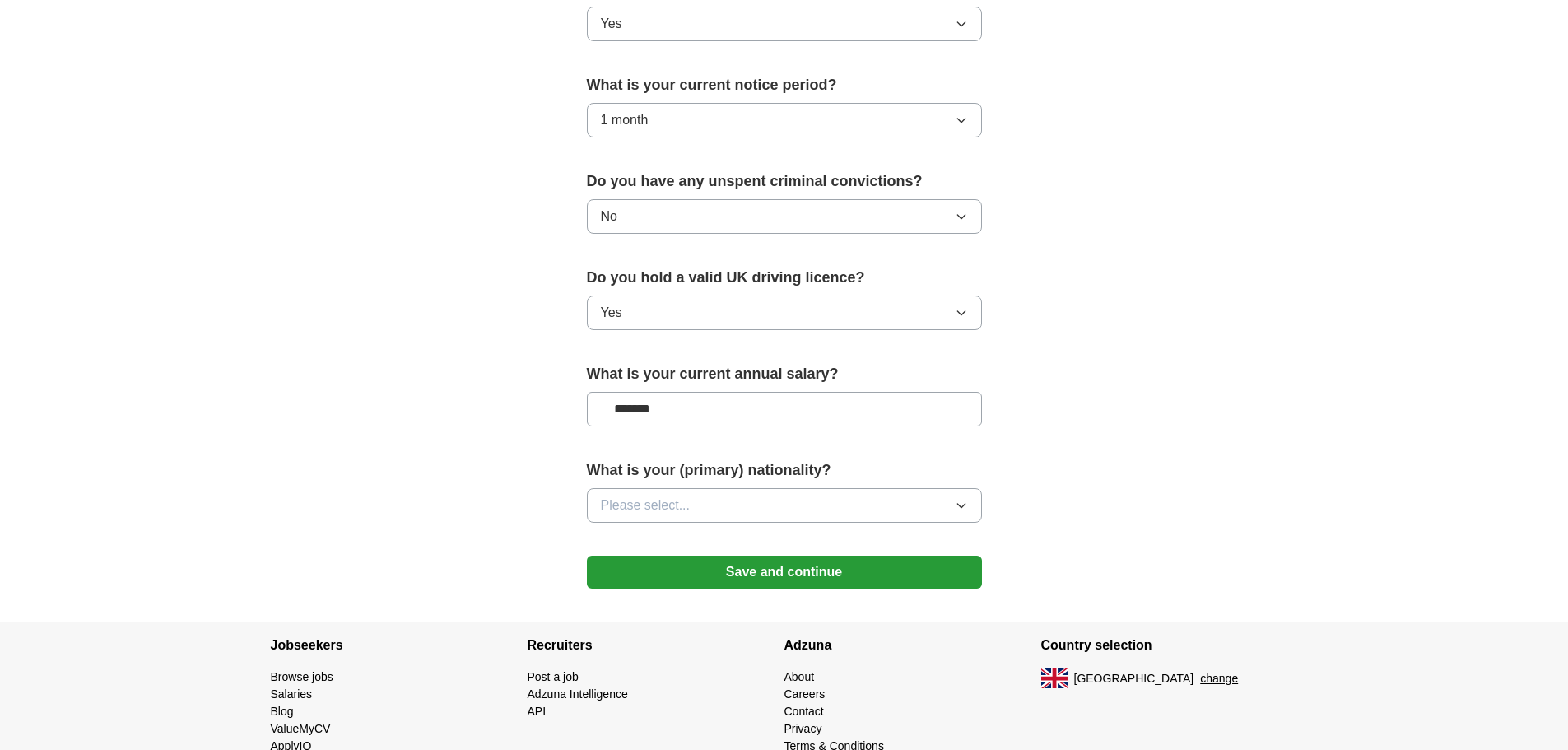
click at [717, 506] on button "Please select..." at bounding box center [785, 506] width 395 height 34
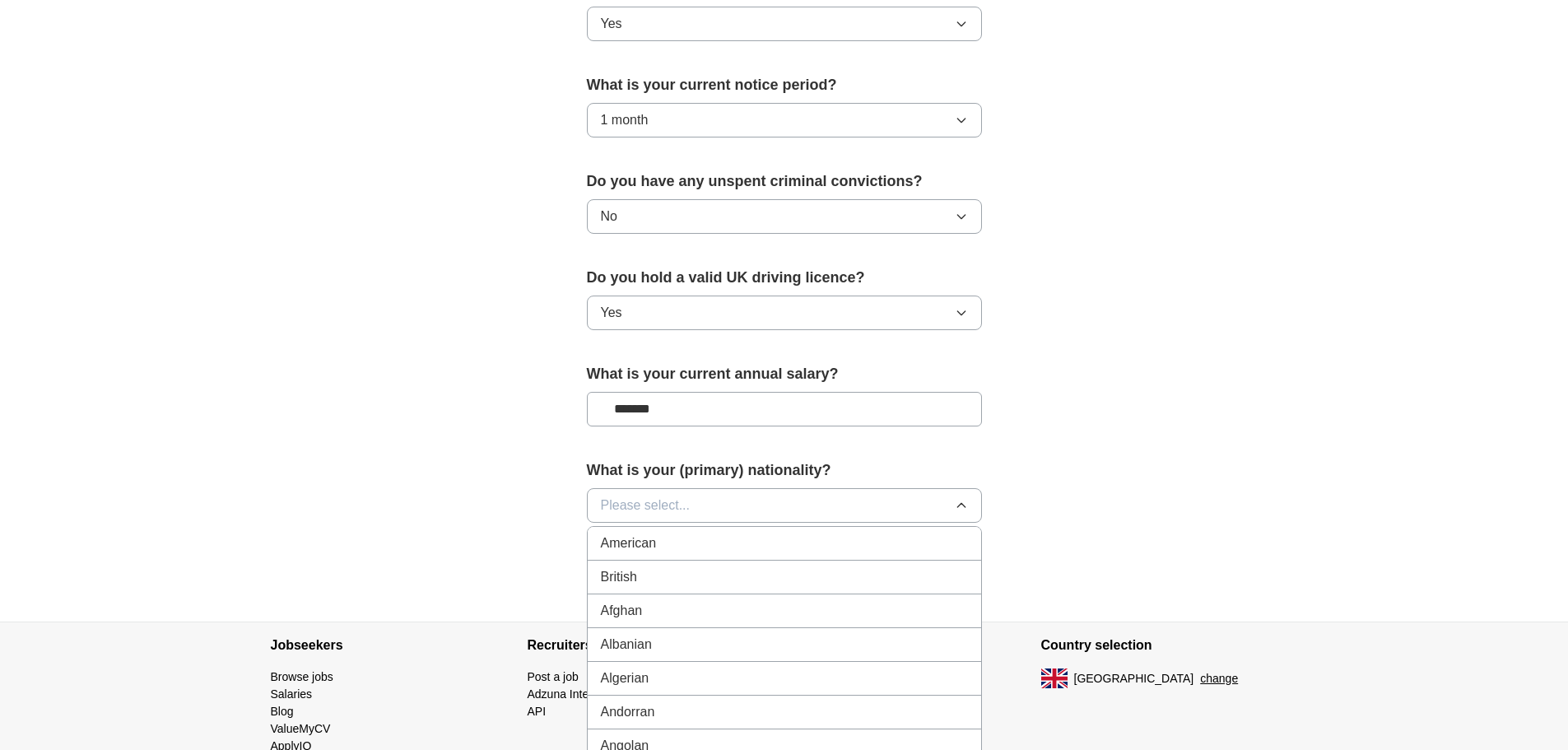
click at [729, 506] on button "Please select..." at bounding box center [785, 506] width 395 height 34
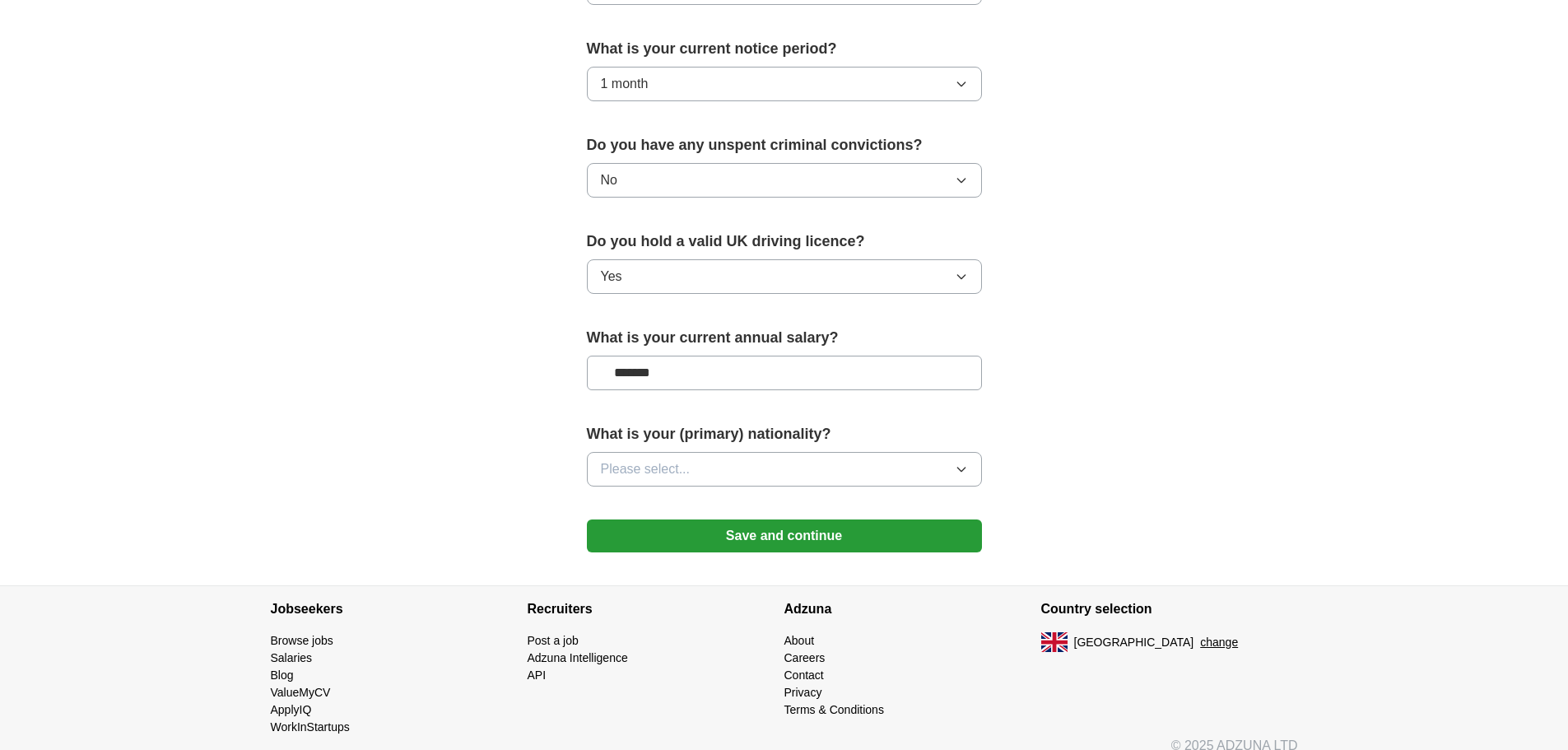
scroll to position [961, 0]
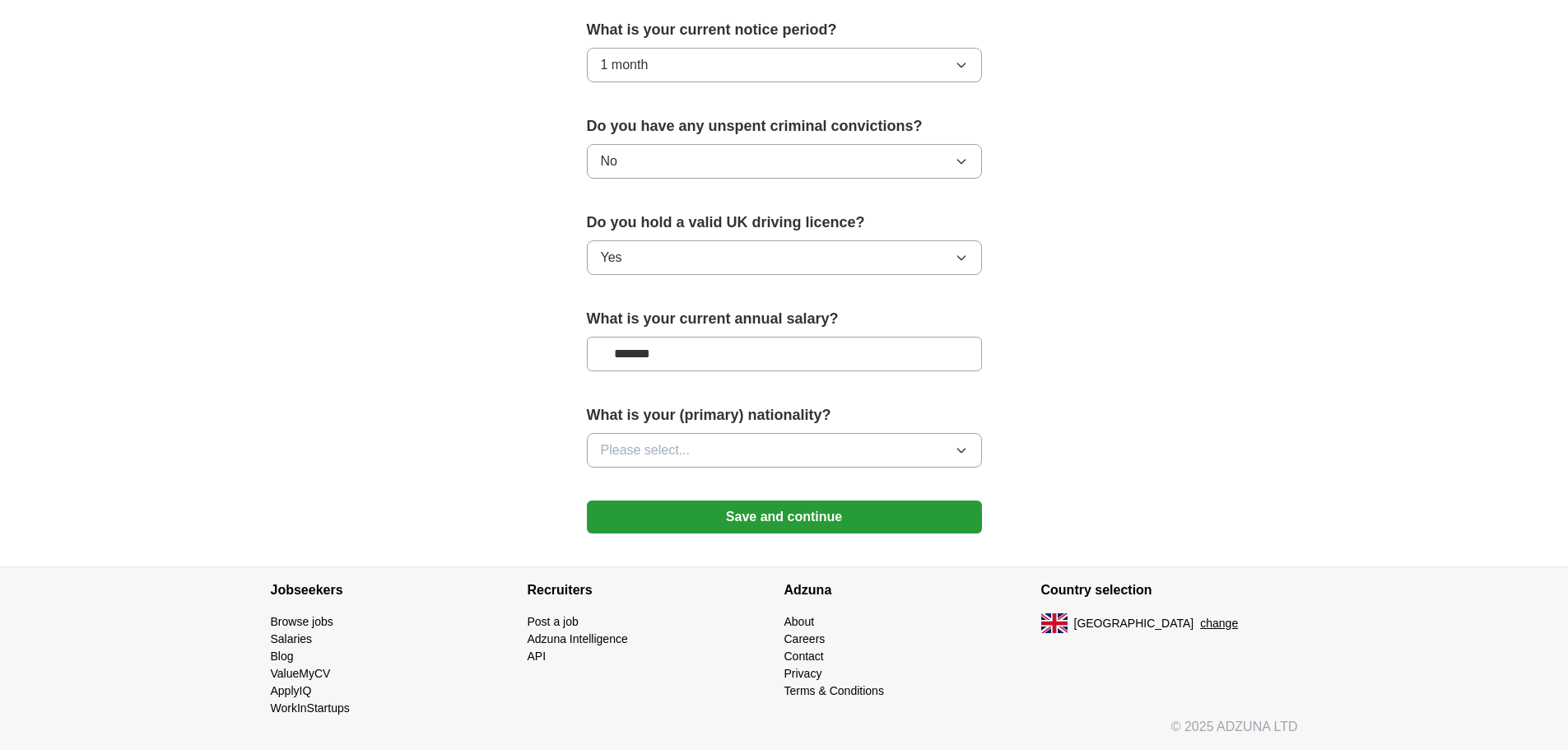
click at [802, 523] on button "Save and continue" at bounding box center [785, 517] width 395 height 33
